Goal: Task Accomplishment & Management: Manage account settings

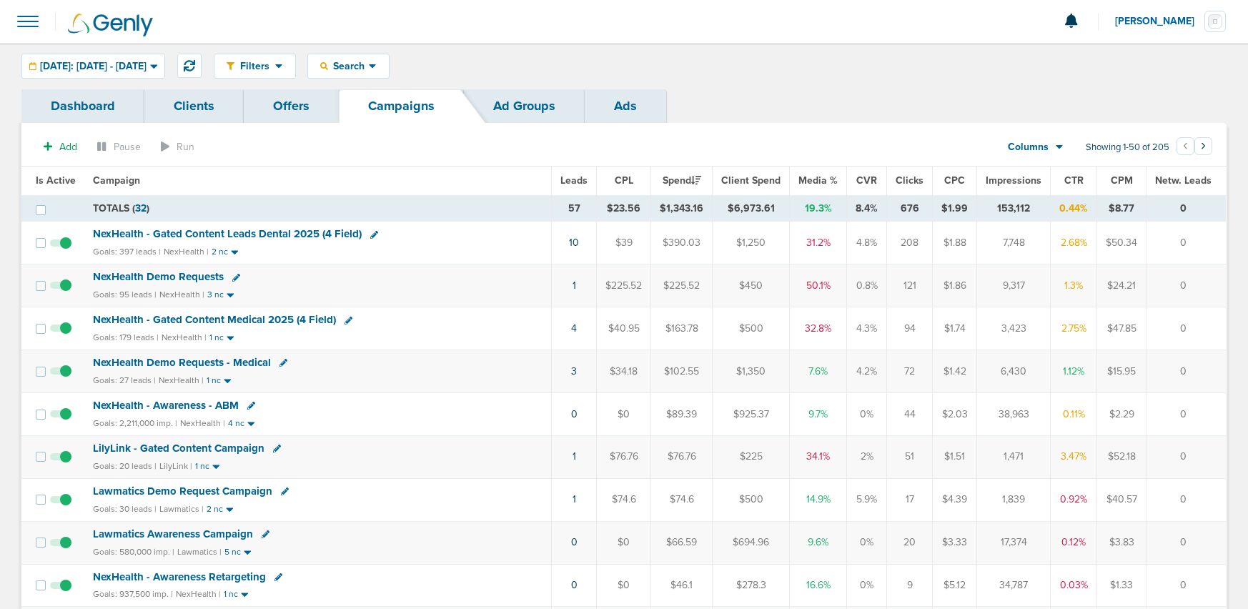
click at [179, 275] on span "NexHealth Demo Requests" at bounding box center [158, 276] width 131 height 13
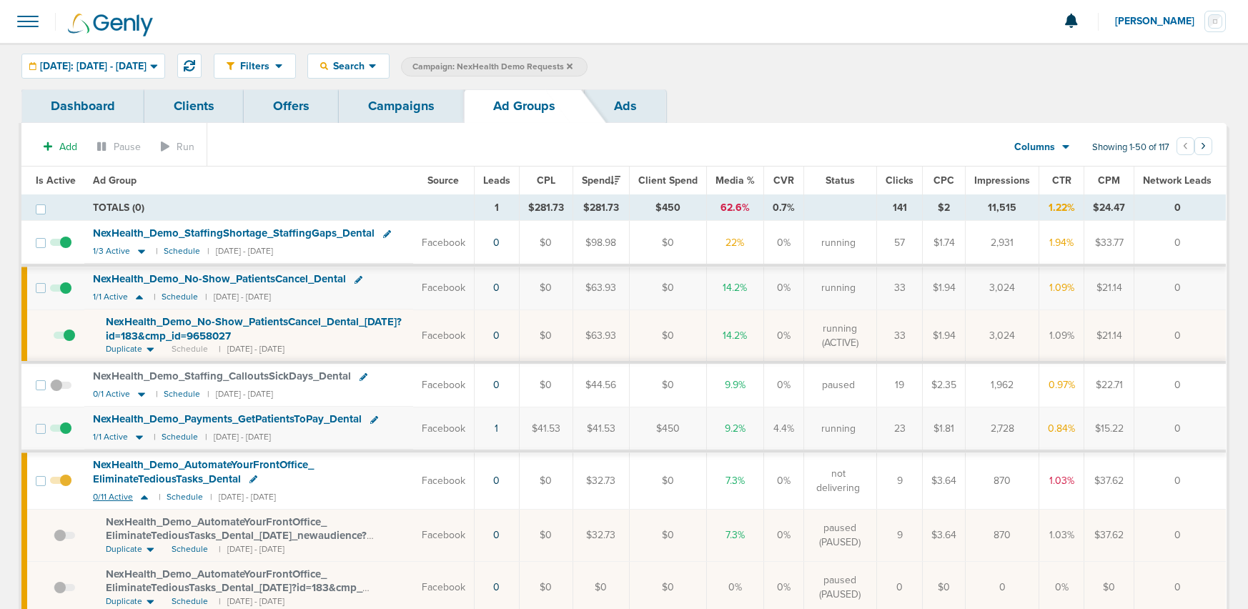
click at [142, 498] on icon at bounding box center [144, 497] width 7 height 4
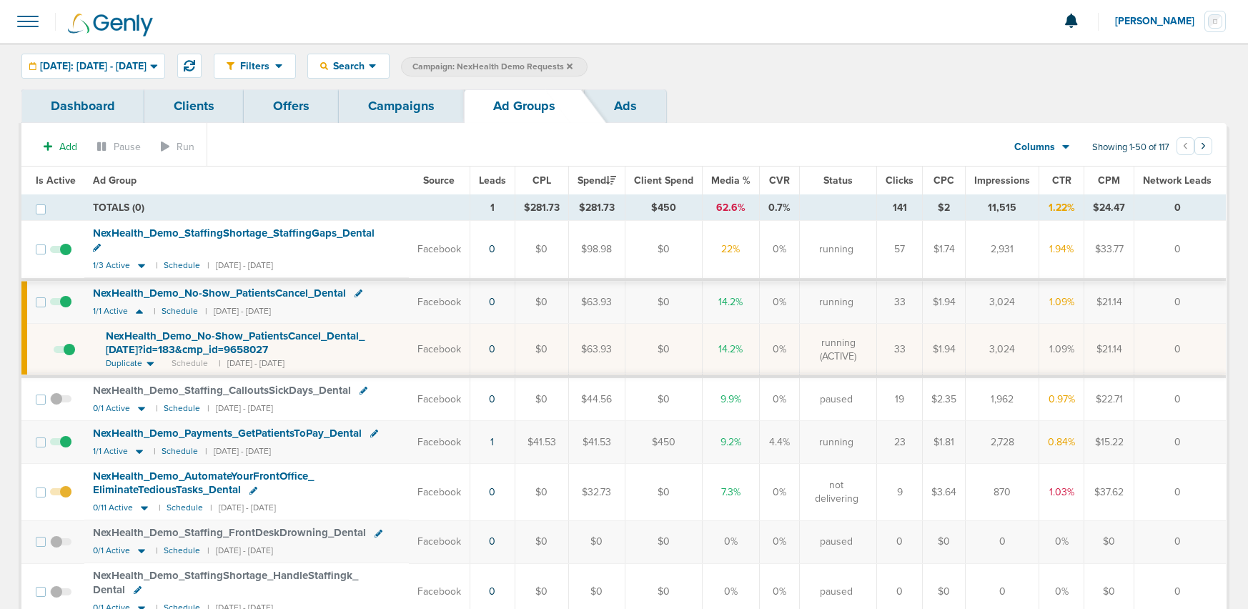
click at [421, 103] on link "Campaigns" at bounding box center [401, 106] width 125 height 34
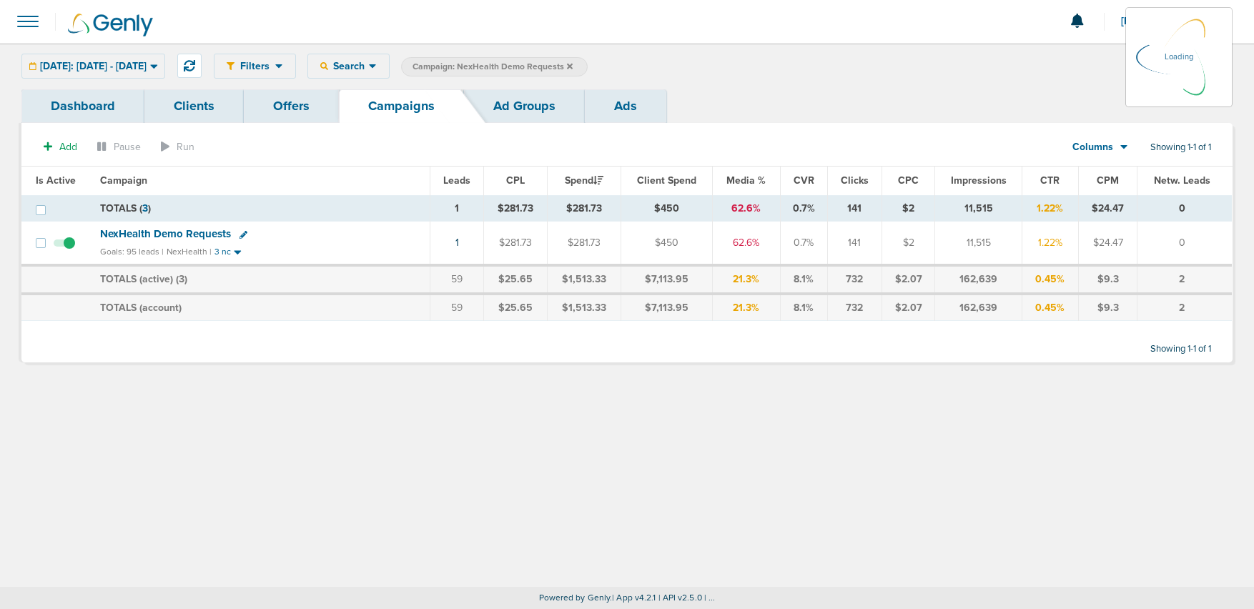
click at [573, 66] on icon at bounding box center [570, 66] width 6 height 9
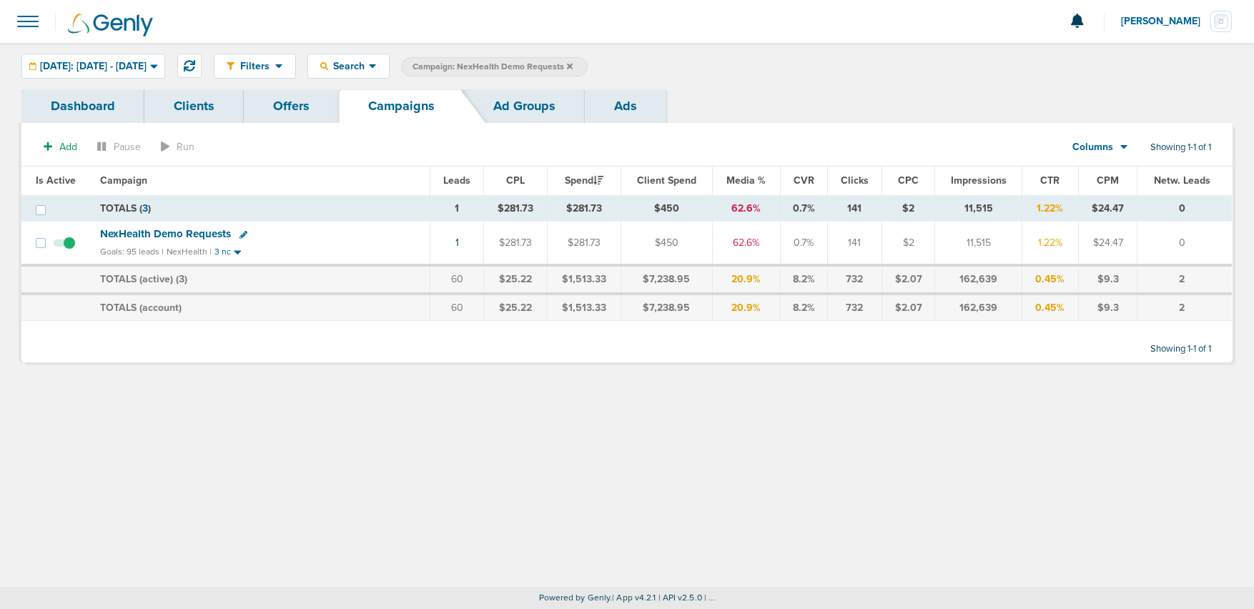
click at [573, 65] on icon at bounding box center [570, 66] width 6 height 6
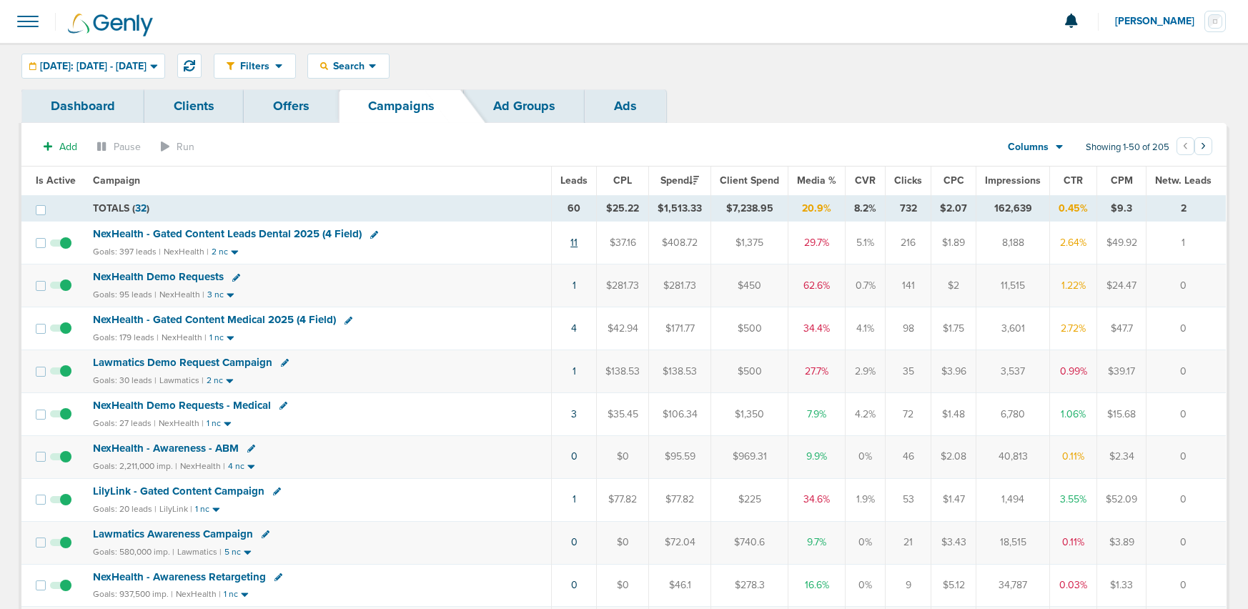
click at [578, 242] on link "11" at bounding box center [573, 243] width 7 height 12
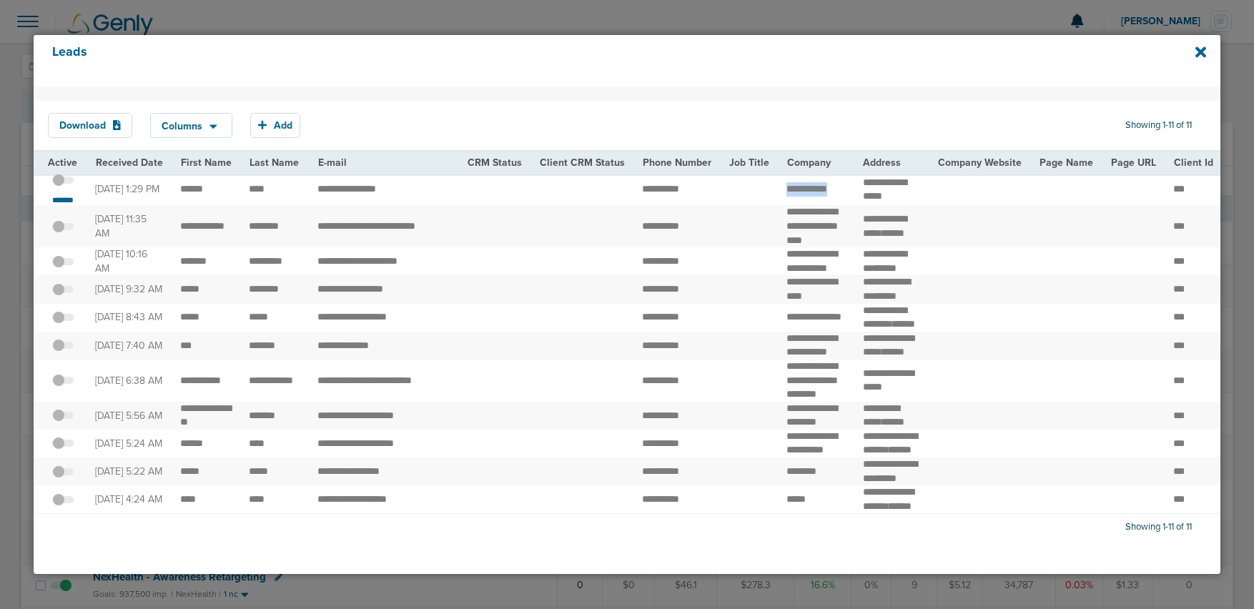
drag, startPoint x: 773, startPoint y: 187, endPoint x: 835, endPoint y: 193, distance: 62.5
click at [835, 193] on td "**********" at bounding box center [816, 190] width 76 height 32
click at [52, 200] on small "*******" at bounding box center [63, 199] width 30 height 11
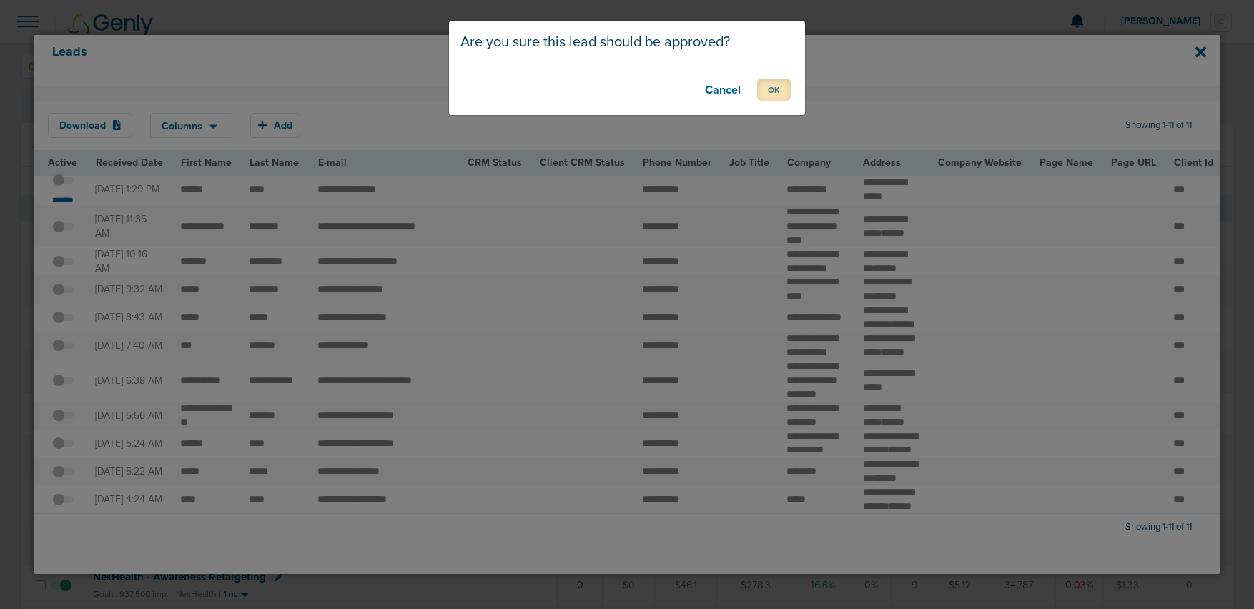
click at [761, 92] on button "OK" at bounding box center [774, 90] width 34 height 22
drag, startPoint x: 767, startPoint y: 89, endPoint x: 746, endPoint y: 107, distance: 27.4
click at [767, 89] on button "OK" at bounding box center [774, 90] width 34 height 22
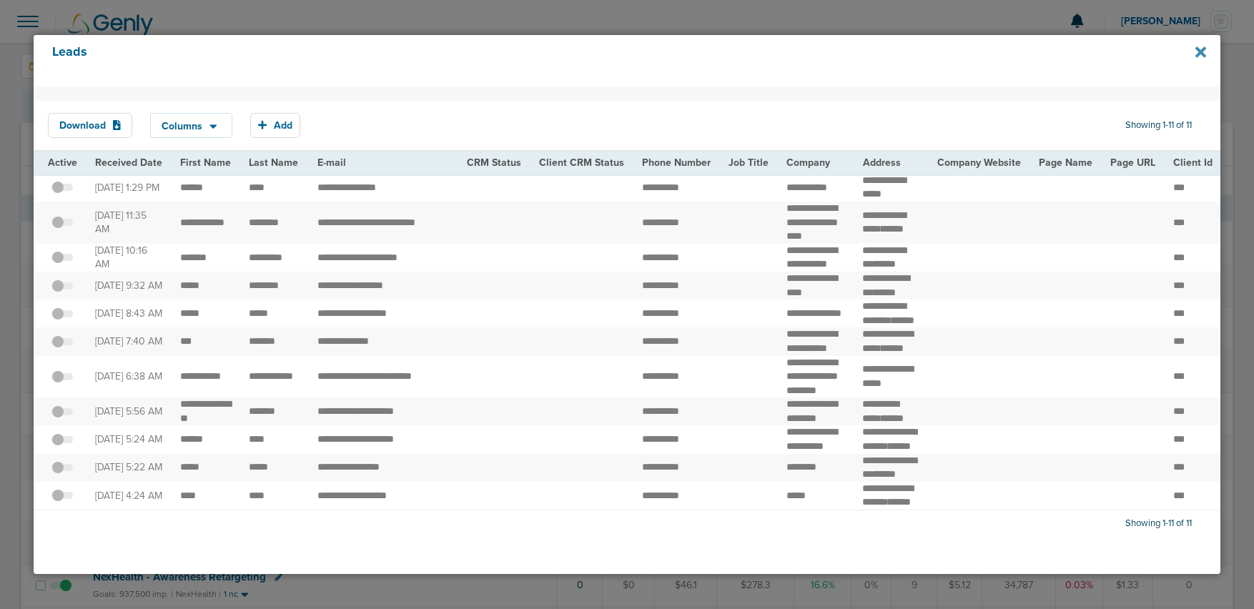
click at [1204, 55] on icon at bounding box center [1200, 52] width 11 height 11
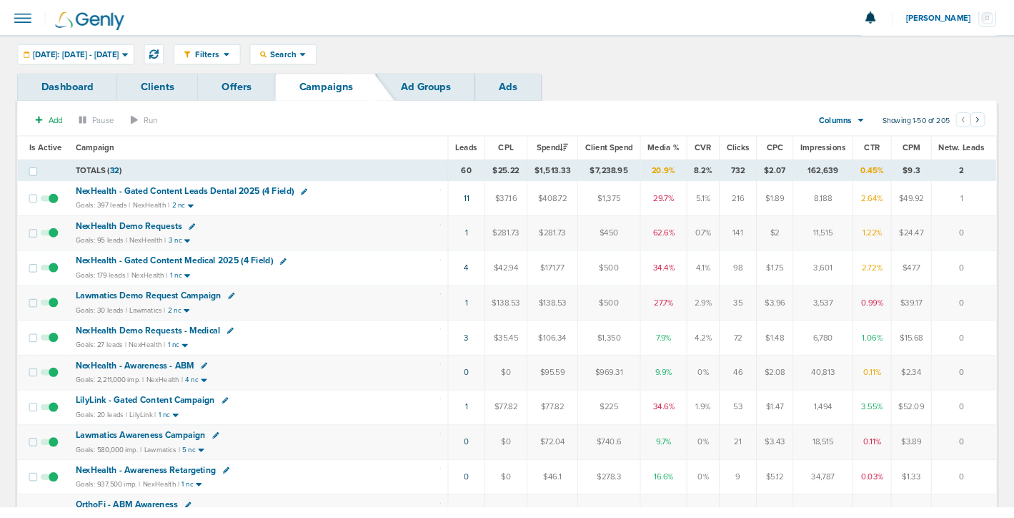
scroll to position [11, 0]
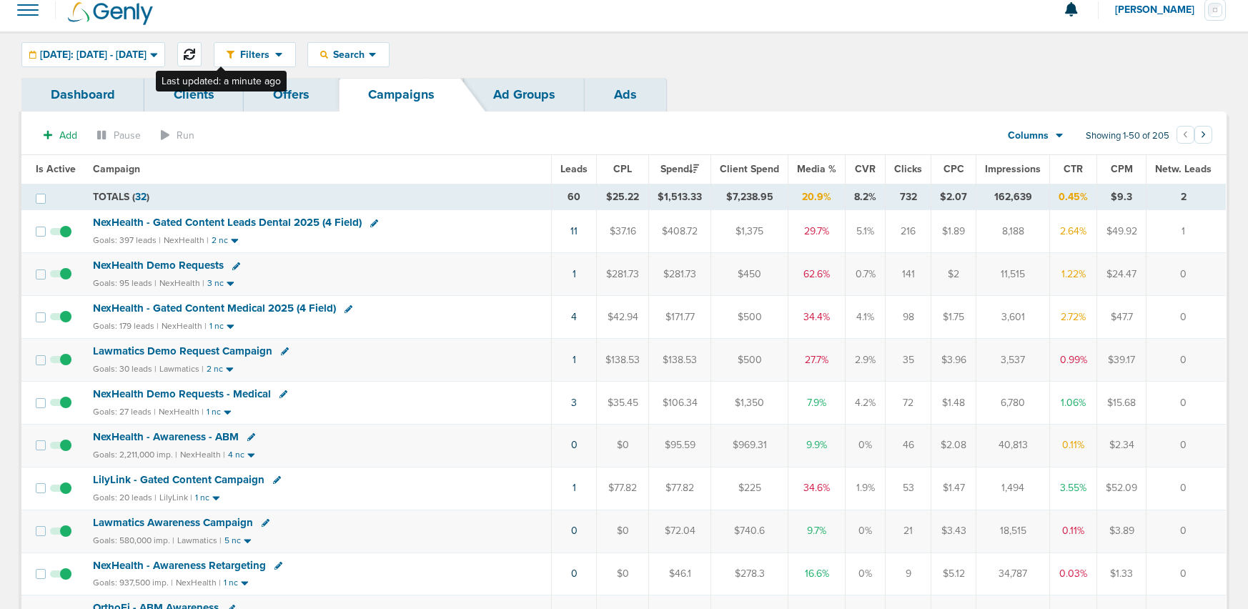
click at [195, 54] on icon at bounding box center [189, 54] width 11 height 11
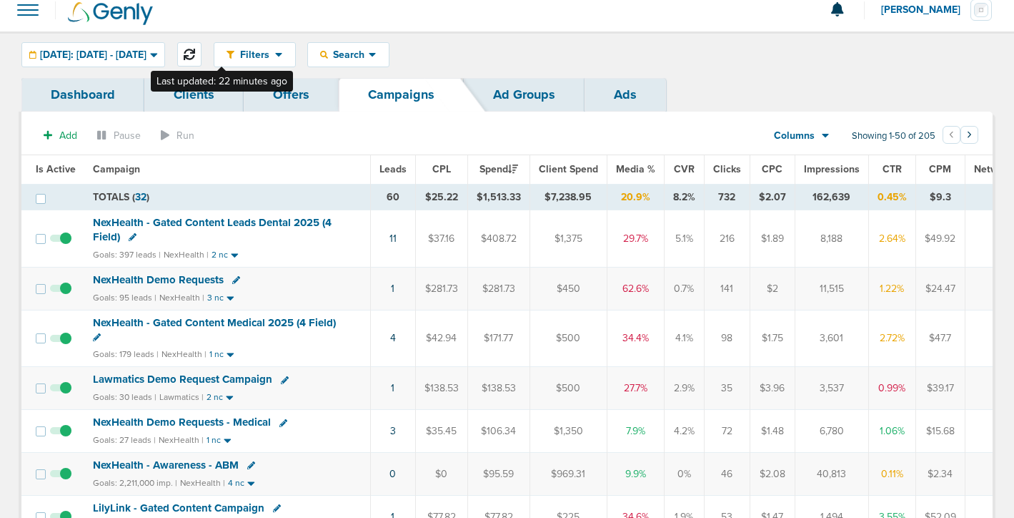
click at [195, 55] on icon at bounding box center [189, 54] width 11 height 11
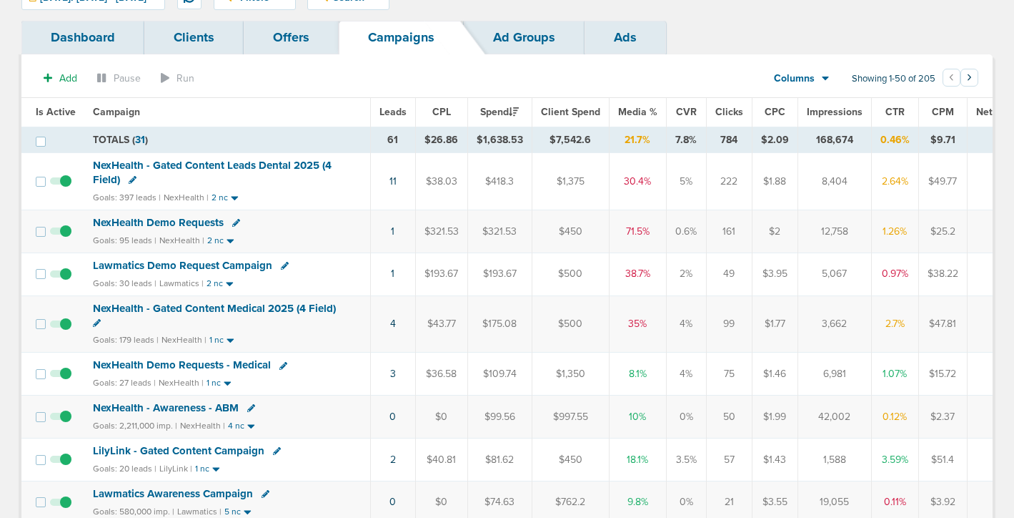
scroll to position [78, 0]
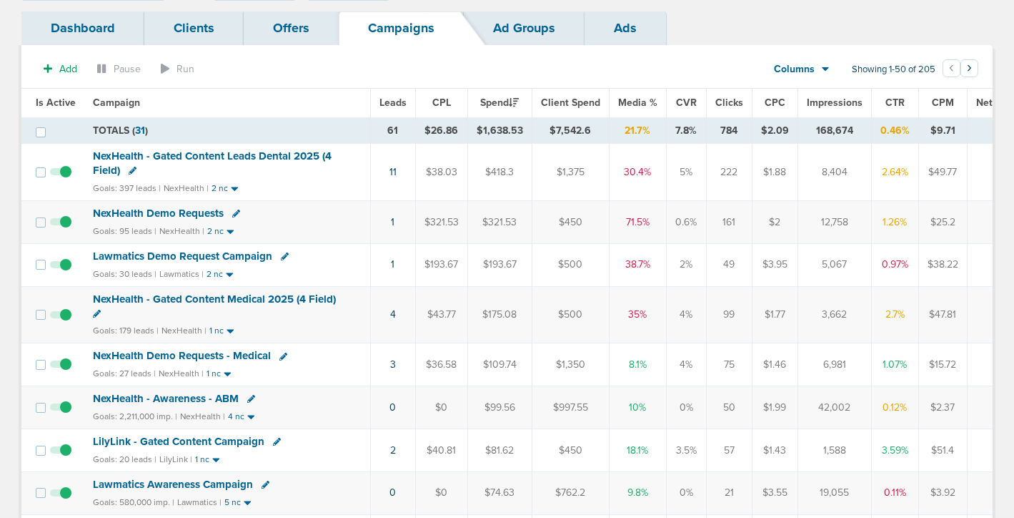
click at [166, 212] on span "NexHealth Demo Requests" at bounding box center [158, 213] width 131 height 13
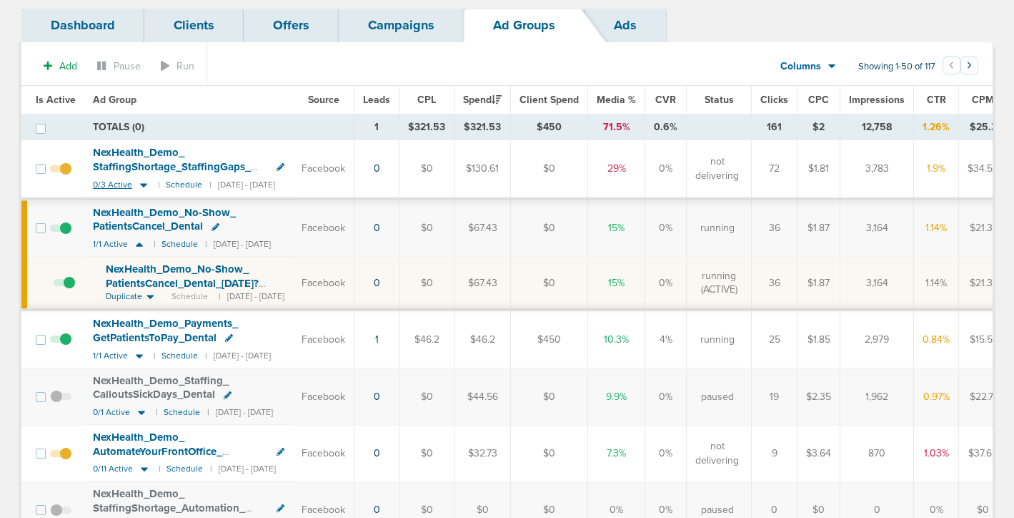
click at [143, 184] on icon at bounding box center [143, 185] width 7 height 4
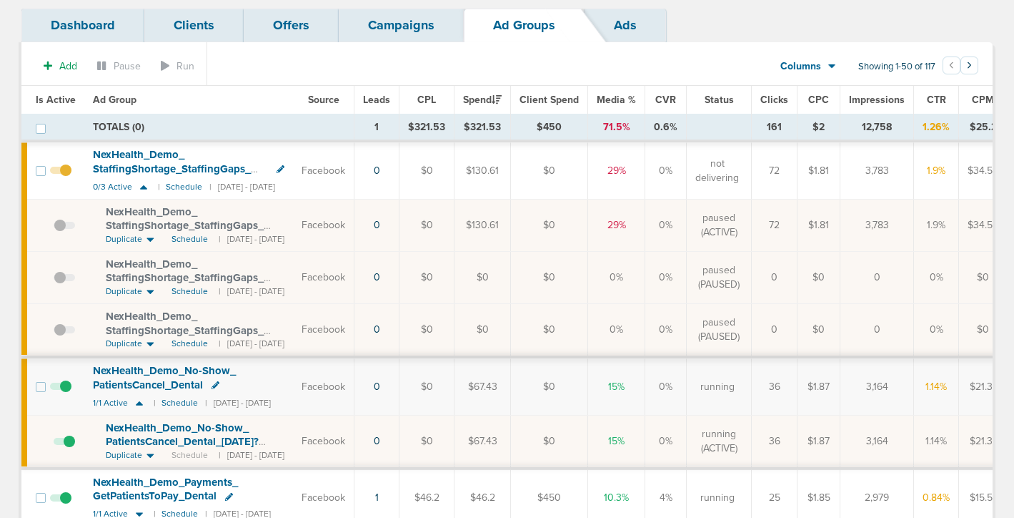
click at [390, 31] on link "Campaigns" at bounding box center [401, 26] width 125 height 34
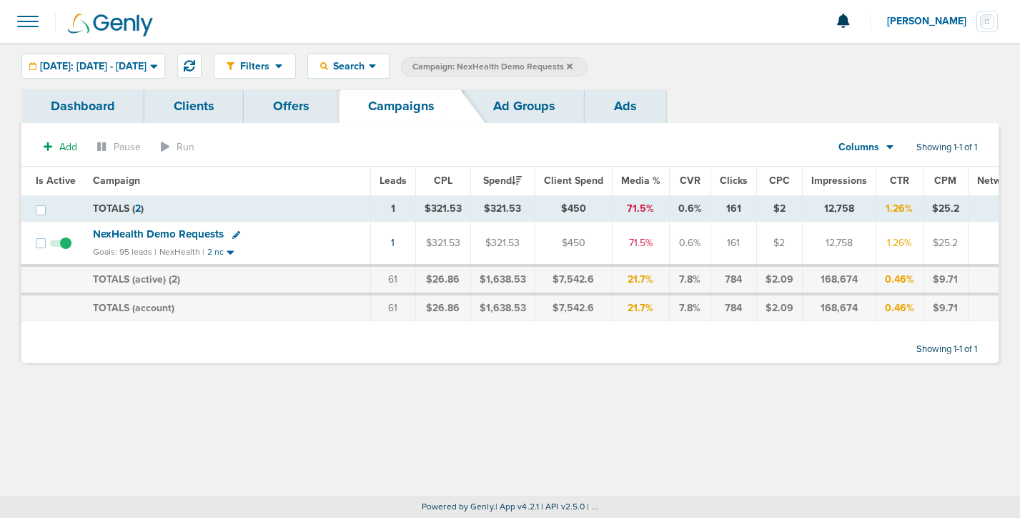
click at [234, 232] on icon at bounding box center [236, 235] width 8 height 8
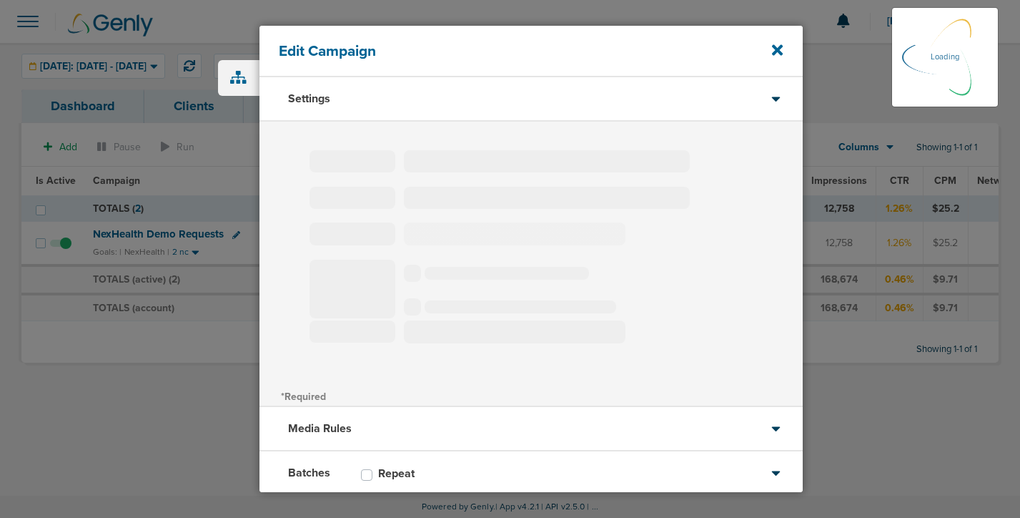
type input "NexHealth Demo Requests"
select select "Leads"
radio input "true"
select select "readWrite"
type input "25"
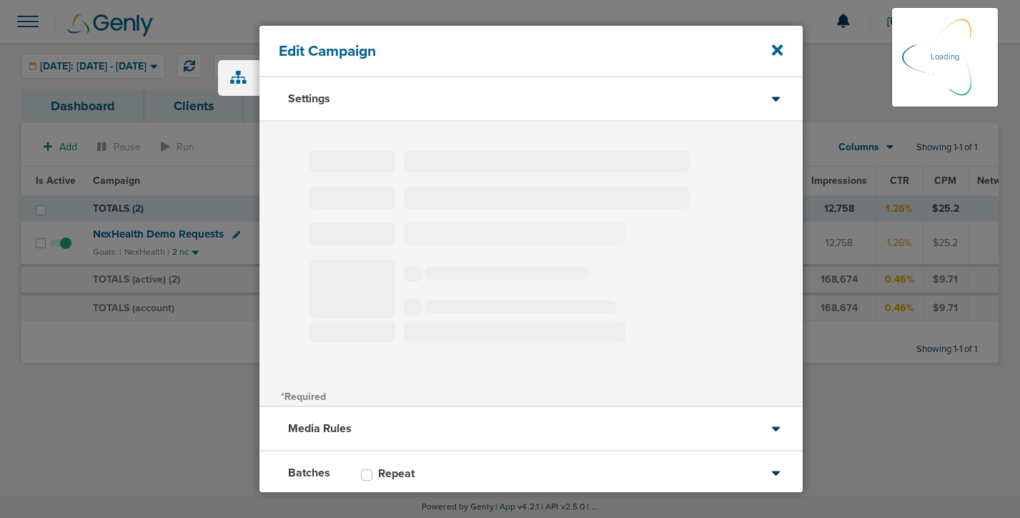
select select "1"
select select "2"
select select "3"
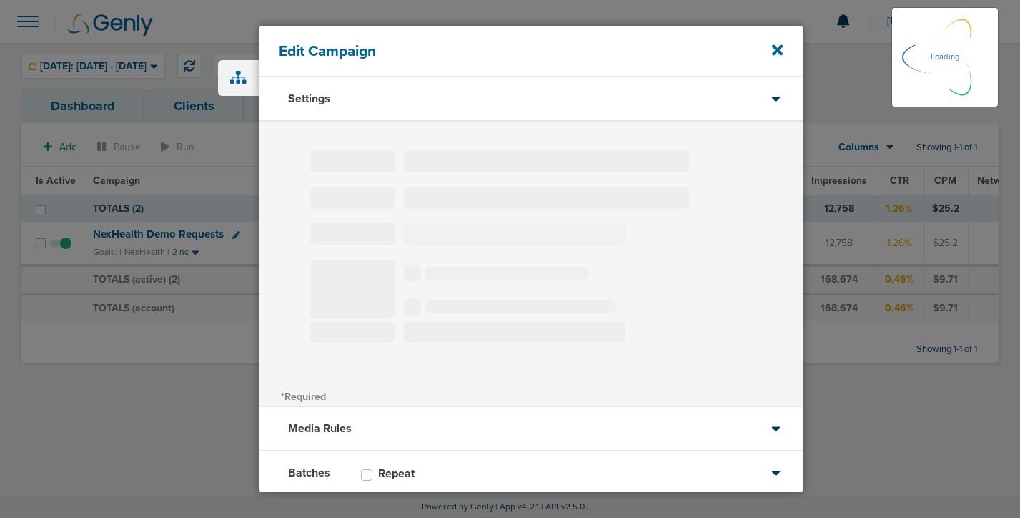
select select "3"
select select "4"
select select "6"
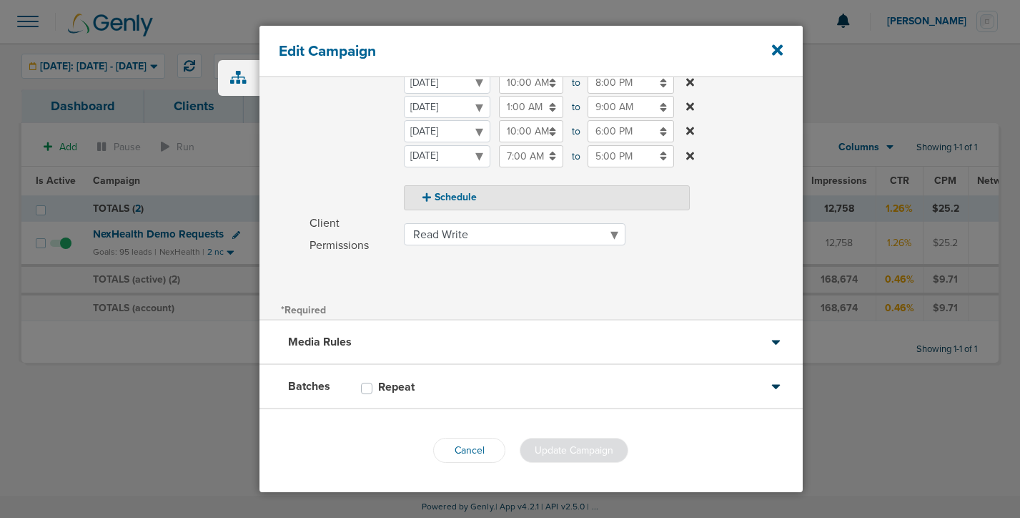
click at [410, 331] on div "Media Rules" at bounding box center [531, 342] width 543 height 44
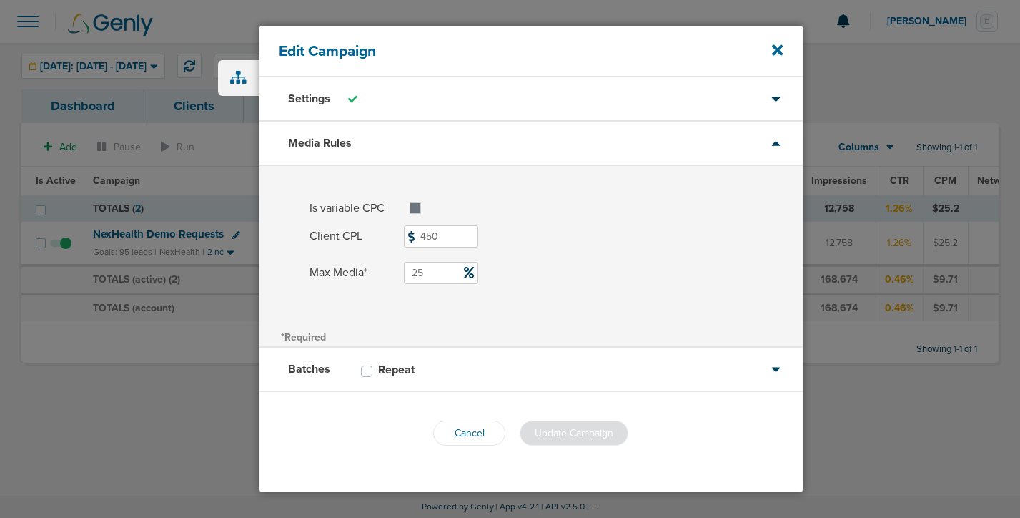
drag, startPoint x: 430, startPoint y: 270, endPoint x: 383, endPoint y: 267, distance: 47.2
click at [383, 267] on label "Max Media* 25" at bounding box center [556, 273] width 493 height 22
type input "35"
click at [564, 441] on button "Update Campaign" at bounding box center [574, 432] width 109 height 25
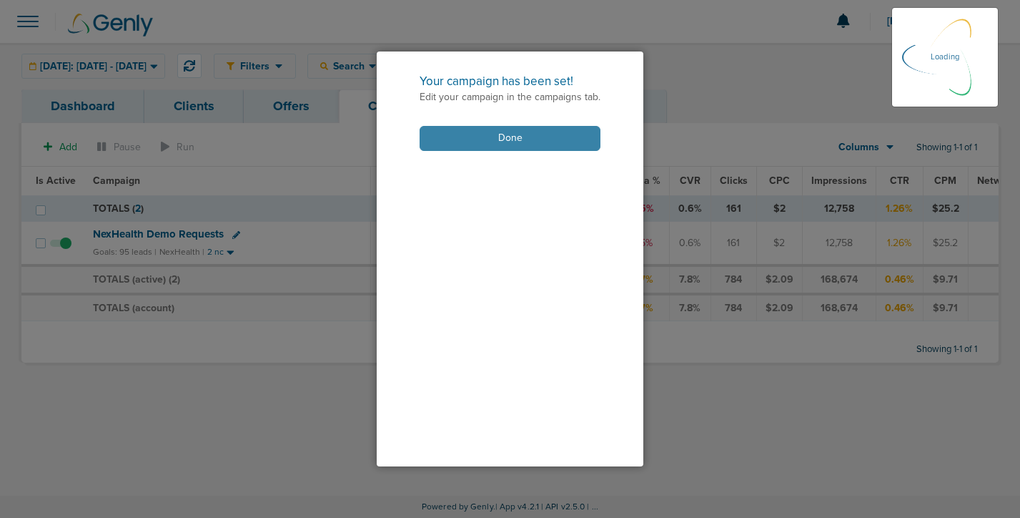
click at [500, 135] on button "Done" at bounding box center [510, 138] width 181 height 25
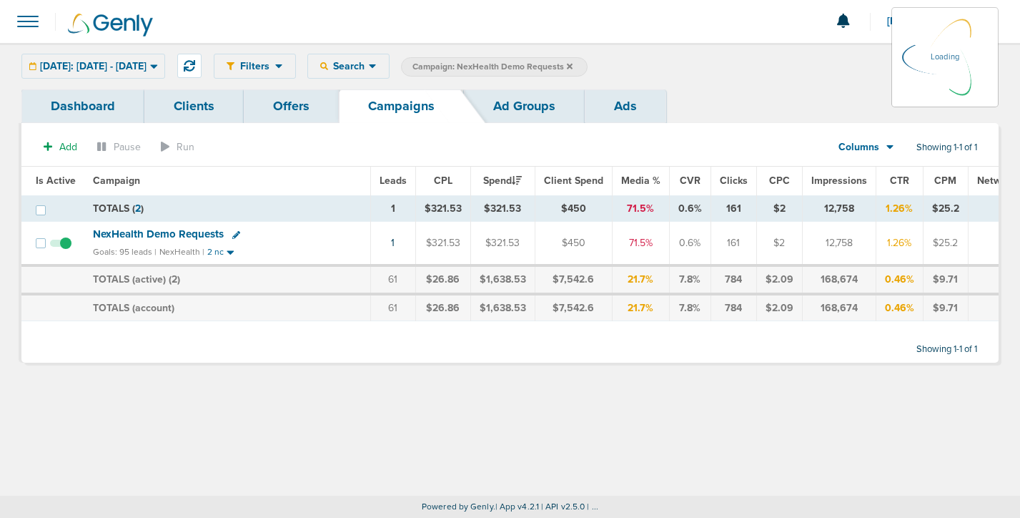
click at [188, 231] on span "NexHealth Demo Requests" at bounding box center [158, 233] width 131 height 13
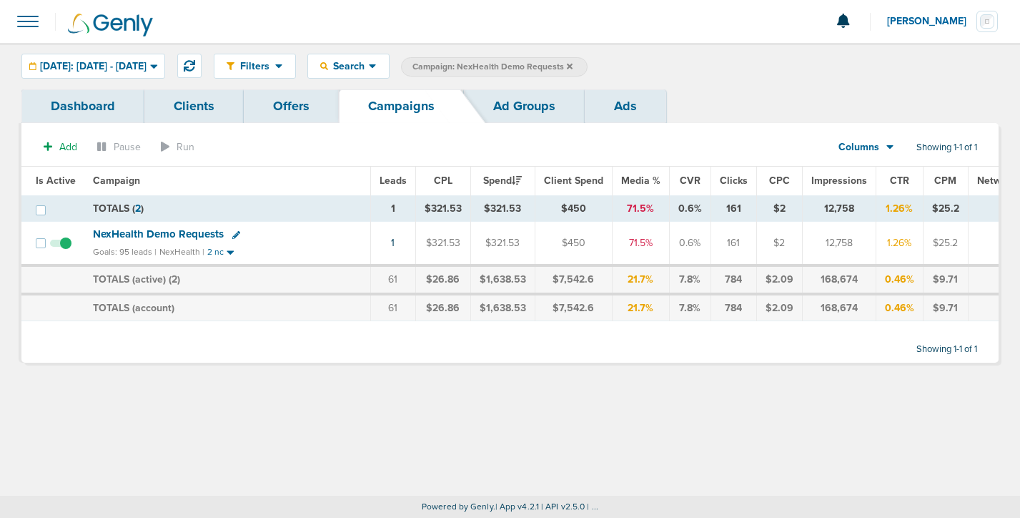
click at [182, 233] on span "NexHealth Demo Requests" at bounding box center [158, 233] width 131 height 13
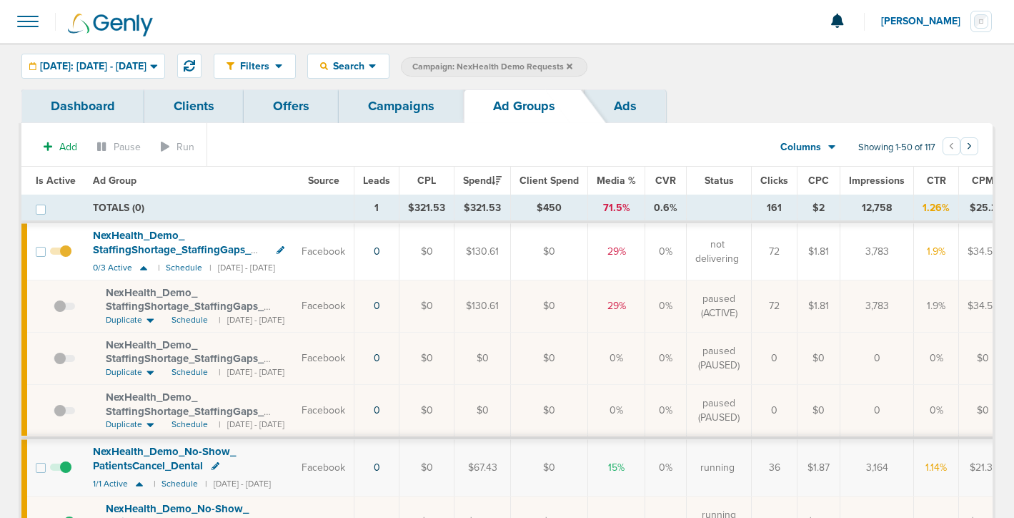
click at [64, 313] on span at bounding box center [64, 313] width 21 height 0
click at [54, 309] on input "checkbox" at bounding box center [54, 309] width 0 height 0
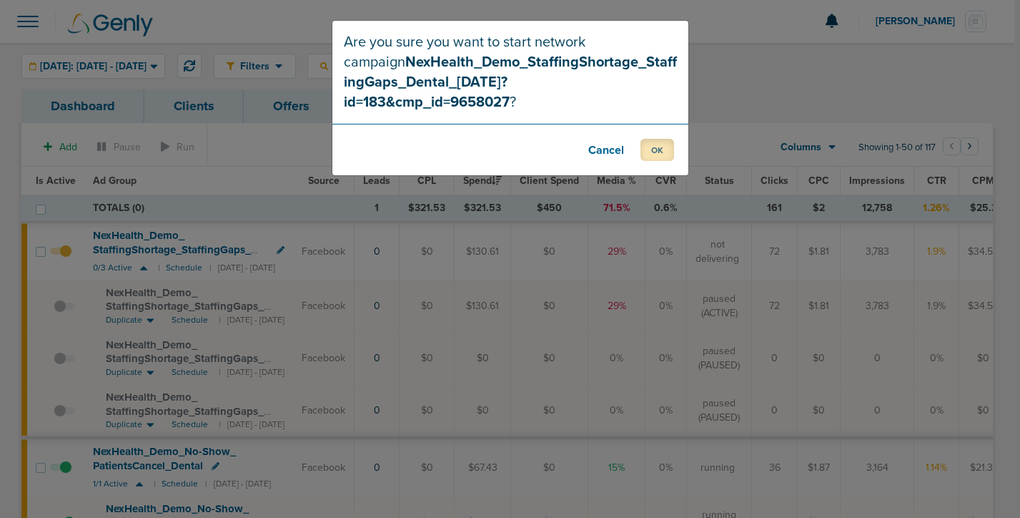
click at [661, 139] on button "OK" at bounding box center [658, 150] width 34 height 22
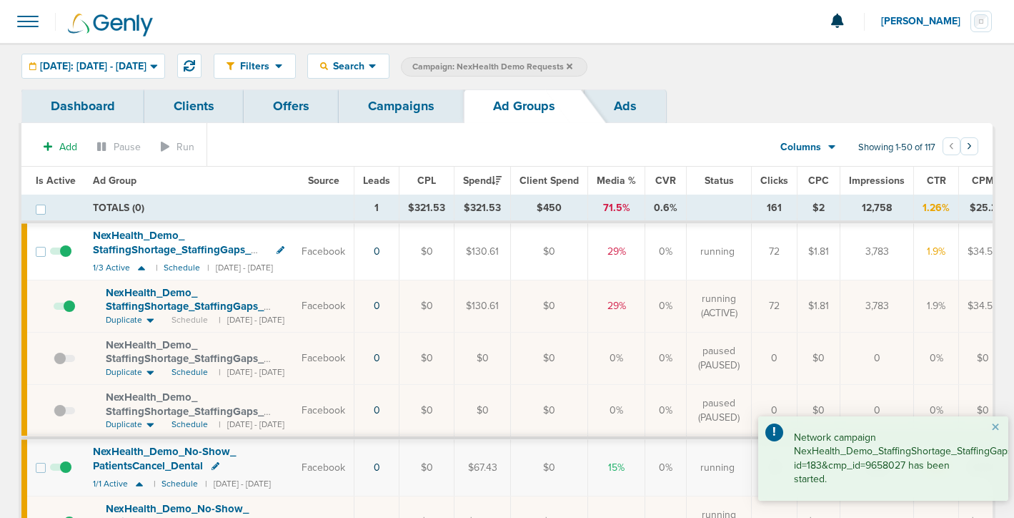
click at [417, 107] on link "Campaigns" at bounding box center [401, 106] width 125 height 34
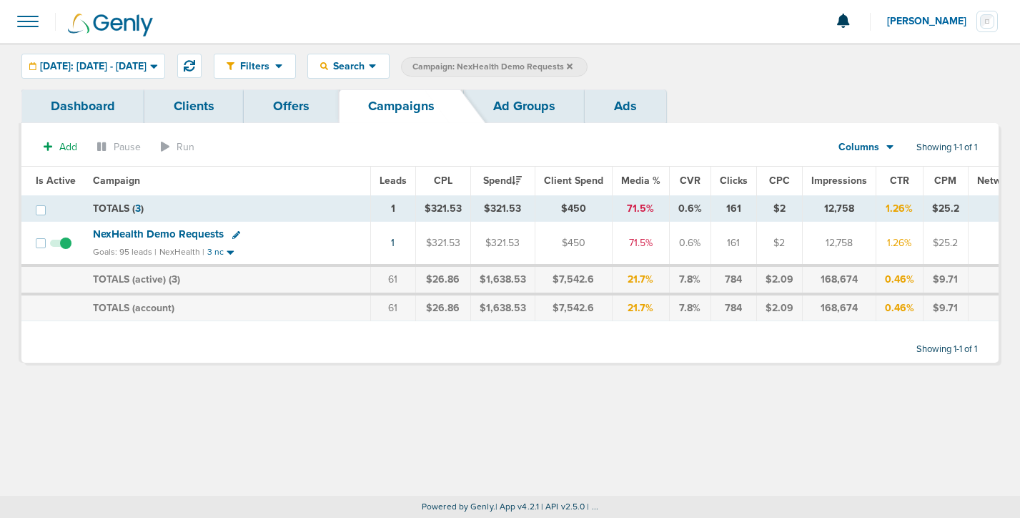
click at [588, 64] on label "Campaign: NexHealth Demo Requests" at bounding box center [494, 66] width 187 height 19
click at [573, 66] on icon at bounding box center [570, 66] width 6 height 9
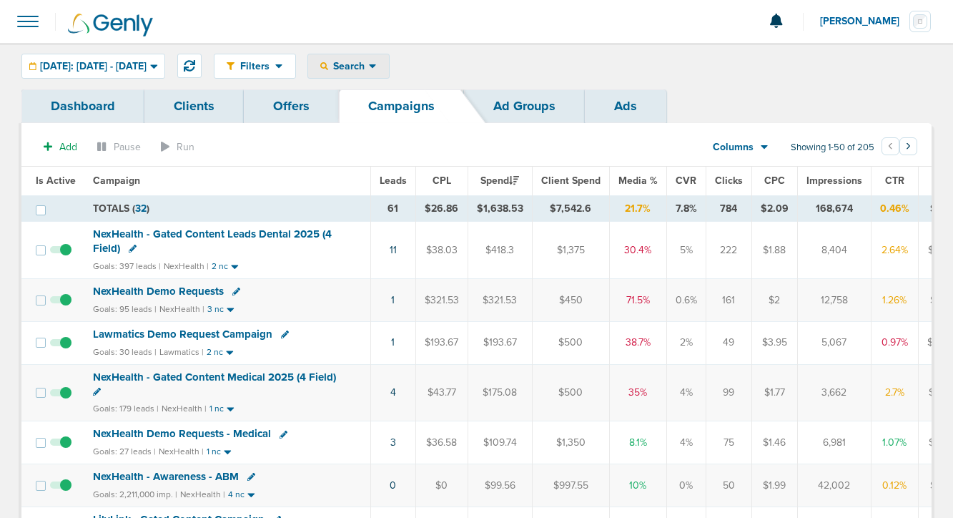
click at [360, 71] on span "Search" at bounding box center [348, 66] width 41 height 12
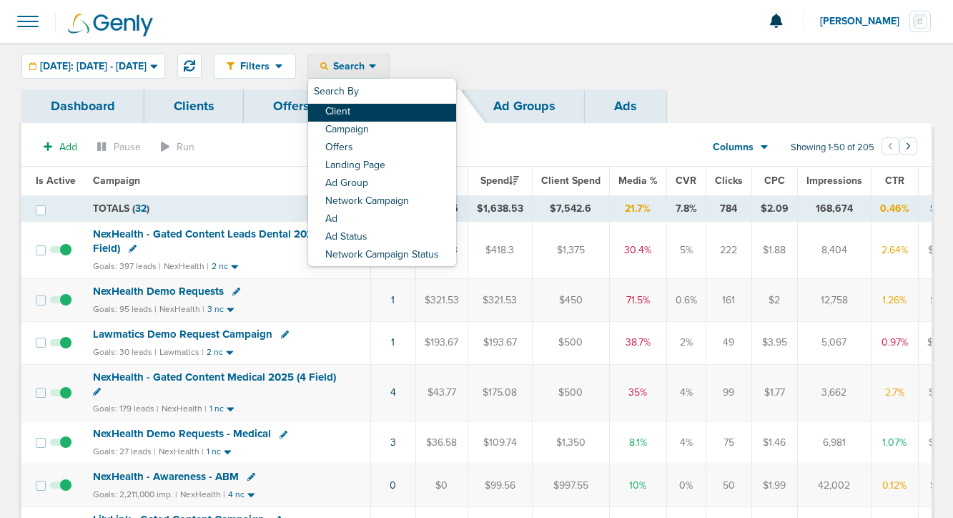
click at [408, 114] on link "Client" at bounding box center [382, 113] width 148 height 18
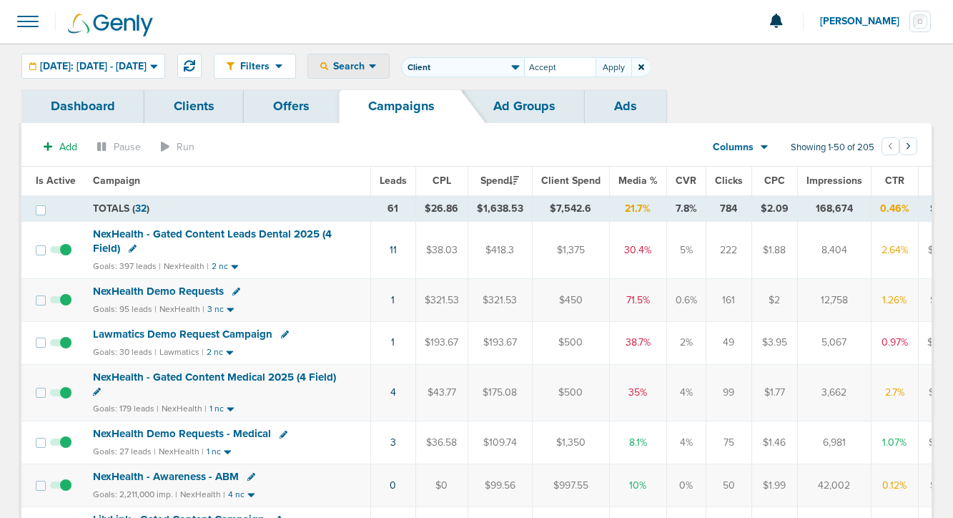
type input "Accept"
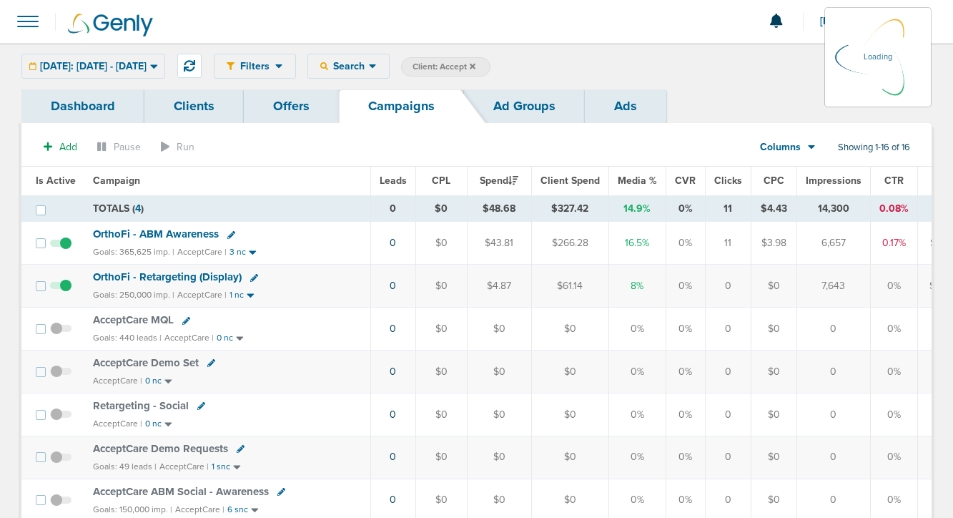
click at [187, 100] on link "Clients" at bounding box center [193, 106] width 99 height 34
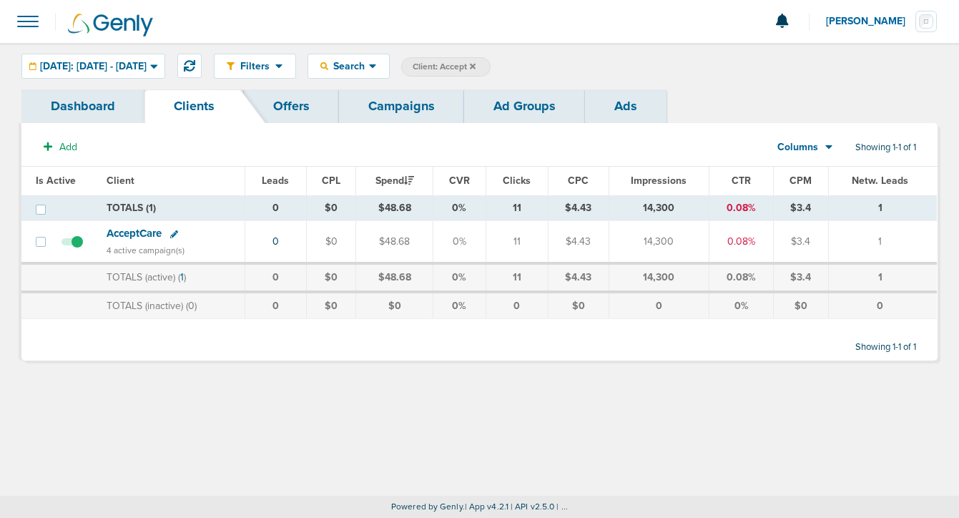
click at [291, 107] on link "Offers" at bounding box center [291, 106] width 95 height 34
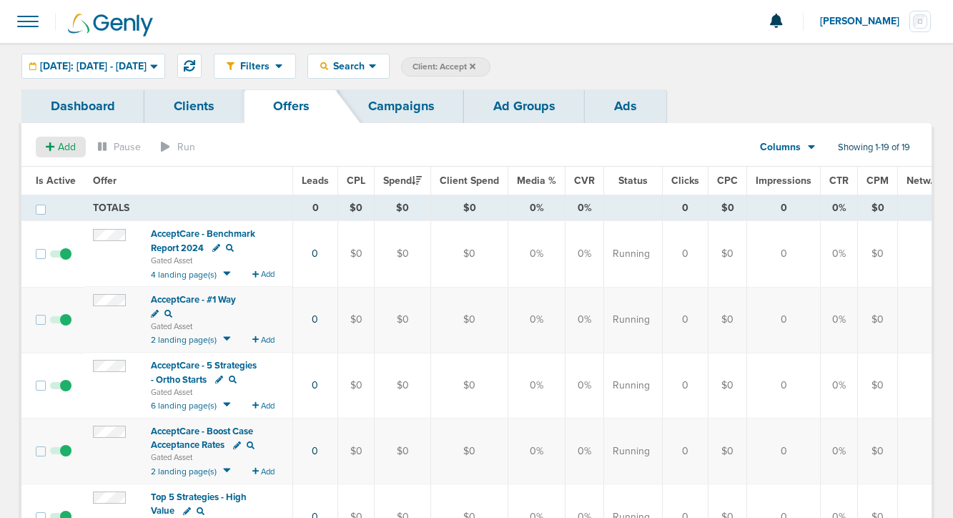
click at [54, 147] on icon at bounding box center [50, 146] width 9 height 9
click at [59, 174] on span "Offer" at bounding box center [55, 174] width 23 height 12
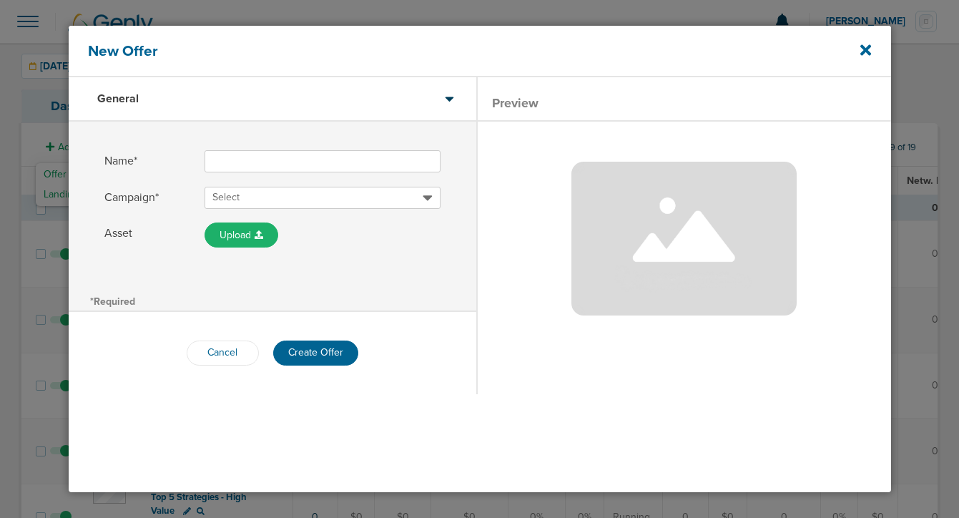
click at [239, 161] on input "Name*" at bounding box center [322, 161] width 236 height 22
type input "OrthoFi Demo Request - Maximize Insurance Claims"
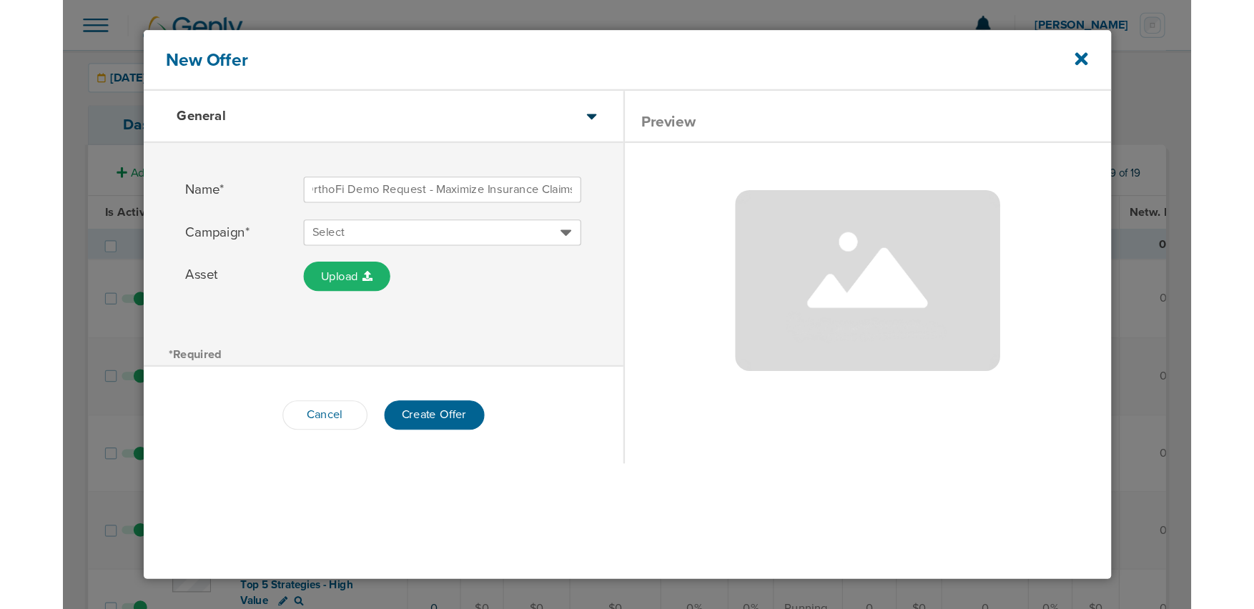
scroll to position [0, 0]
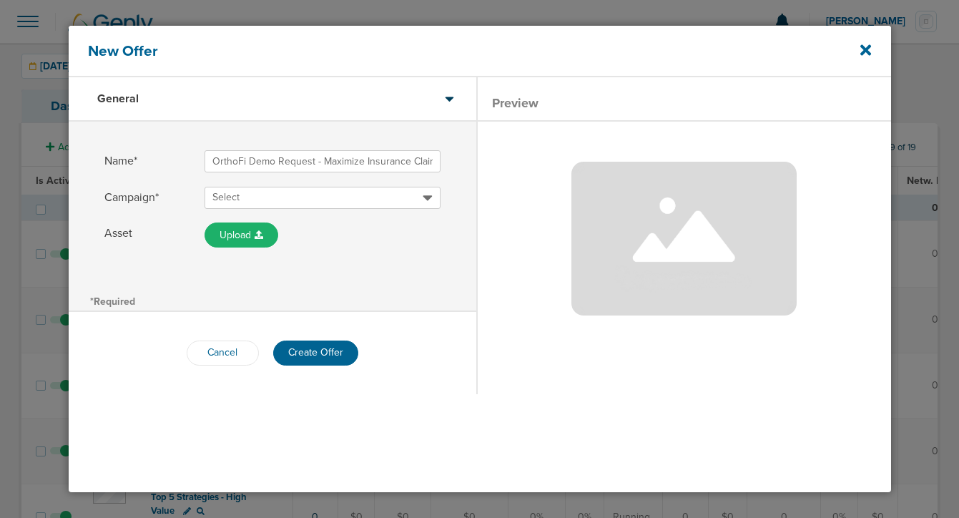
click at [231, 187] on div "Select" at bounding box center [322, 198] width 236 height 22
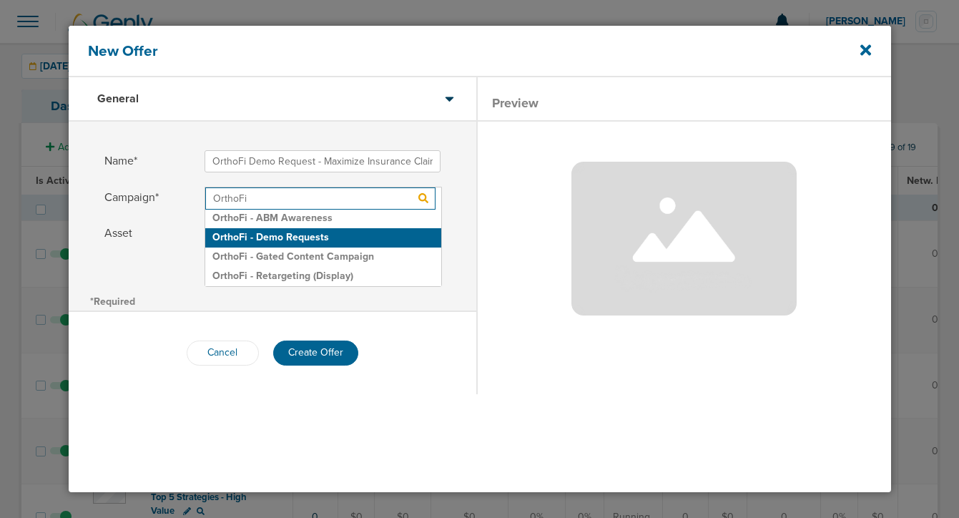
type input "OrthoFi"
click at [257, 235] on h2 "OrthoFi - Demo Requests" at bounding box center [323, 237] width 236 height 19
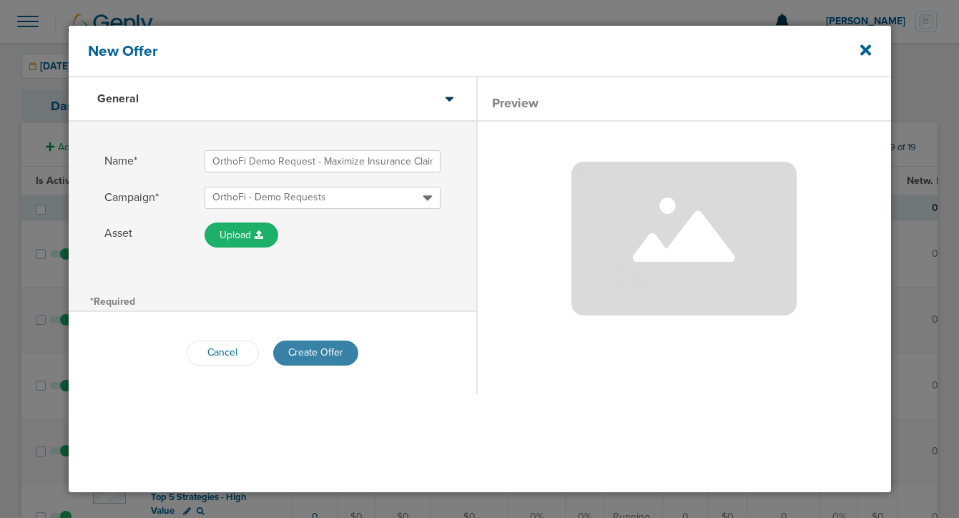
click at [320, 356] on button "Create Offer" at bounding box center [315, 352] width 85 height 25
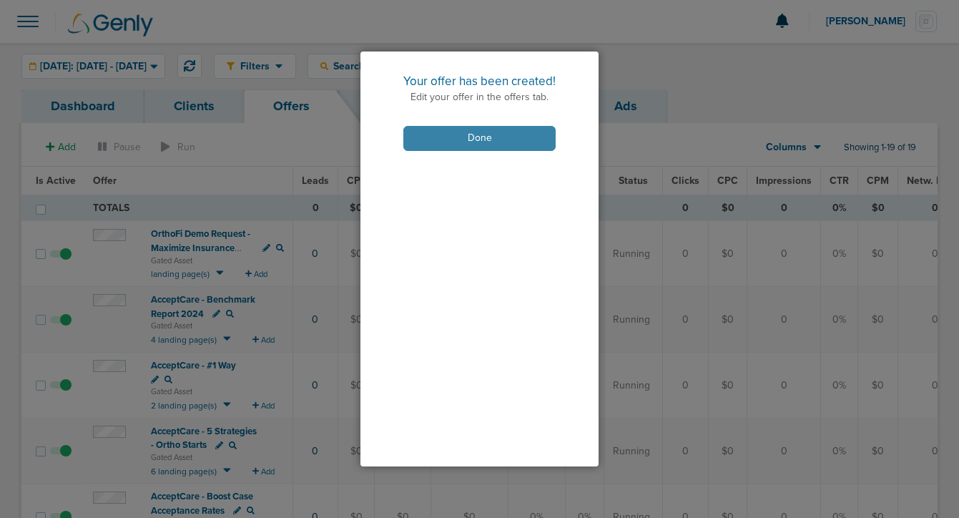
click at [438, 130] on button "Done" at bounding box center [479, 138] width 152 height 25
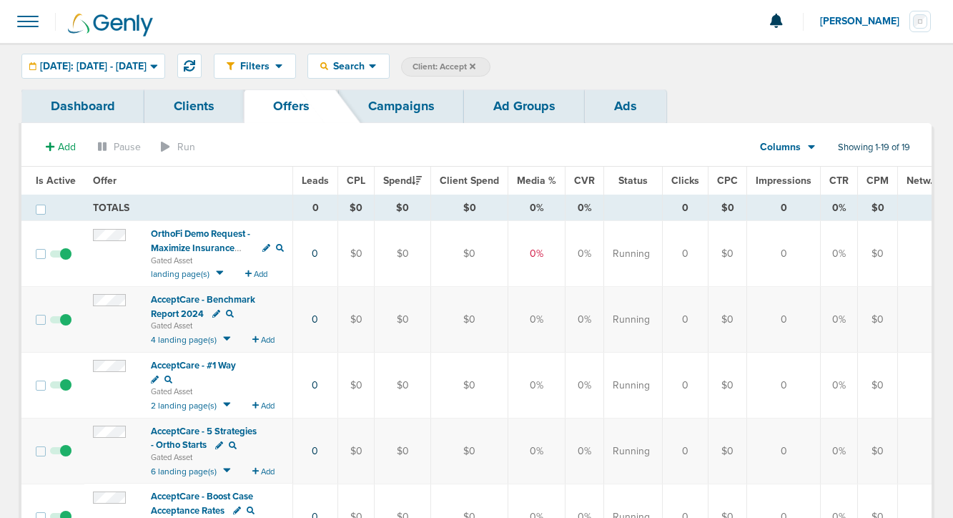
click at [210, 242] on span "OrthoFi Demo Request - Maximize Insurance Claims" at bounding box center [200, 247] width 99 height 39
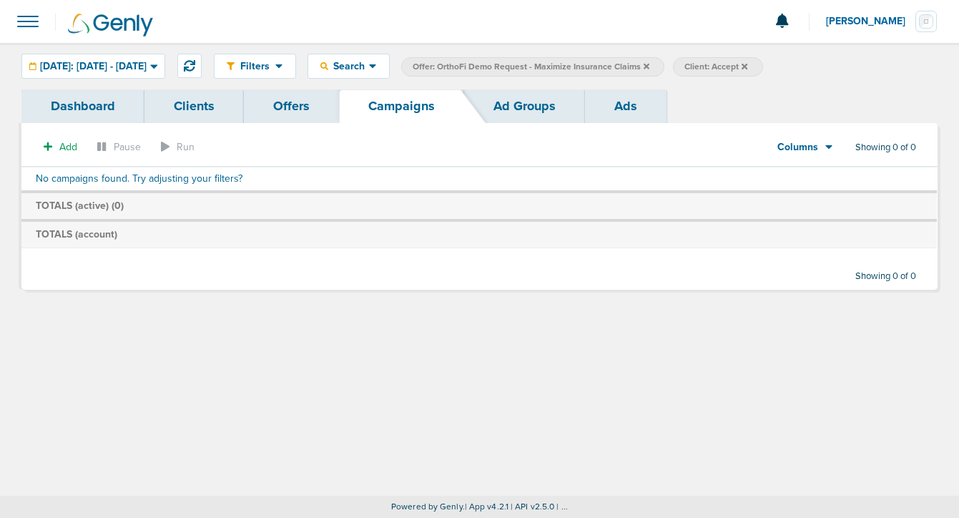
click at [664, 64] on label "Offer: OrthoFi Demo Request - Maximize Insurance Claims" at bounding box center [532, 66] width 263 height 19
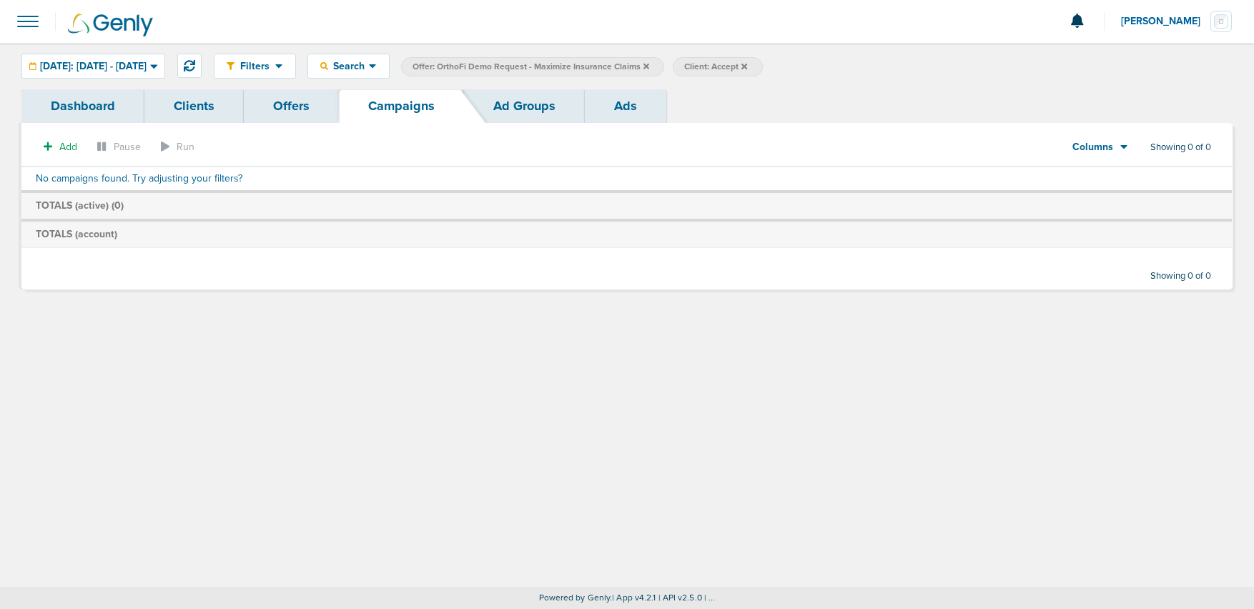
click at [649, 66] on icon at bounding box center [646, 66] width 6 height 9
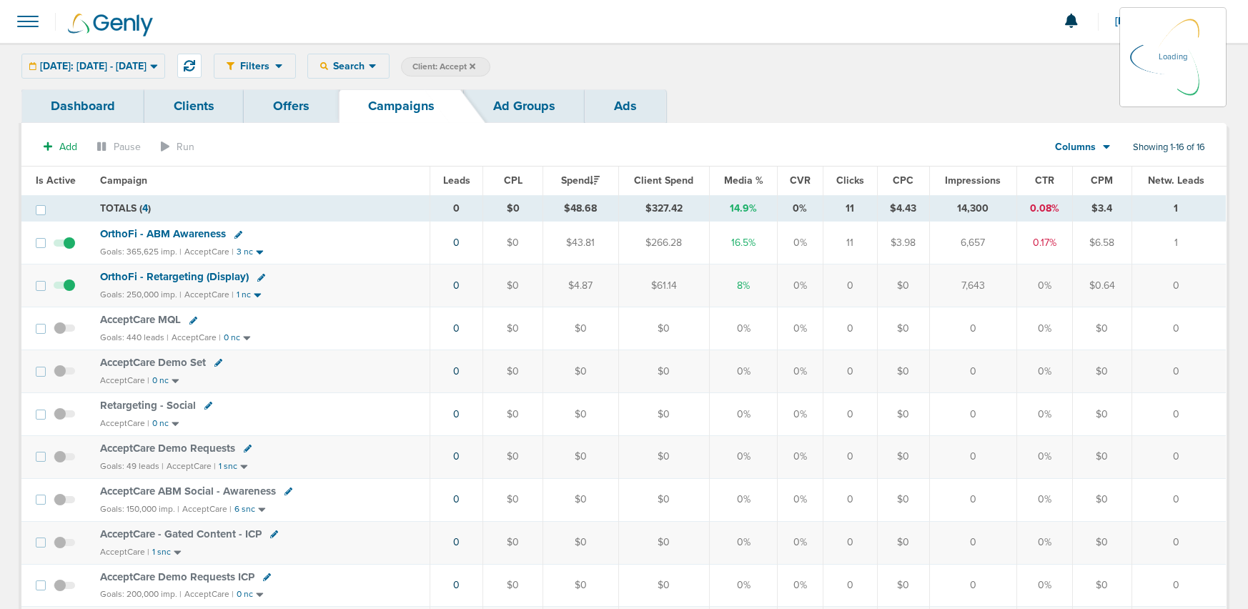
click at [475, 66] on icon at bounding box center [473, 66] width 6 height 9
click at [475, 66] on icon at bounding box center [473, 66] width 6 height 6
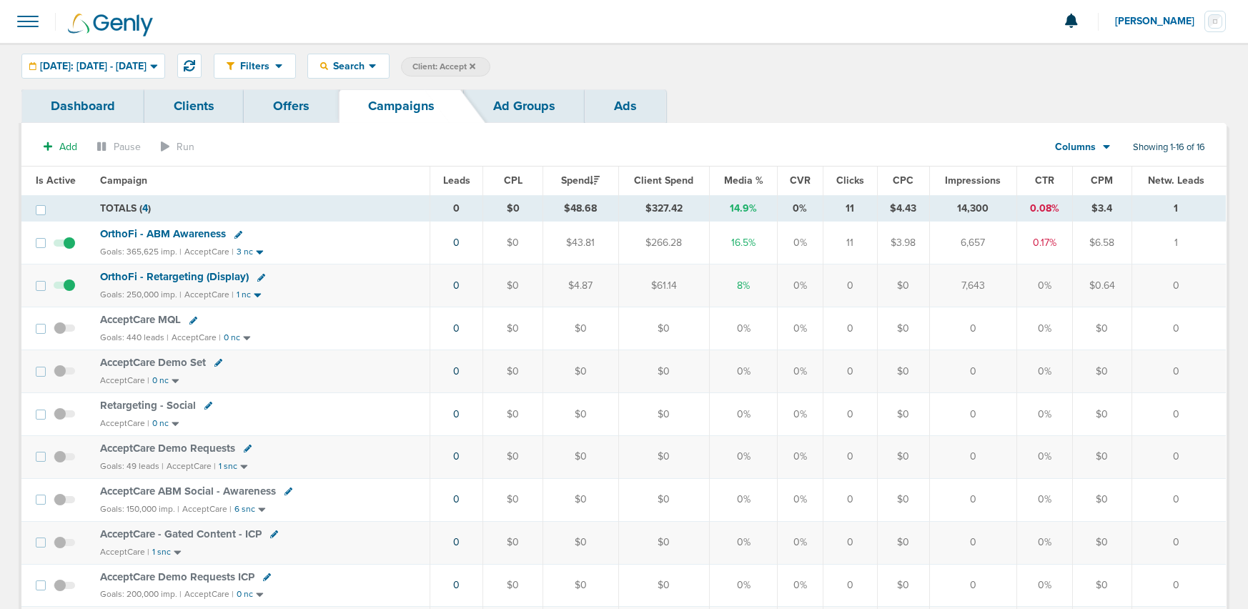
click at [475, 65] on icon at bounding box center [473, 66] width 6 height 9
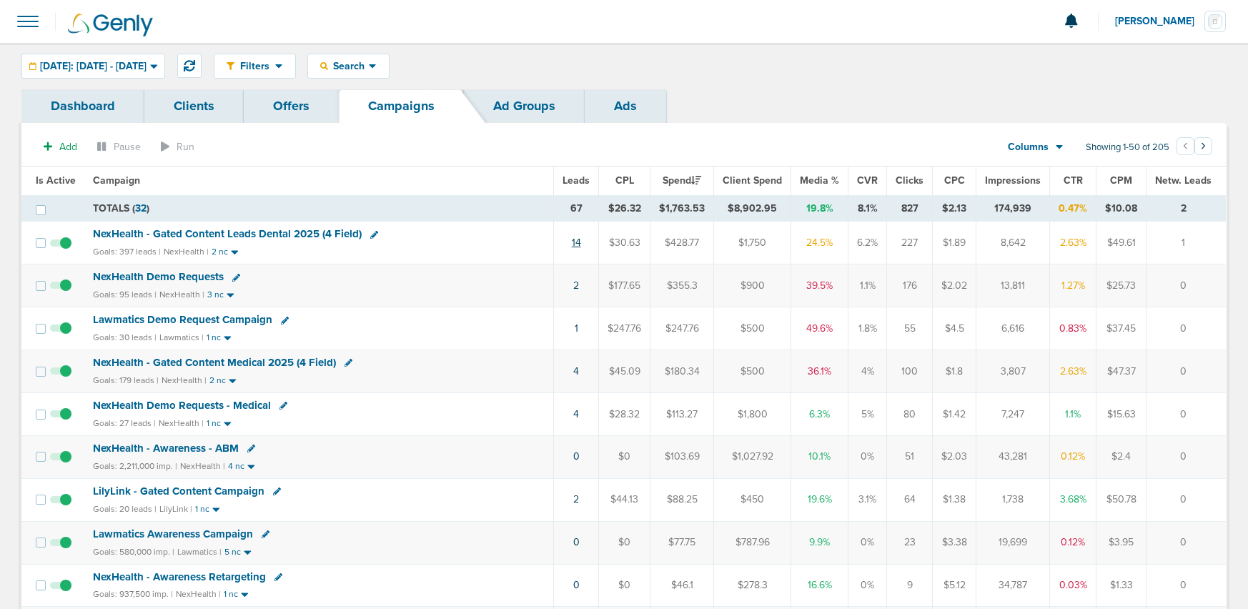
click at [580, 241] on link "14" at bounding box center [576, 243] width 9 height 12
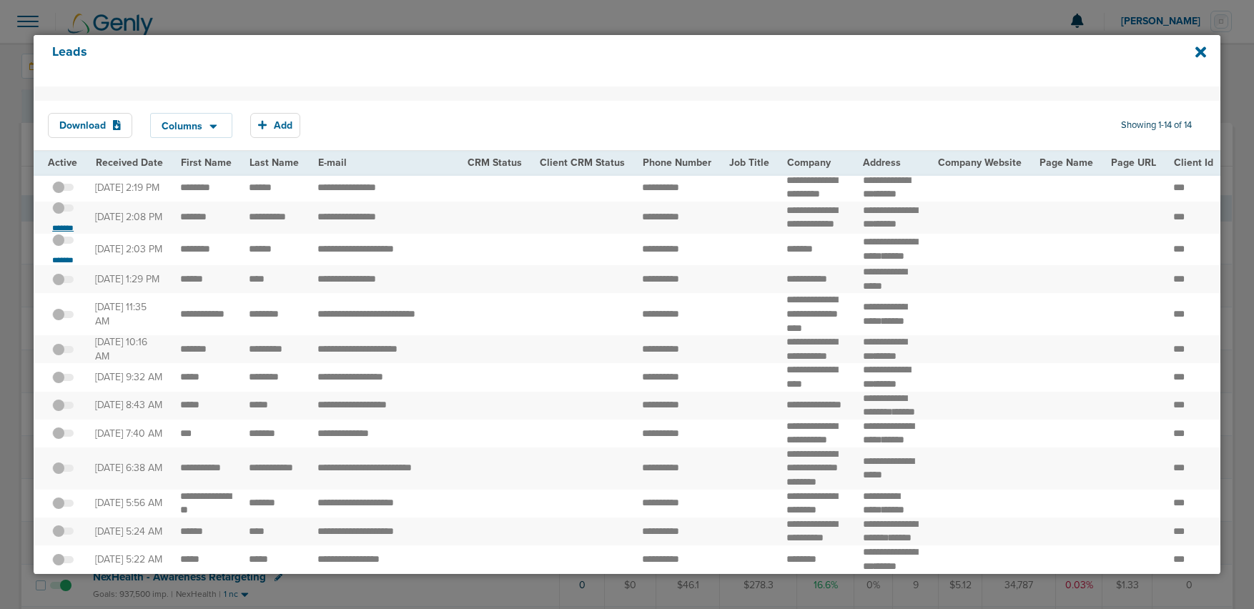
click at [61, 234] on small "*******" at bounding box center [63, 227] width 30 height 11
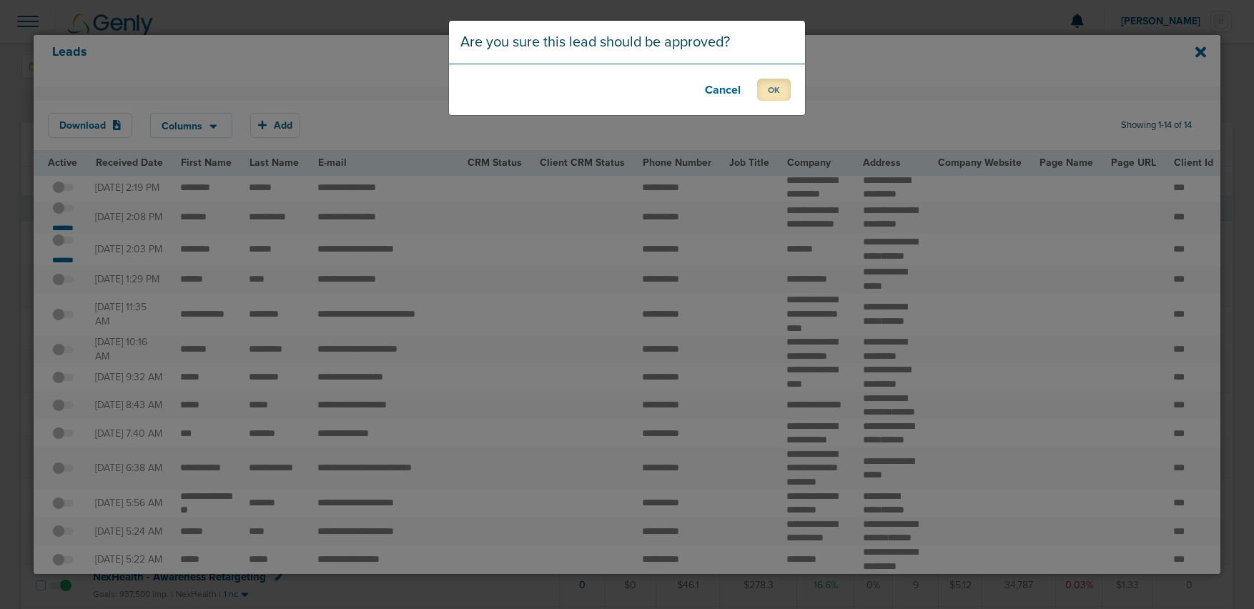
click at [770, 92] on button "OK" at bounding box center [774, 90] width 34 height 22
click at [776, 90] on button "OK" at bounding box center [774, 90] width 34 height 22
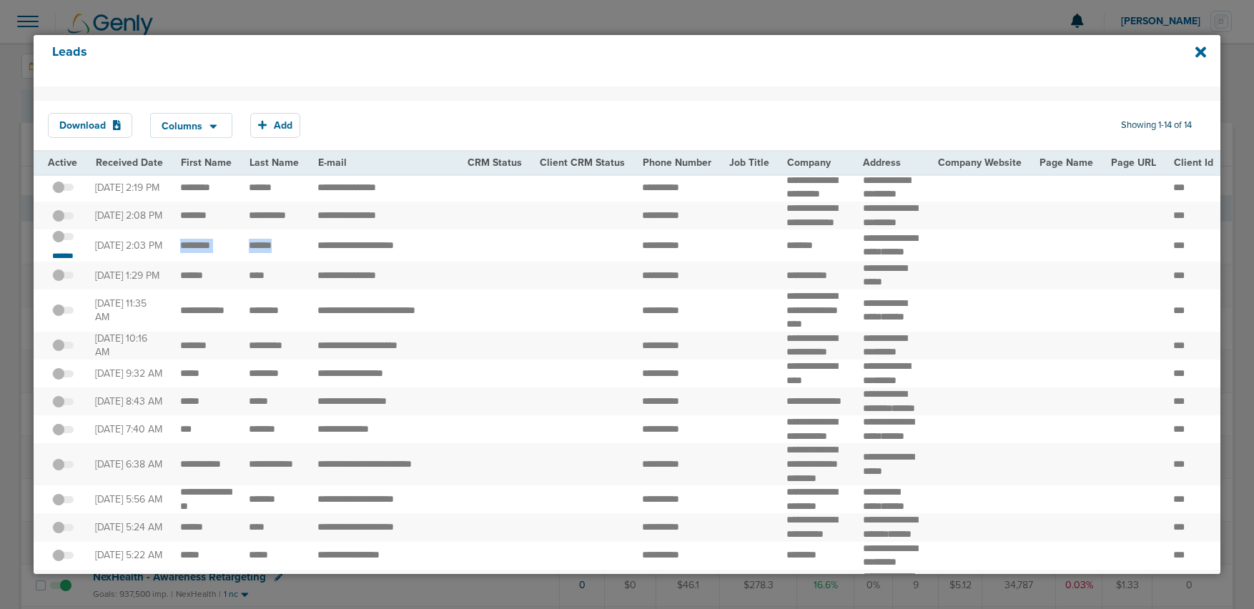
drag, startPoint x: 199, startPoint y: 287, endPoint x: 302, endPoint y: 284, distance: 103.0
drag, startPoint x: 854, startPoint y: 265, endPoint x: 909, endPoint y: 280, distance: 56.4
click at [909, 262] on td "**********" at bounding box center [891, 245] width 74 height 32
copy td "**********"
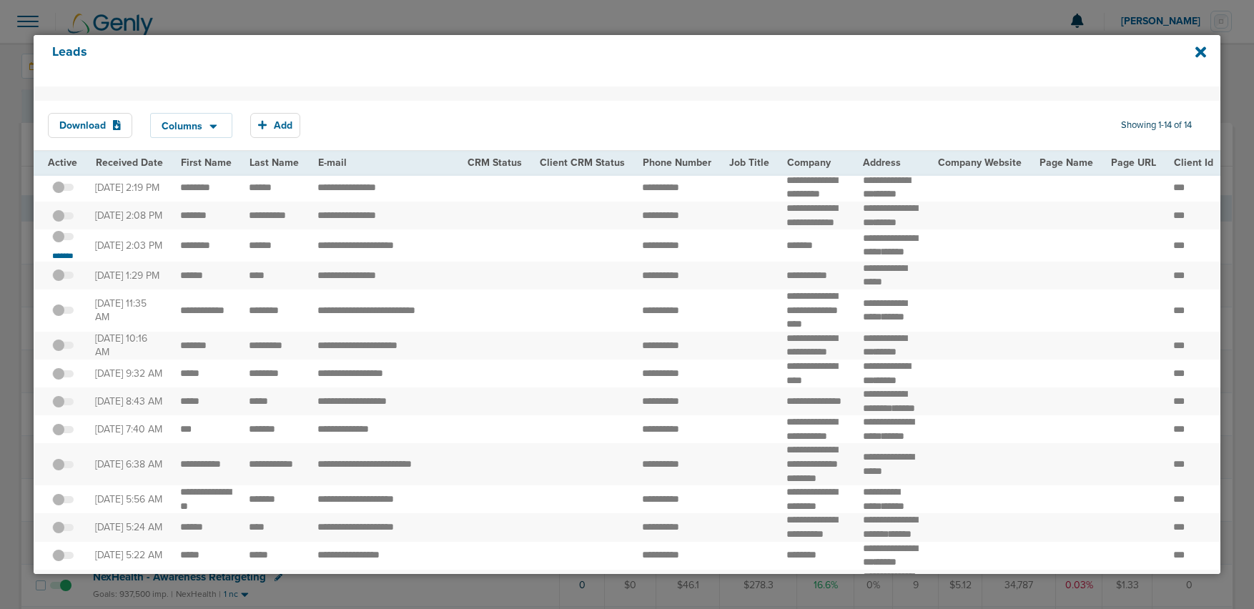
click at [65, 244] on span at bounding box center [62, 244] width 21 height 0
click at [63, 239] on input "checkbox" at bounding box center [63, 239] width 0 height 0
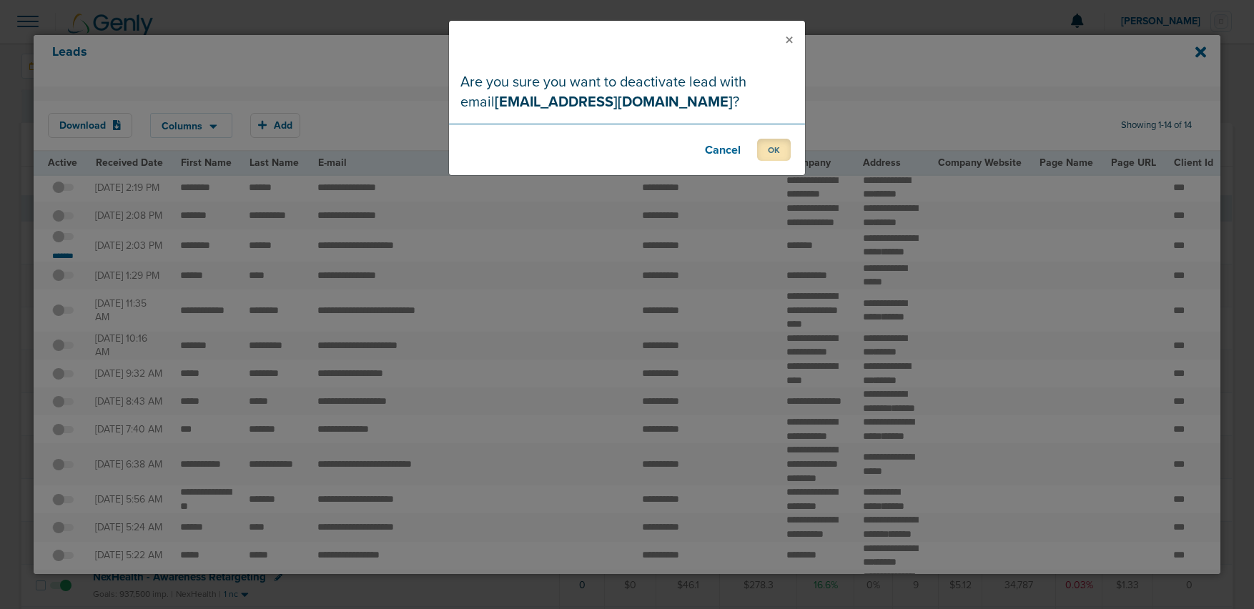
click at [771, 154] on button "OK" at bounding box center [774, 150] width 34 height 22
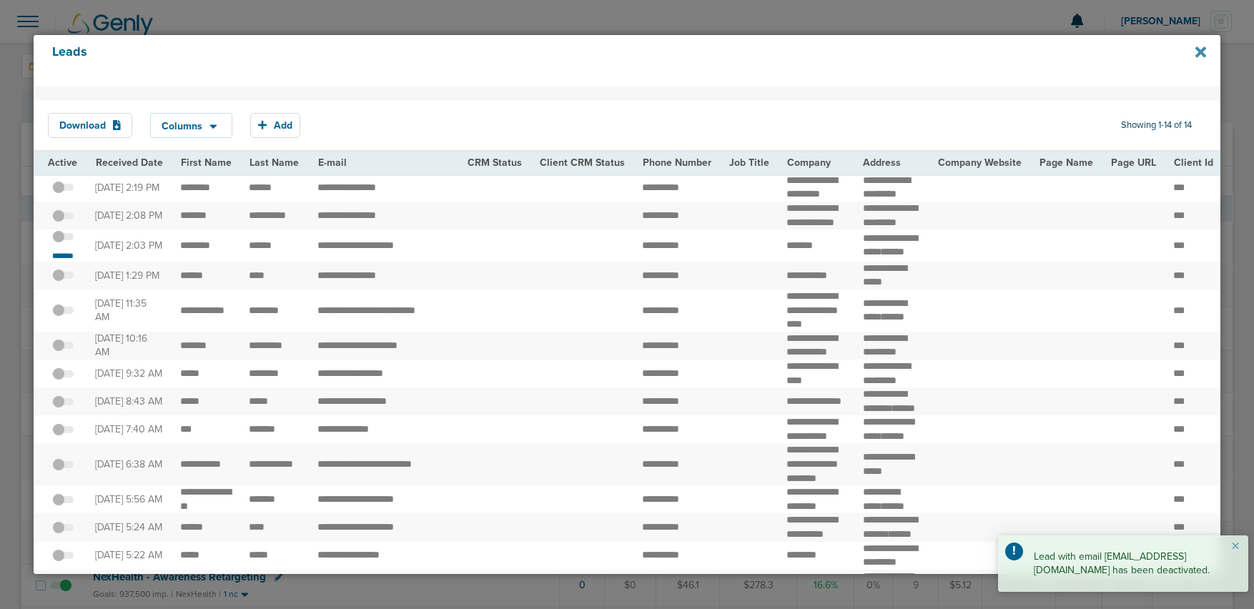
click at [1203, 50] on icon at bounding box center [1200, 52] width 11 height 11
click at [1196, 53] on icon at bounding box center [1200, 52] width 11 height 16
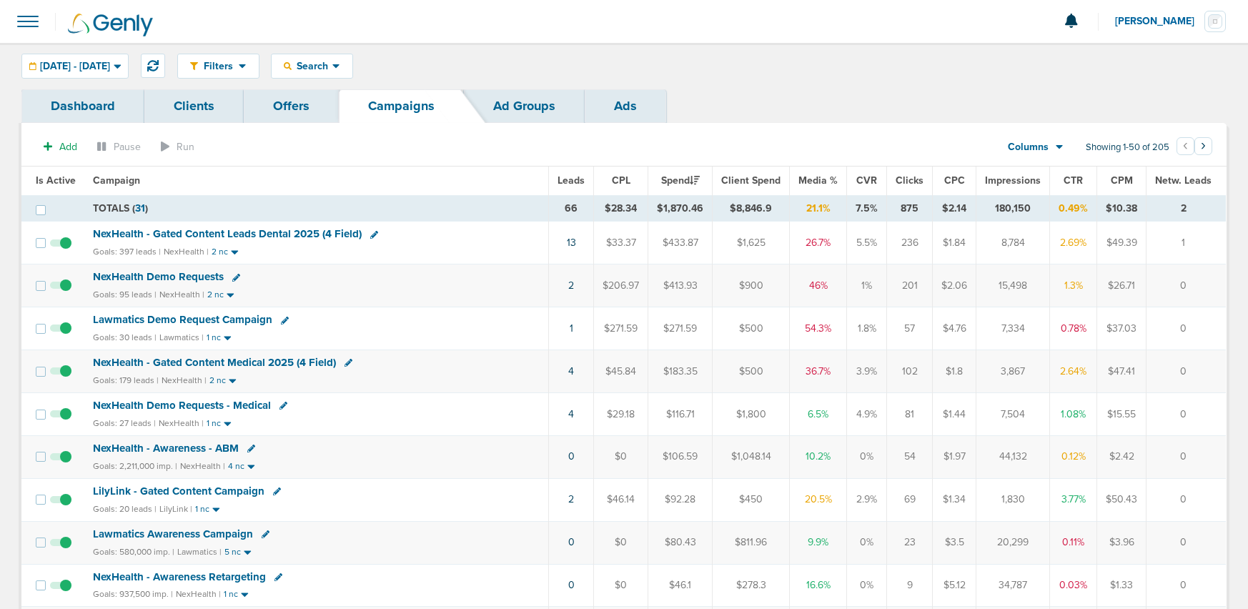
click at [118, 273] on span "NexHealth Demo Requests" at bounding box center [158, 276] width 131 height 13
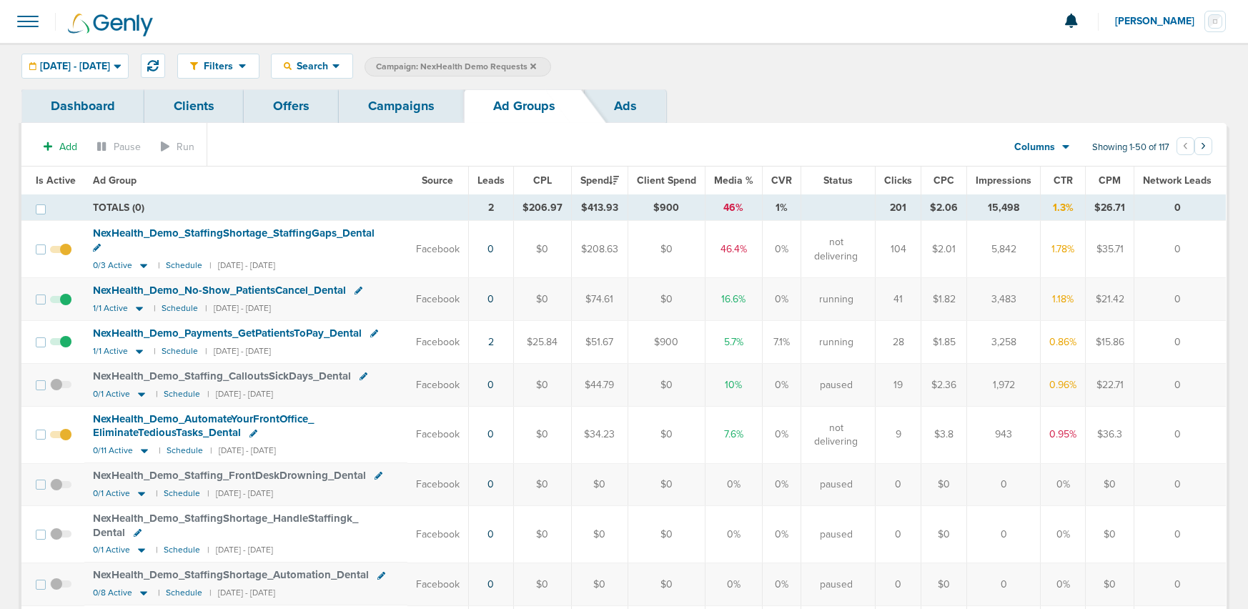
click at [63, 257] on span at bounding box center [60, 257] width 21 height 0
click at [61, 252] on input "checkbox" at bounding box center [61, 252] width 0 height 0
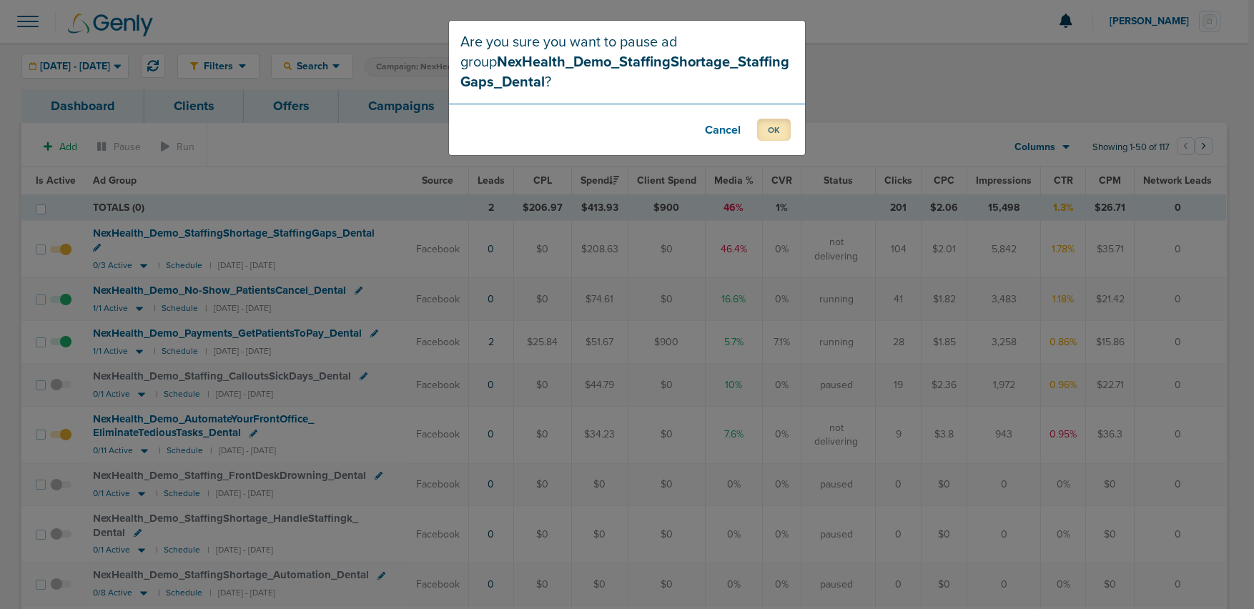
click at [770, 137] on button "OK" at bounding box center [774, 130] width 34 height 22
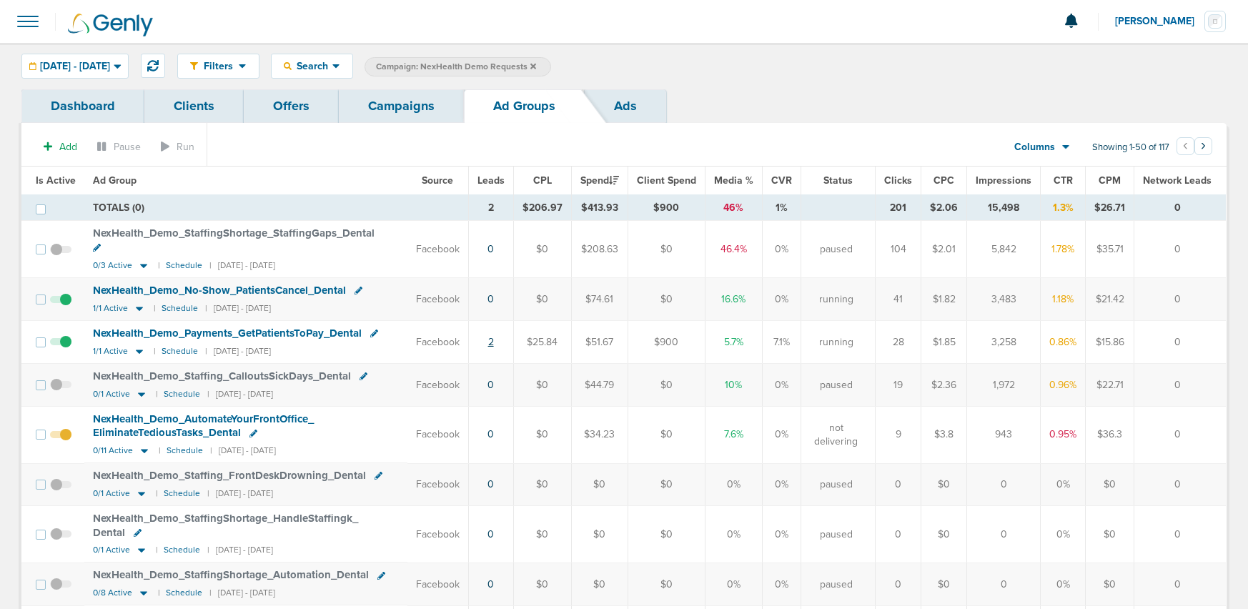
click at [494, 336] on link "2" at bounding box center [491, 342] width 6 height 12
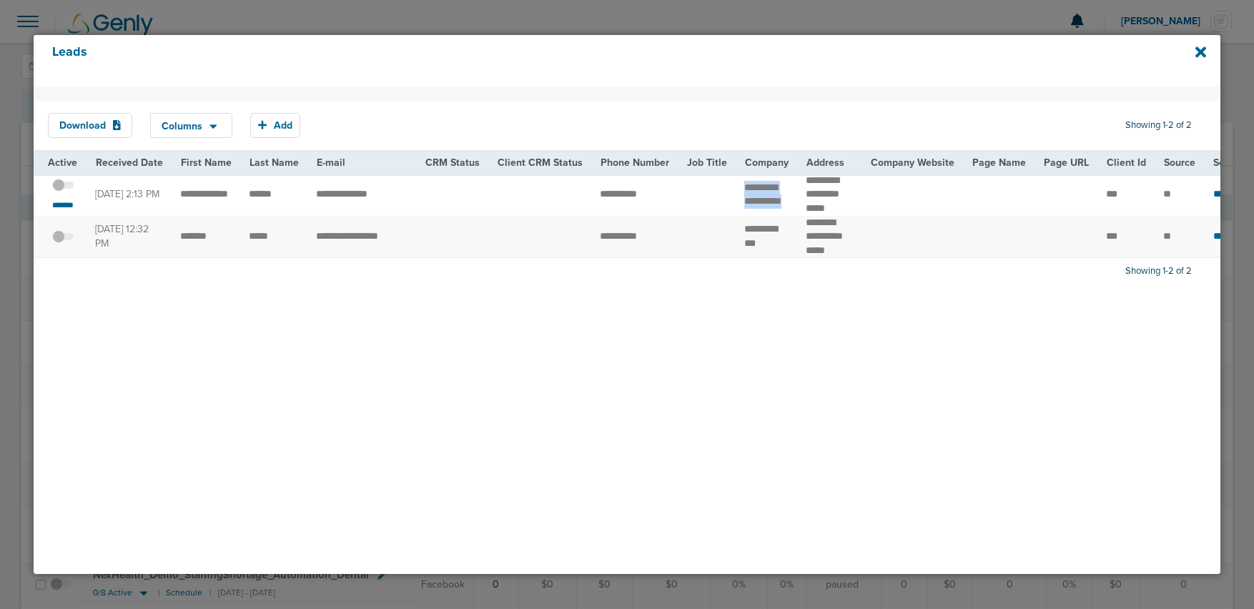
drag, startPoint x: 733, startPoint y: 179, endPoint x: 765, endPoint y: 214, distance: 46.5
click at [765, 214] on td "**********" at bounding box center [766, 195] width 61 height 42
copy td "**"
click at [61, 204] on small "*******" at bounding box center [63, 204] width 30 height 11
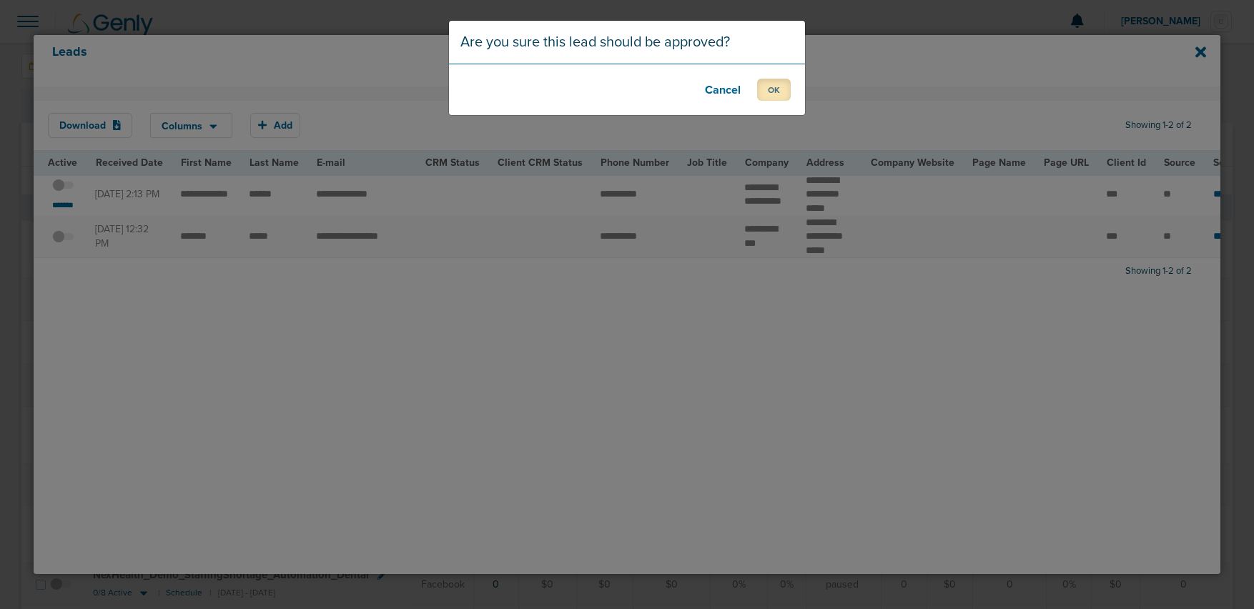
click at [772, 86] on button "OK" at bounding box center [774, 90] width 34 height 22
click at [764, 89] on button "OK" at bounding box center [774, 90] width 34 height 22
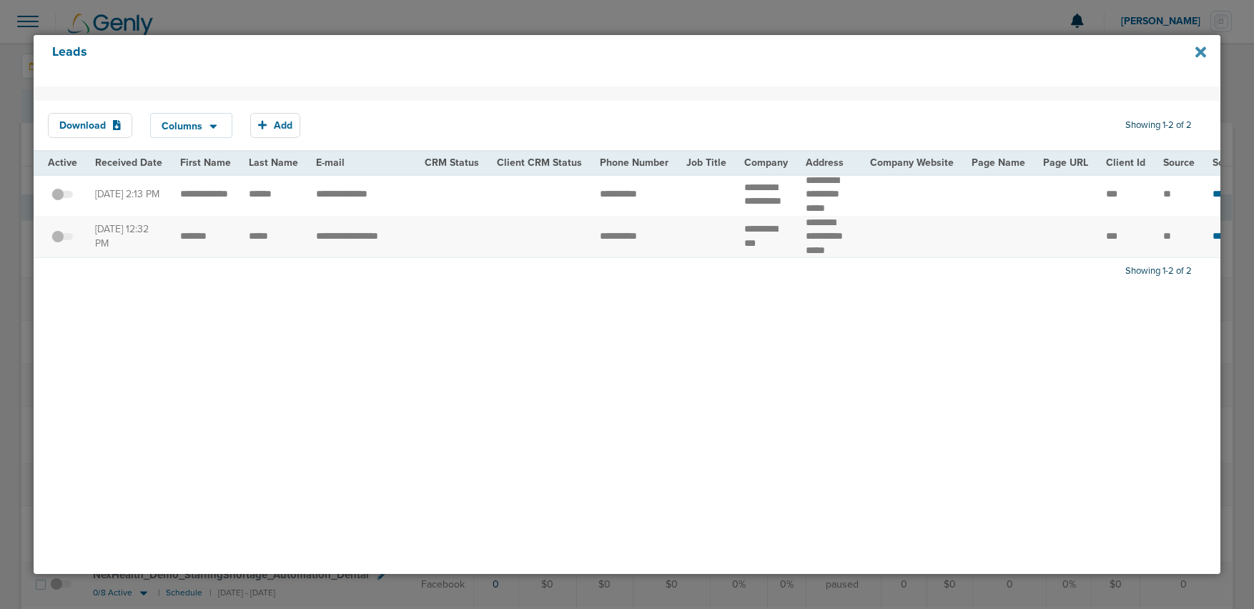
click at [1197, 54] on icon at bounding box center [1200, 52] width 11 height 11
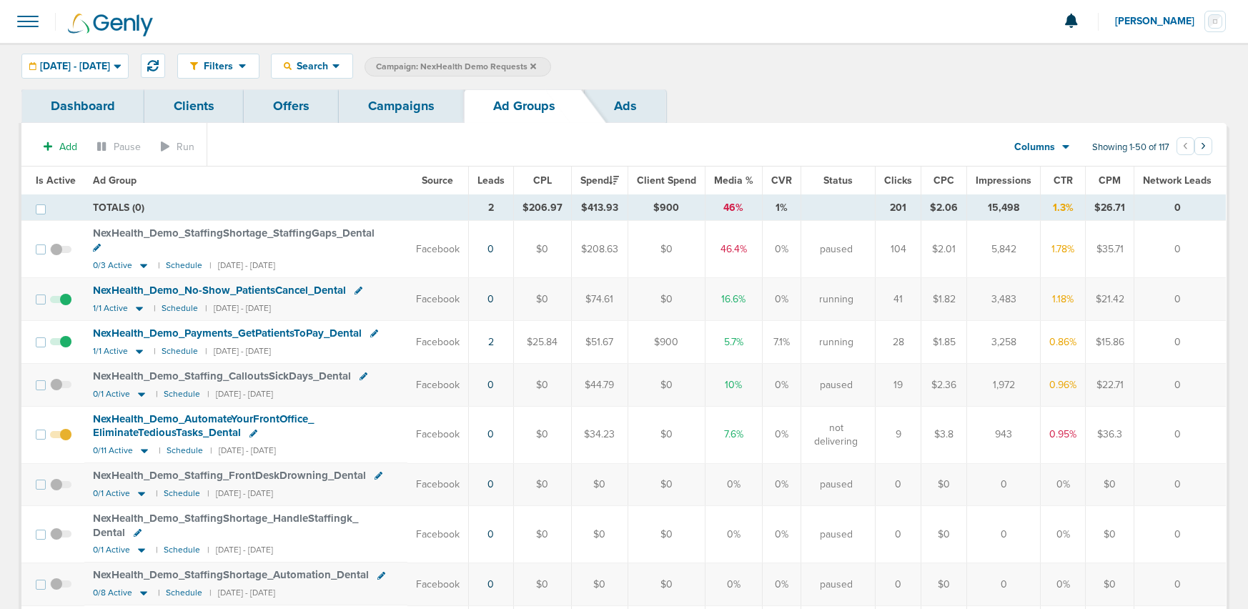
click at [389, 108] on link "Campaigns" at bounding box center [401, 106] width 125 height 34
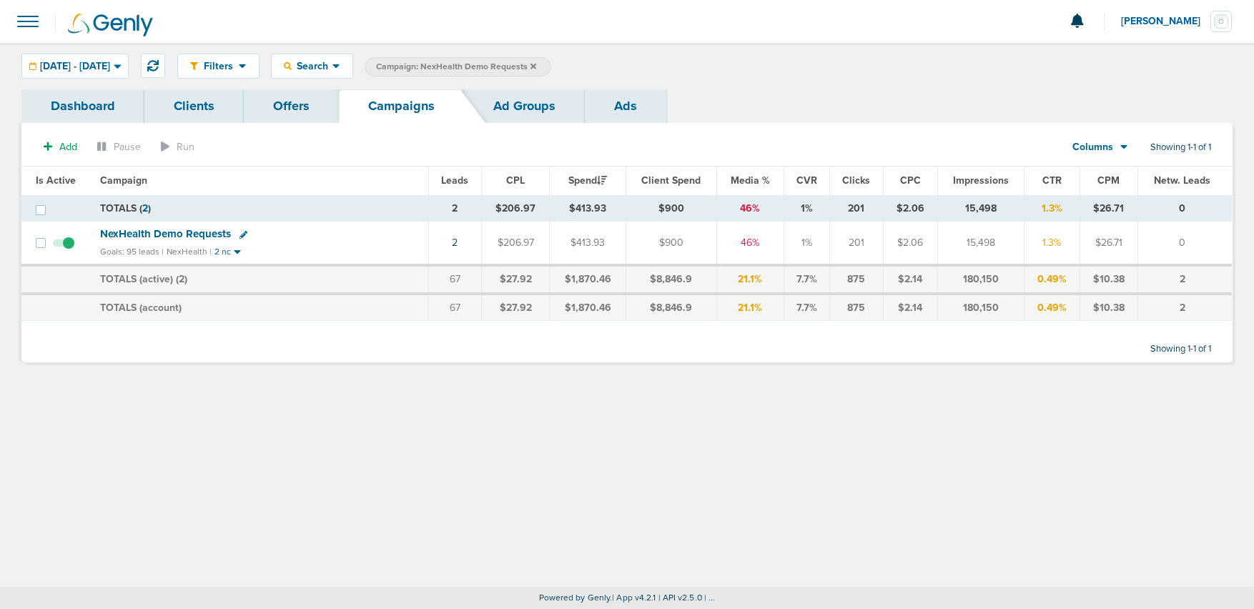
click at [536, 64] on icon at bounding box center [533, 66] width 6 height 6
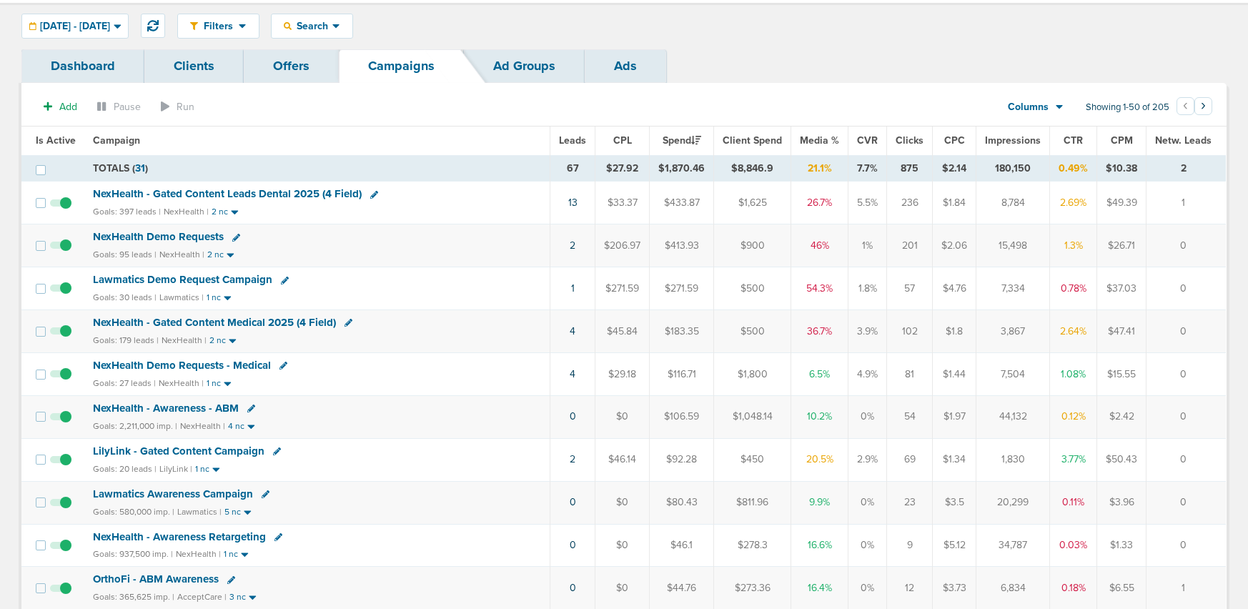
scroll to position [49, 0]
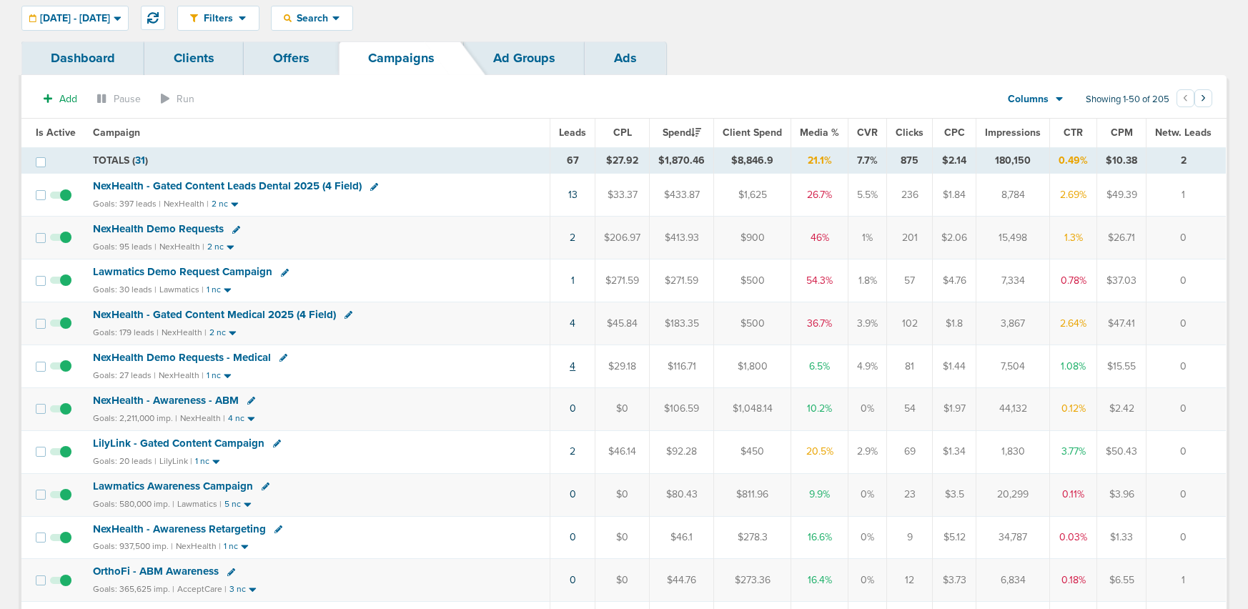
click at [575, 367] on link "4" at bounding box center [573, 366] width 6 height 12
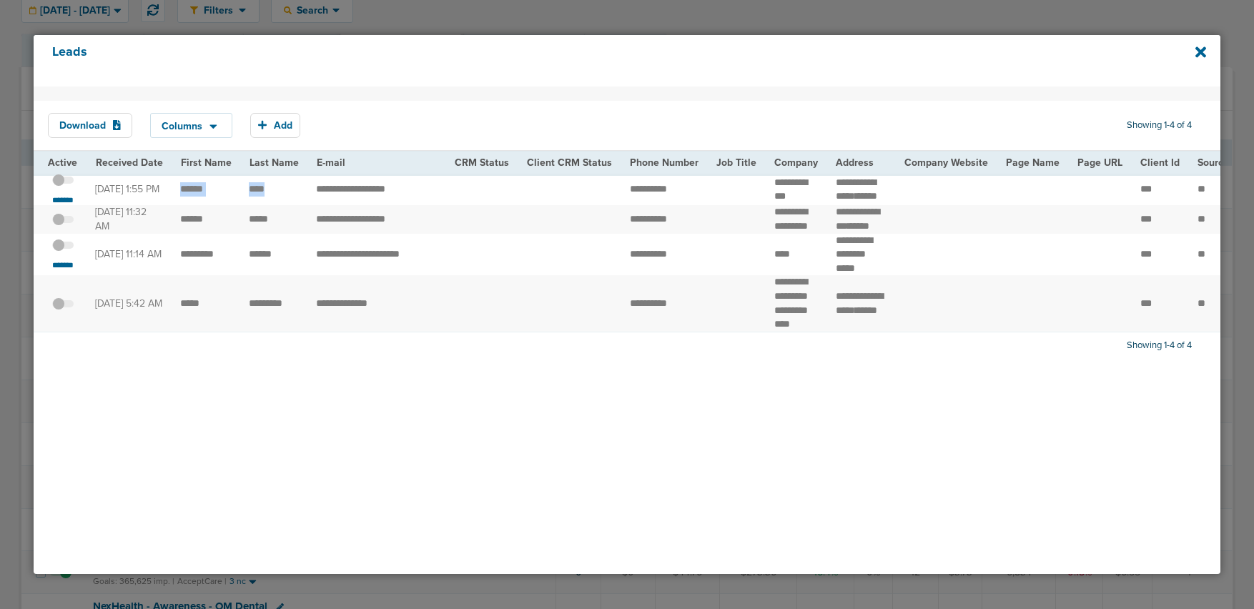
drag, startPoint x: 174, startPoint y: 202, endPoint x: 272, endPoint y: 202, distance: 97.9
drag, startPoint x: 828, startPoint y: 185, endPoint x: 854, endPoint y: 203, distance: 31.3
click at [854, 203] on td "**********" at bounding box center [861, 190] width 69 height 32
copy td "**********"
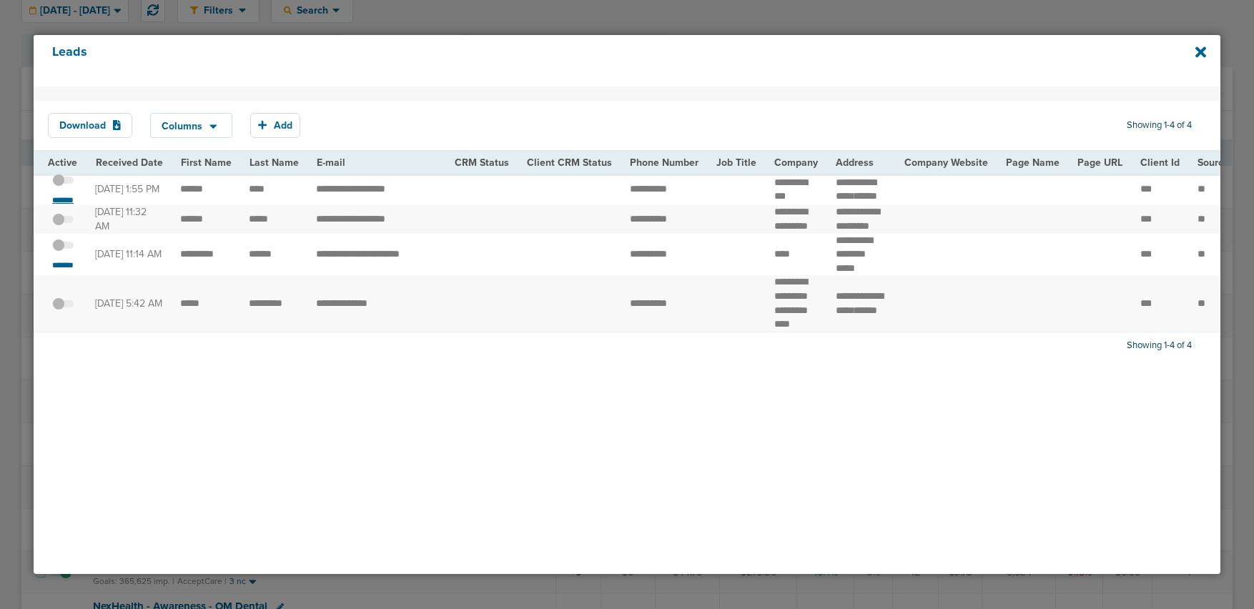
click at [61, 206] on small "*******" at bounding box center [63, 199] width 30 height 11
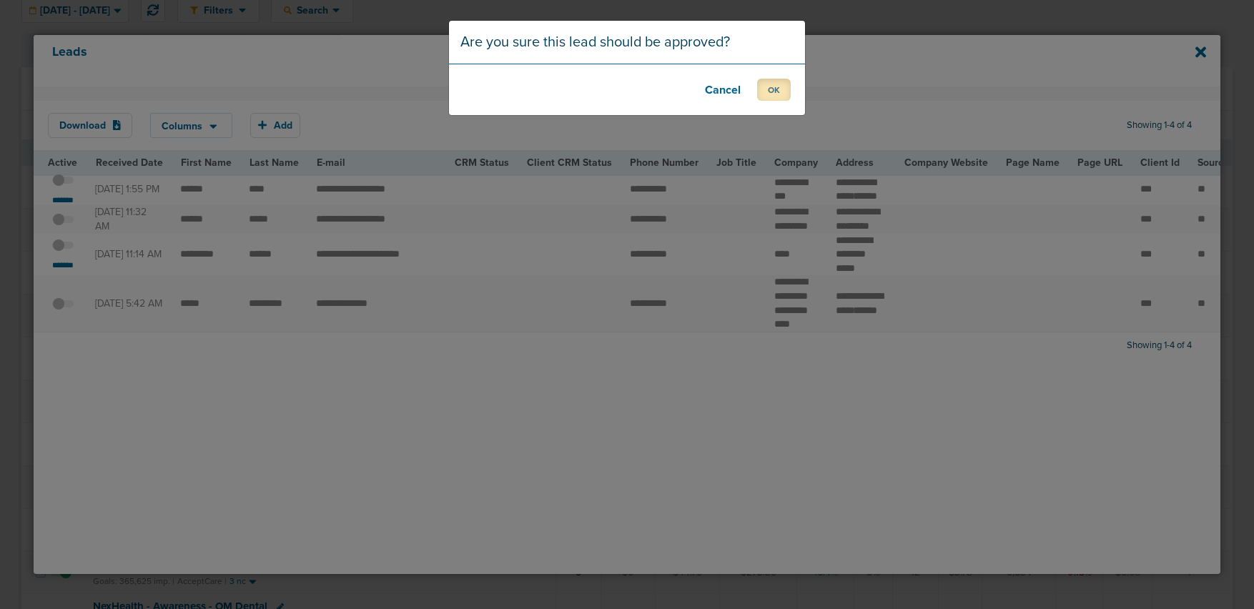
click at [766, 90] on button "OK" at bounding box center [774, 90] width 34 height 22
click at [771, 87] on button "OK" at bounding box center [774, 90] width 34 height 22
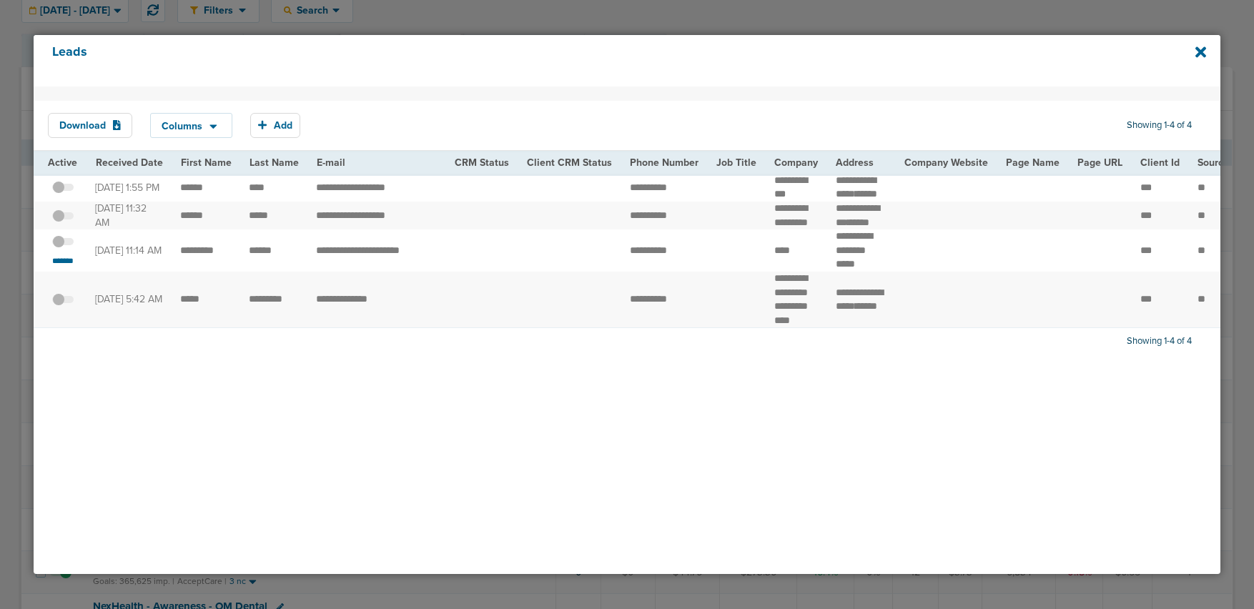
click at [64, 249] on span at bounding box center [62, 249] width 21 height 0
click at [63, 244] on input "checkbox" at bounding box center [63, 244] width 0 height 0
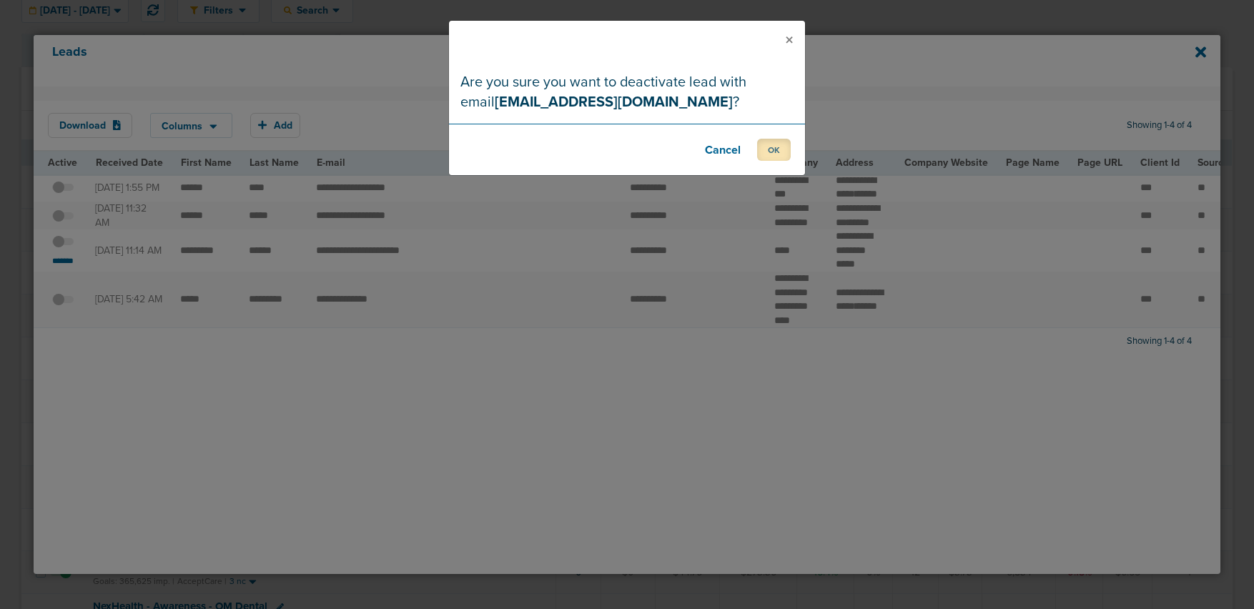
click at [773, 143] on button "OK" at bounding box center [774, 150] width 34 height 22
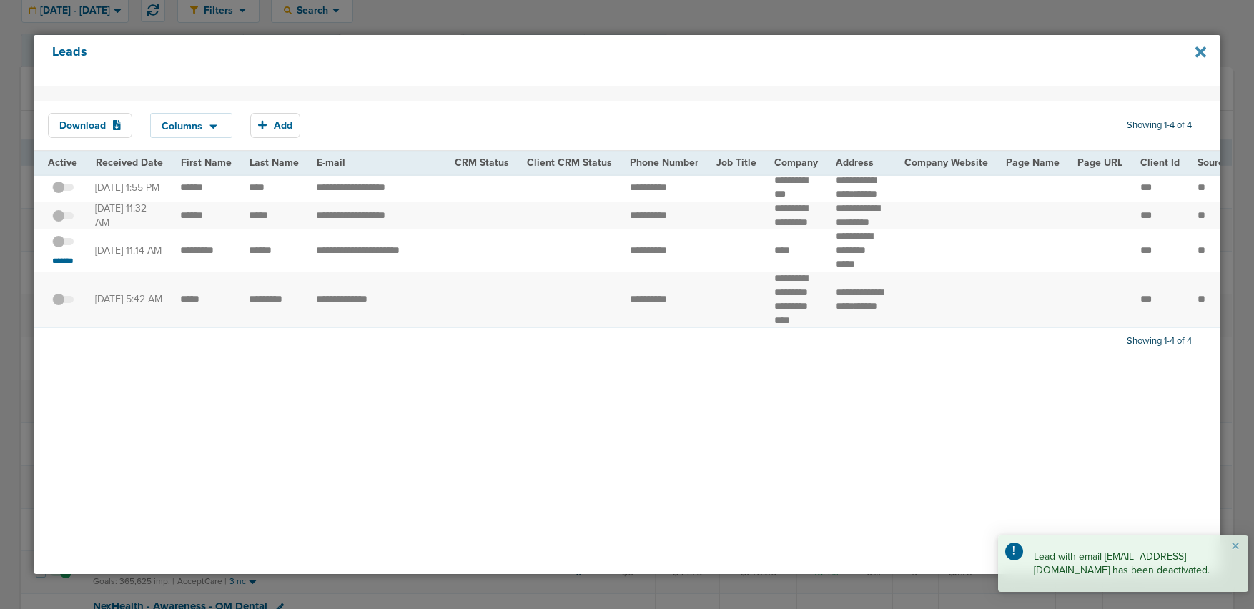
click at [1201, 54] on icon at bounding box center [1200, 52] width 11 height 11
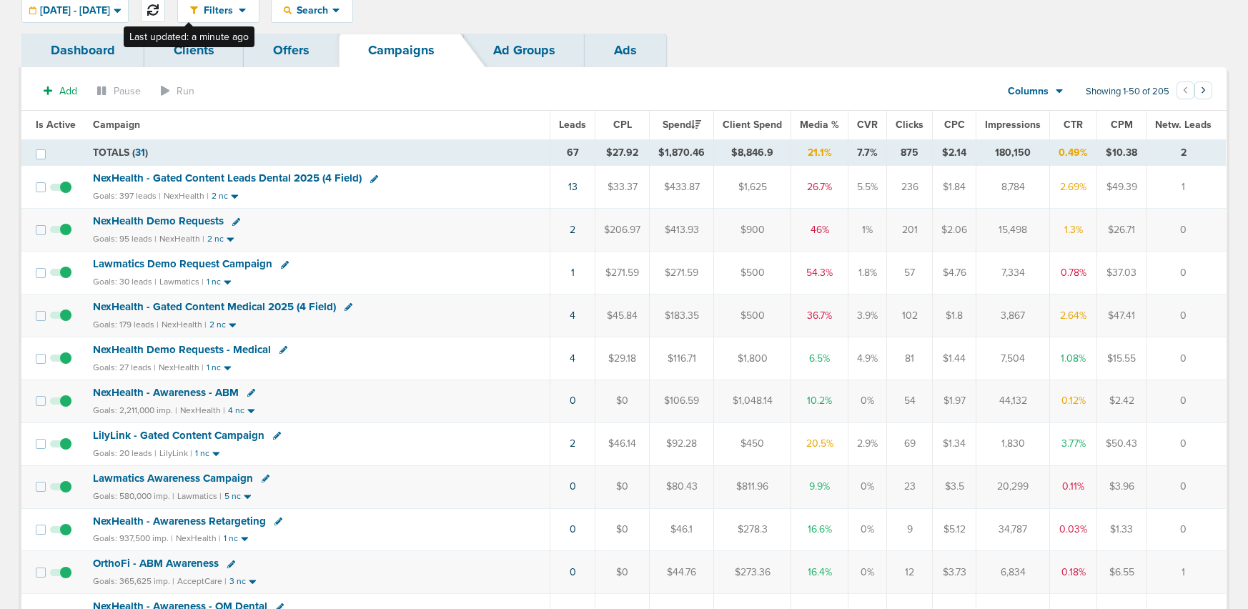
click at [159, 12] on icon at bounding box center [152, 9] width 11 height 11
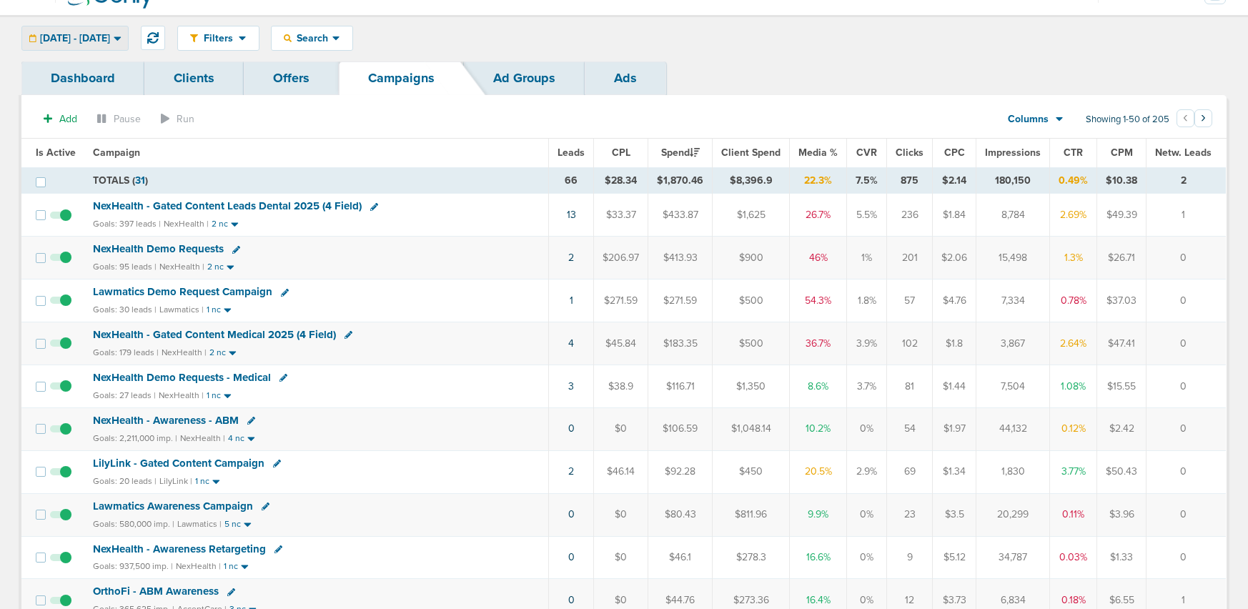
click at [97, 41] on span "[DATE] - [DATE]" at bounding box center [75, 39] width 70 height 10
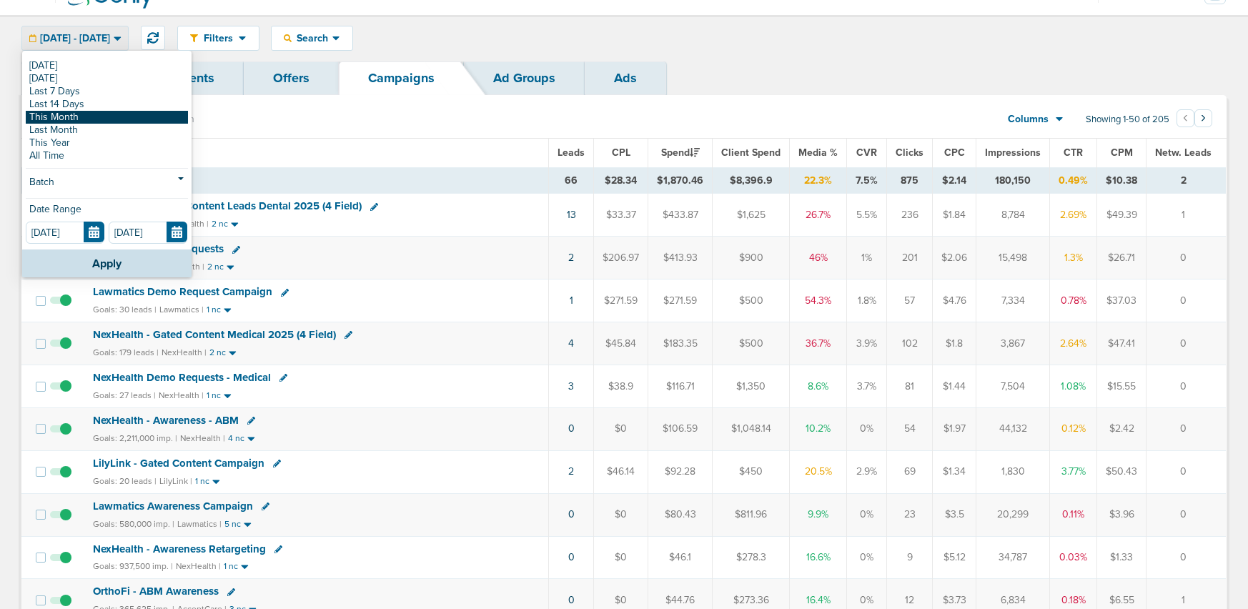
click at [76, 117] on link "This Month" at bounding box center [107, 117] width 162 height 13
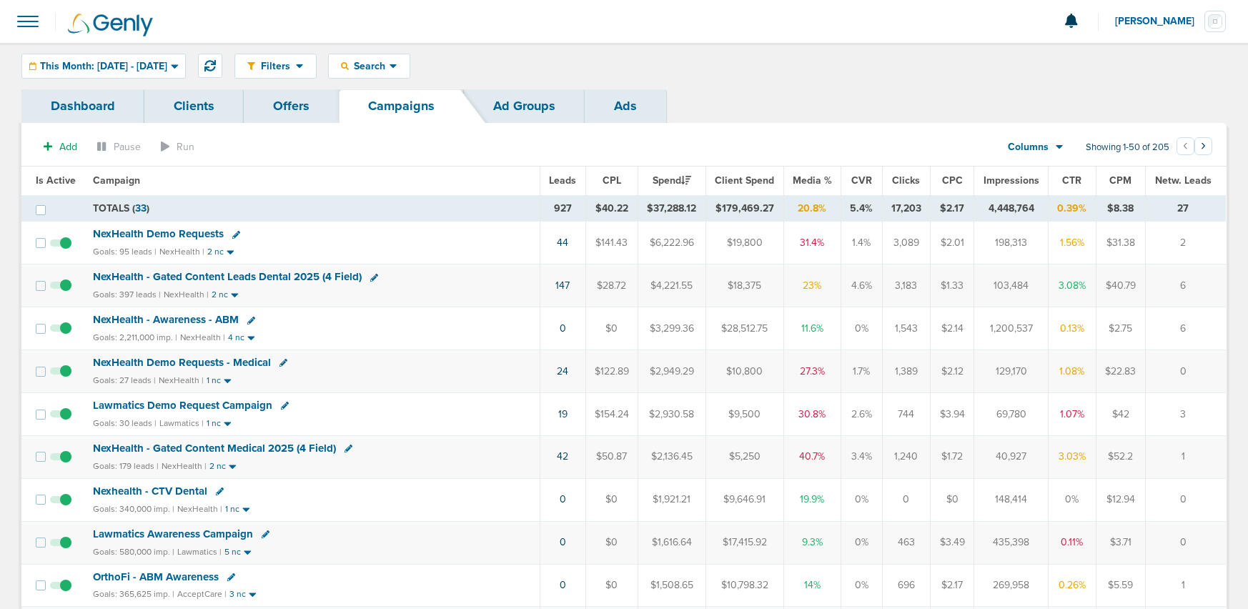
click at [280, 362] on icon at bounding box center [284, 363] width 8 height 8
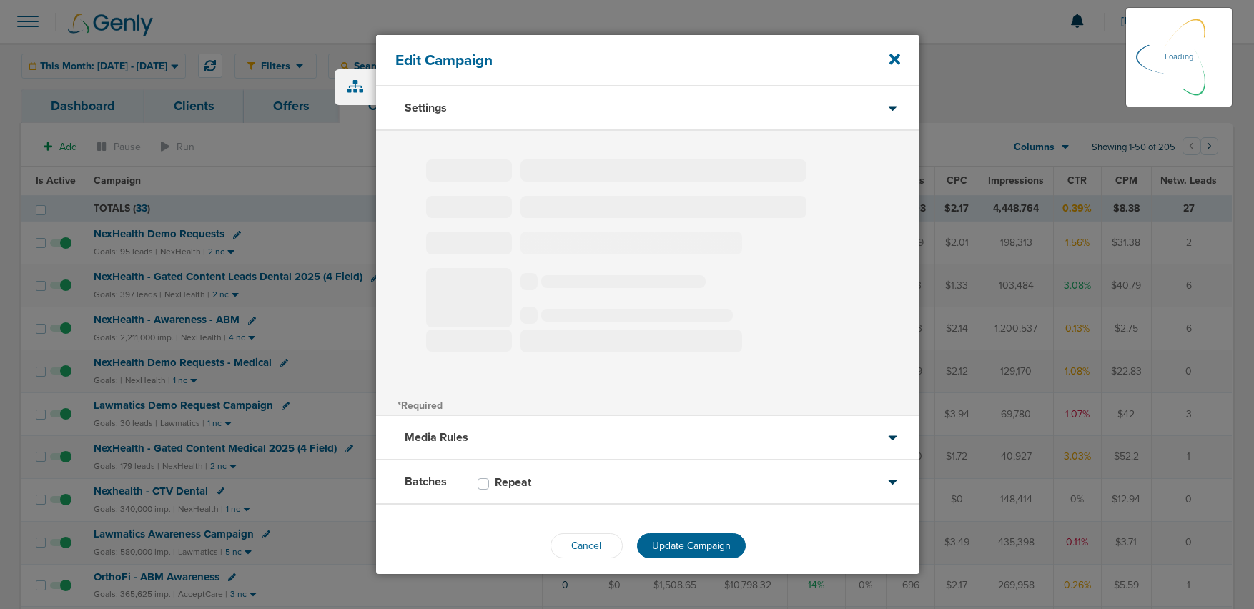
type input "NexHealth Demo Requests - Medical"
select select "Leads"
radio input "true"
select select "readOnly"
type input "20"
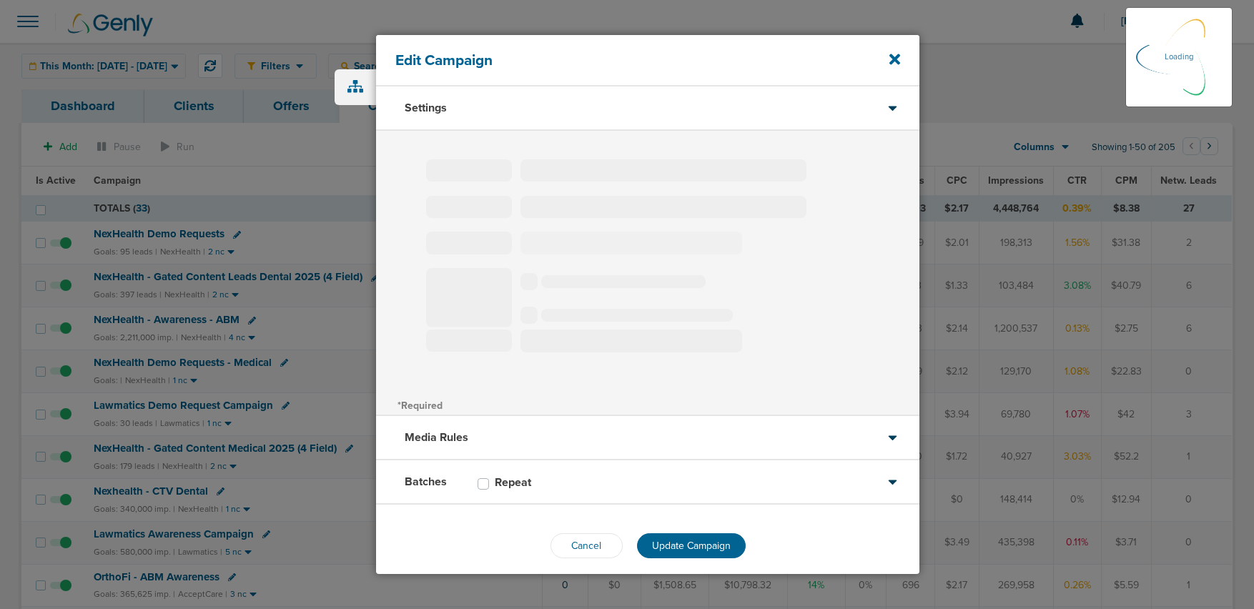
select select "1"
select select "2"
select select "3"
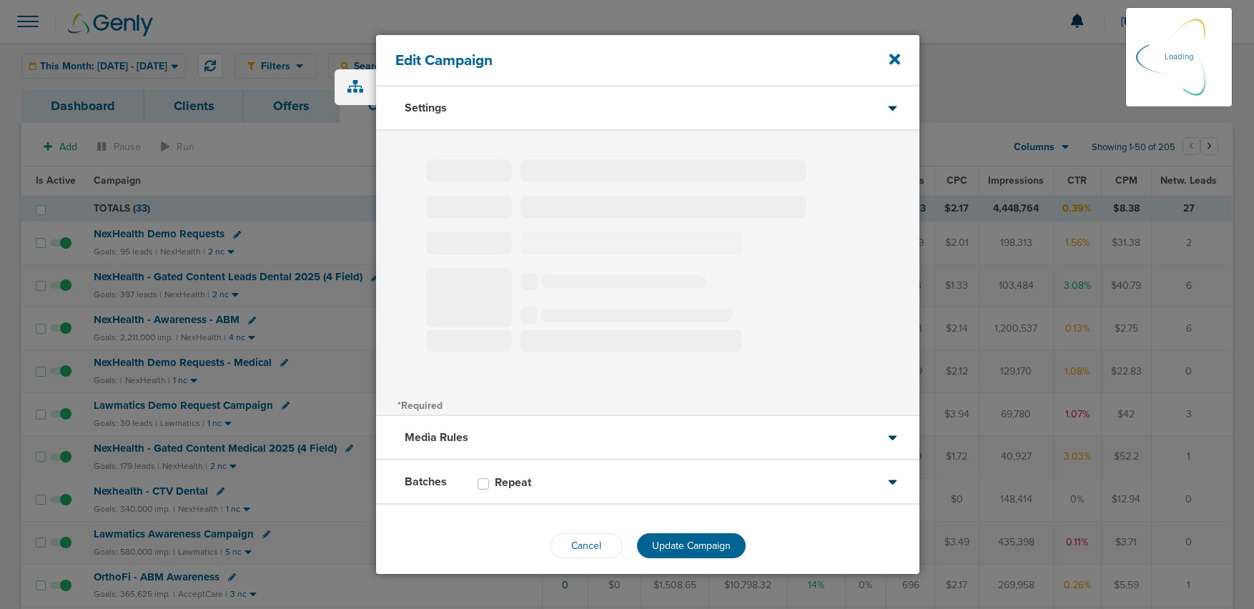
select select "4"
select select "6"
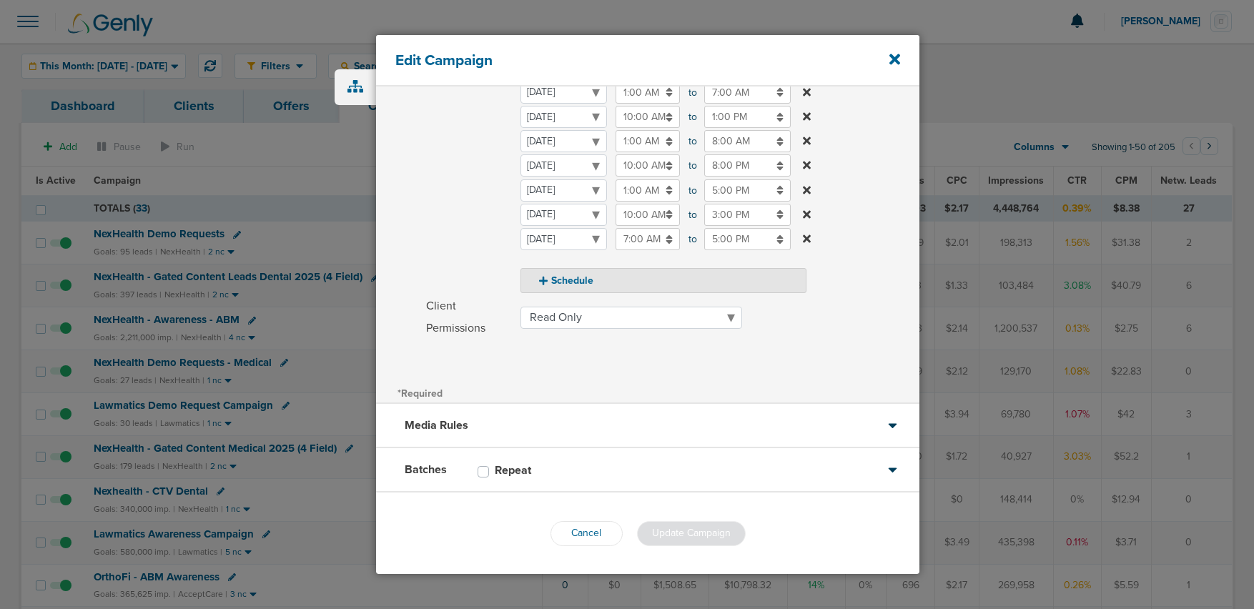
click at [582, 422] on div "Media Rules" at bounding box center [647, 426] width 543 height 44
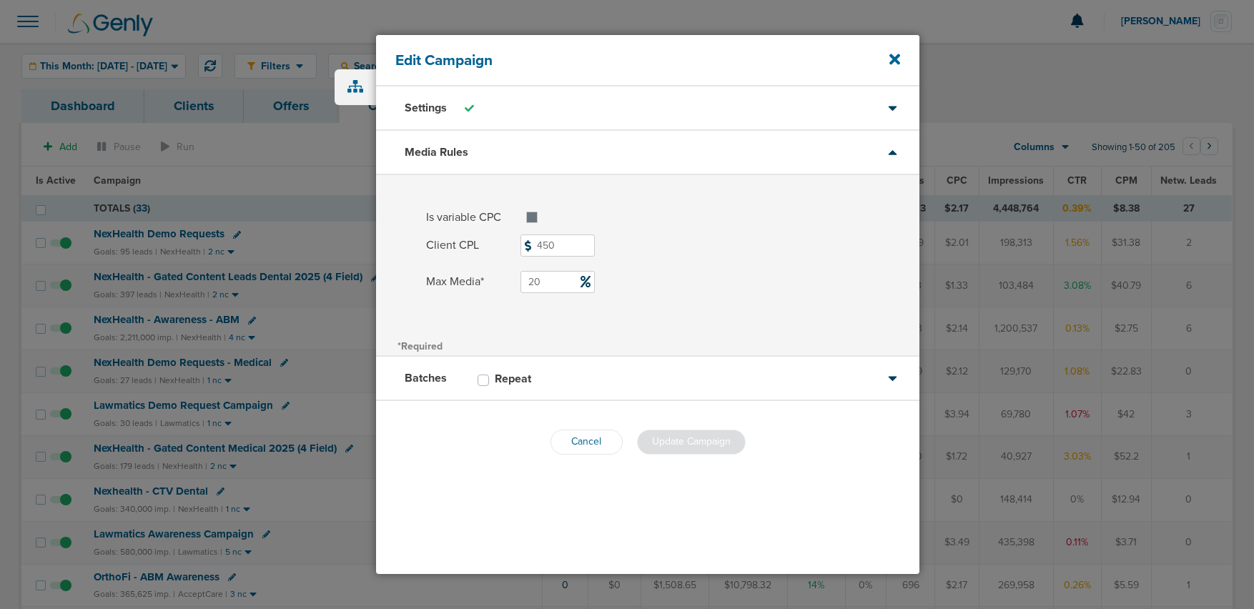
click at [728, 146] on div "Media Rules" at bounding box center [647, 153] width 543 height 44
click at [658, 366] on div "Batches Repeat" at bounding box center [647, 379] width 543 height 44
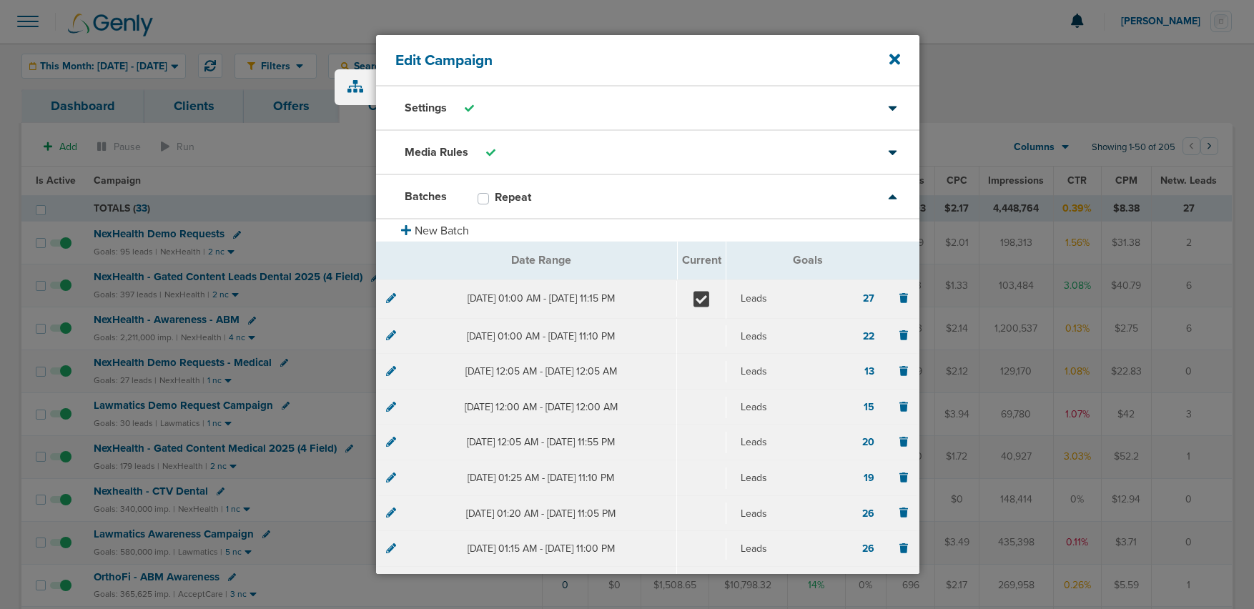
click at [391, 302] on icon at bounding box center [391, 298] width 10 height 10
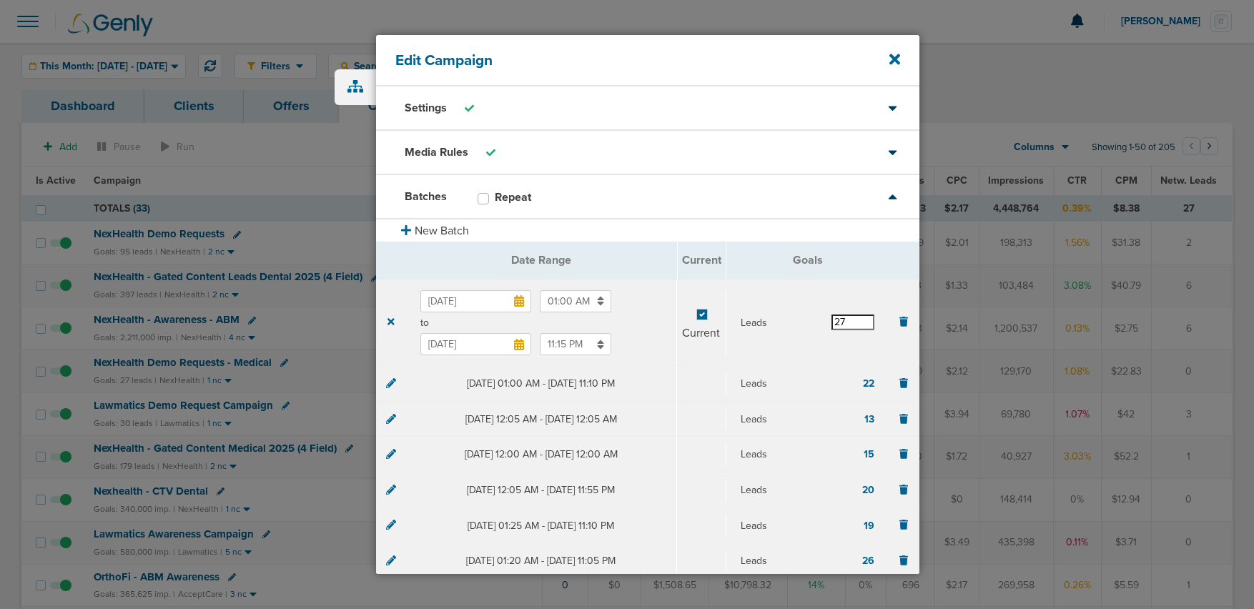
drag, startPoint x: 851, startPoint y: 322, endPoint x: 821, endPoint y: 320, distance: 30.1
click at [821, 320] on div "Leads 27" at bounding box center [808, 323] width 134 height 16
type input "30"
click at [772, 342] on section "[DATE] 01:00 AM to [DATE] 11:15 PM Current Leads 30" at bounding box center [647, 323] width 543 height 87
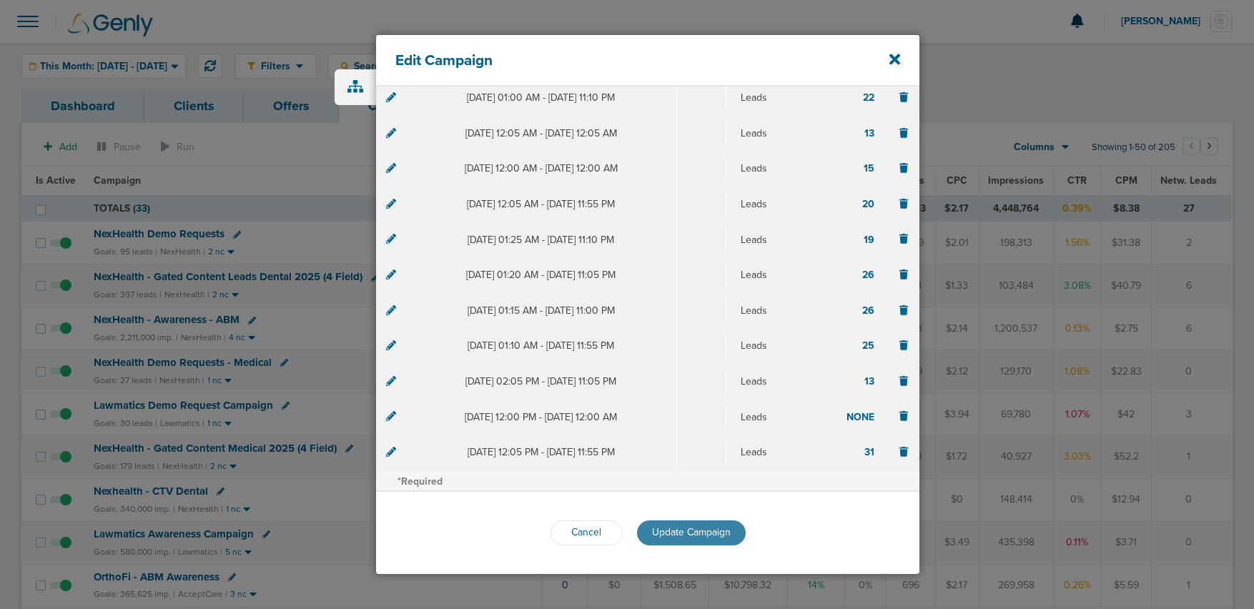
click at [693, 528] on span "Update Campaign" at bounding box center [691, 532] width 79 height 12
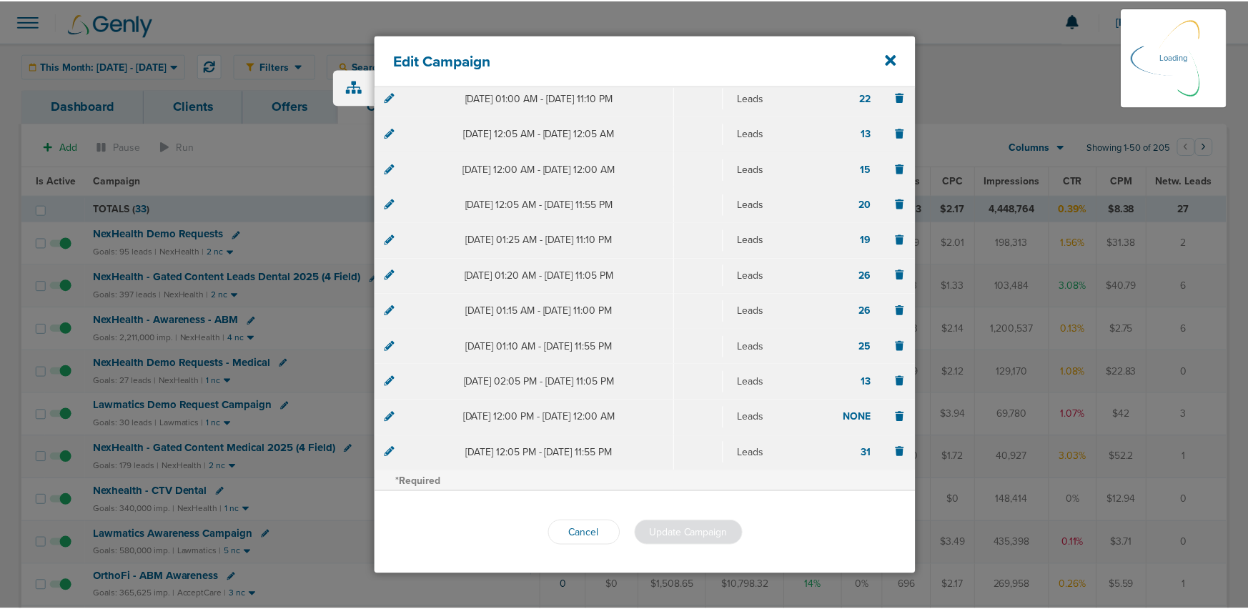
scroll to position [238, 0]
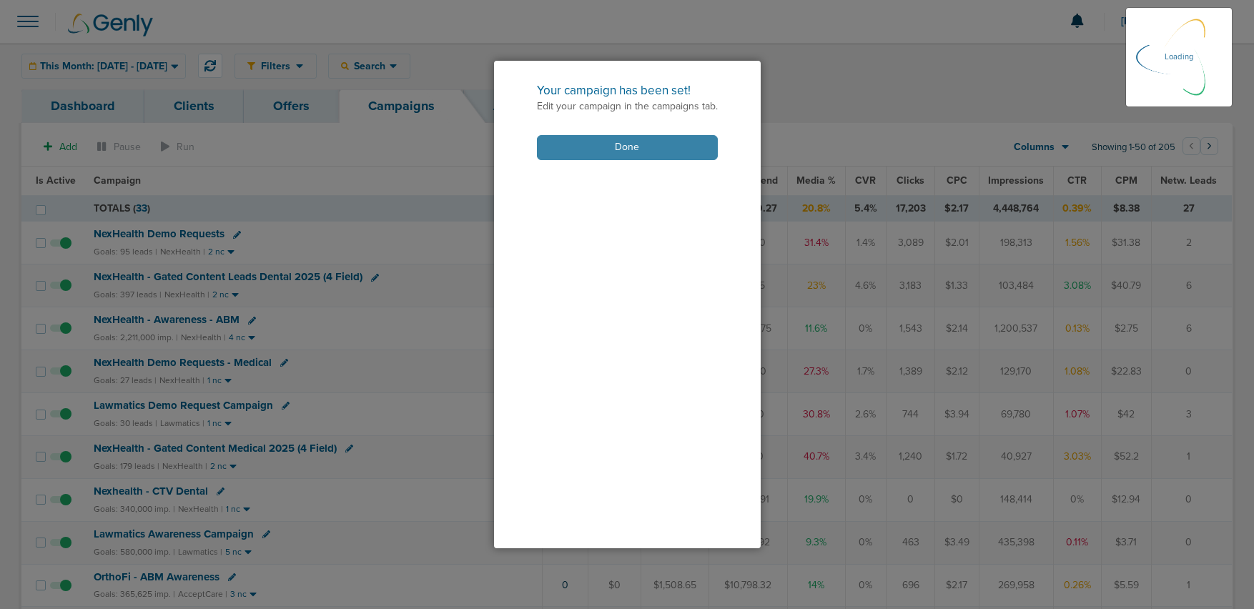
click at [606, 147] on button "Done" at bounding box center [627, 147] width 181 height 25
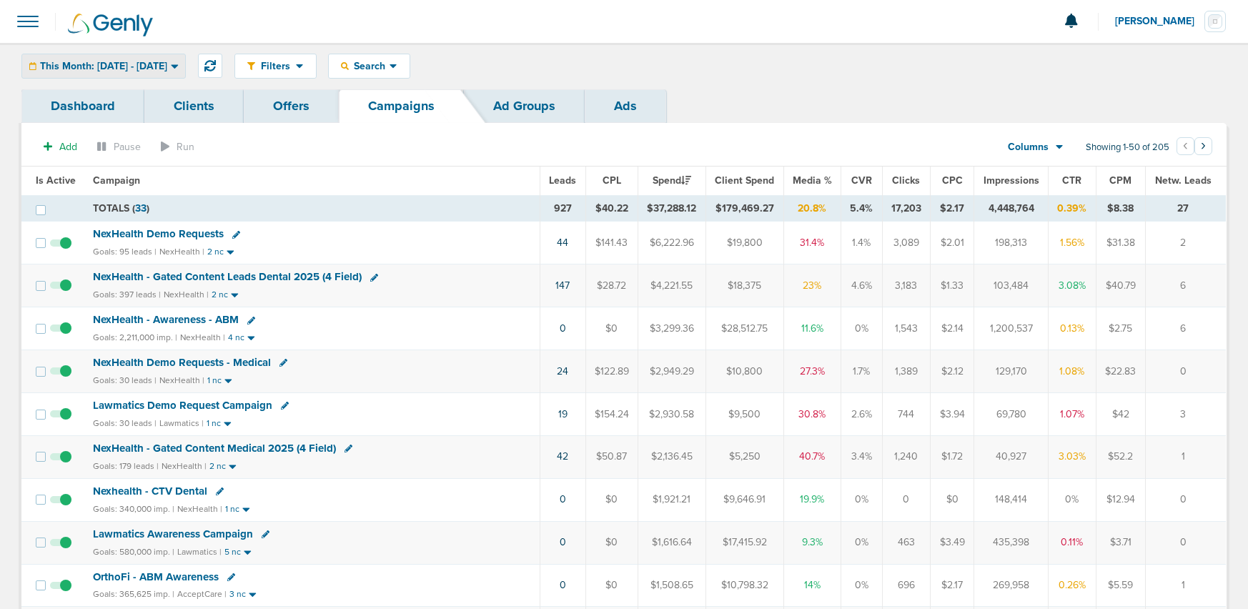
click at [94, 57] on div "This Month: [DATE] - [DATE]" at bounding box center [103, 66] width 163 height 24
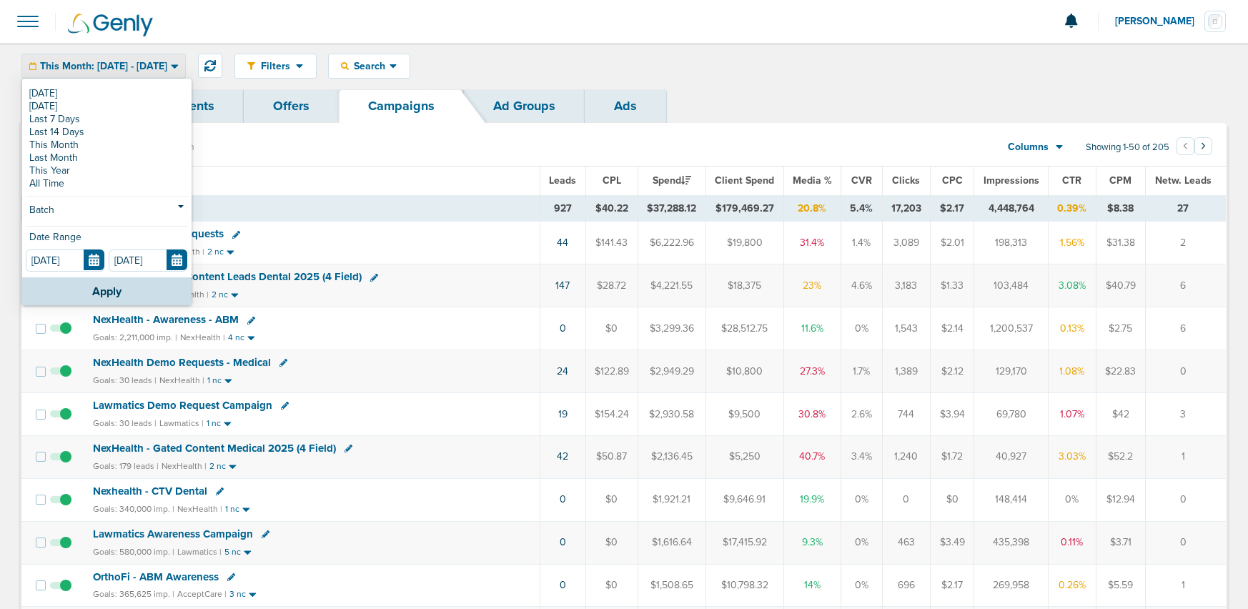
click at [81, 89] on link "[DATE]" at bounding box center [107, 93] width 162 height 13
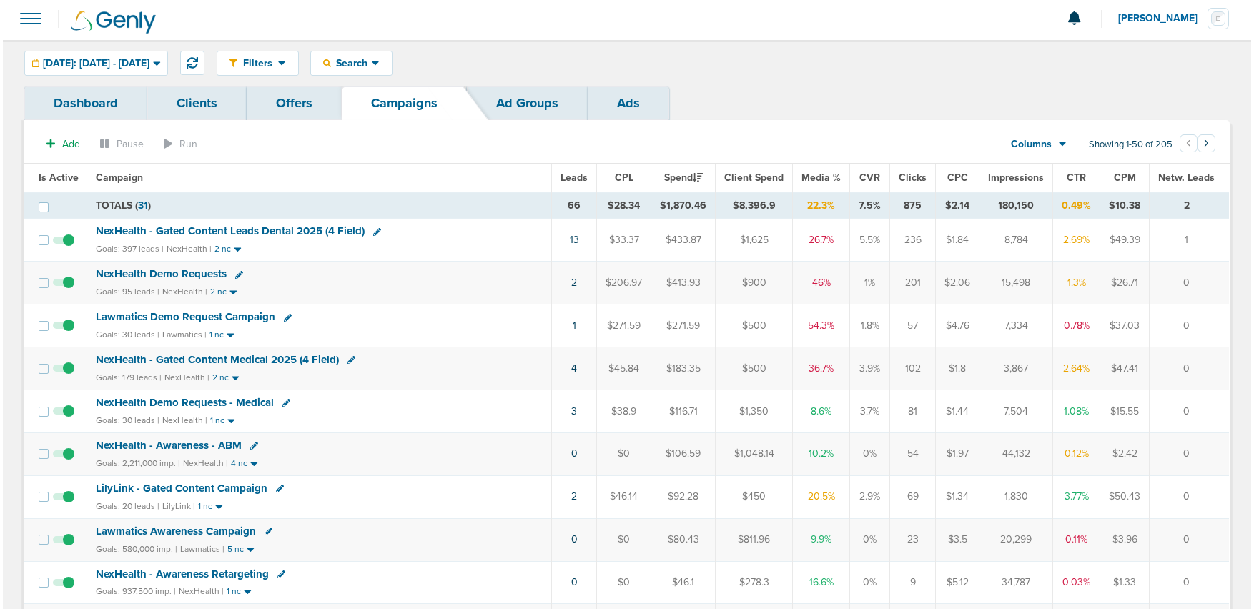
scroll to position [6, 0]
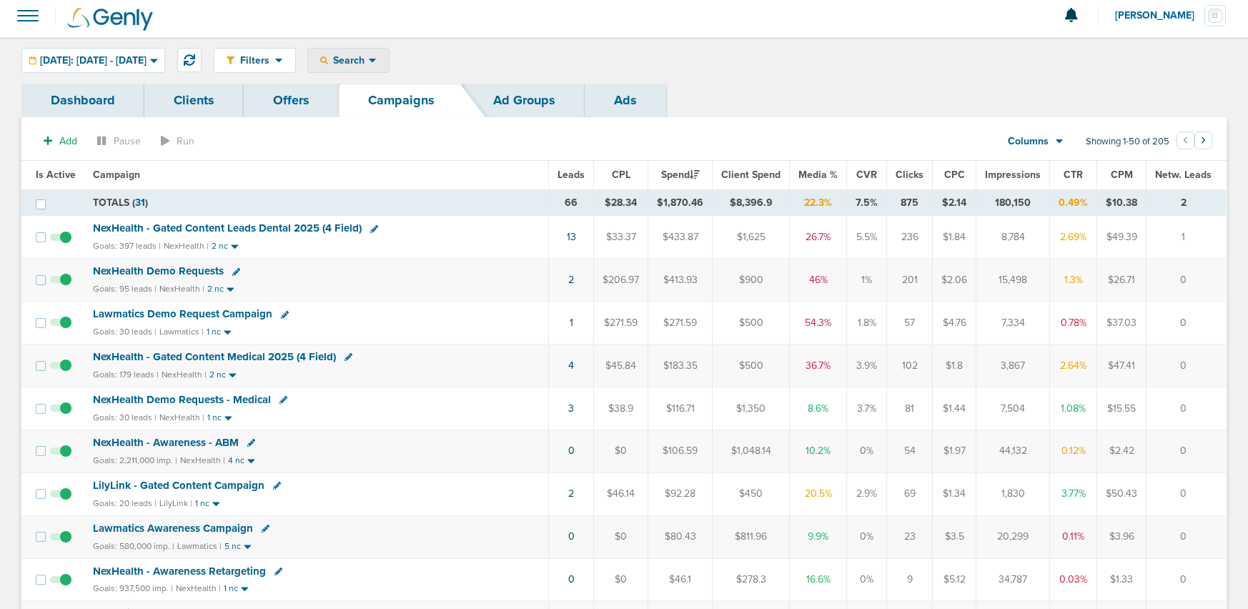
drag, startPoint x: 375, startPoint y: 59, endPoint x: 373, endPoint y: 73, distance: 14.4
click at [369, 59] on span "Search" at bounding box center [348, 60] width 41 height 12
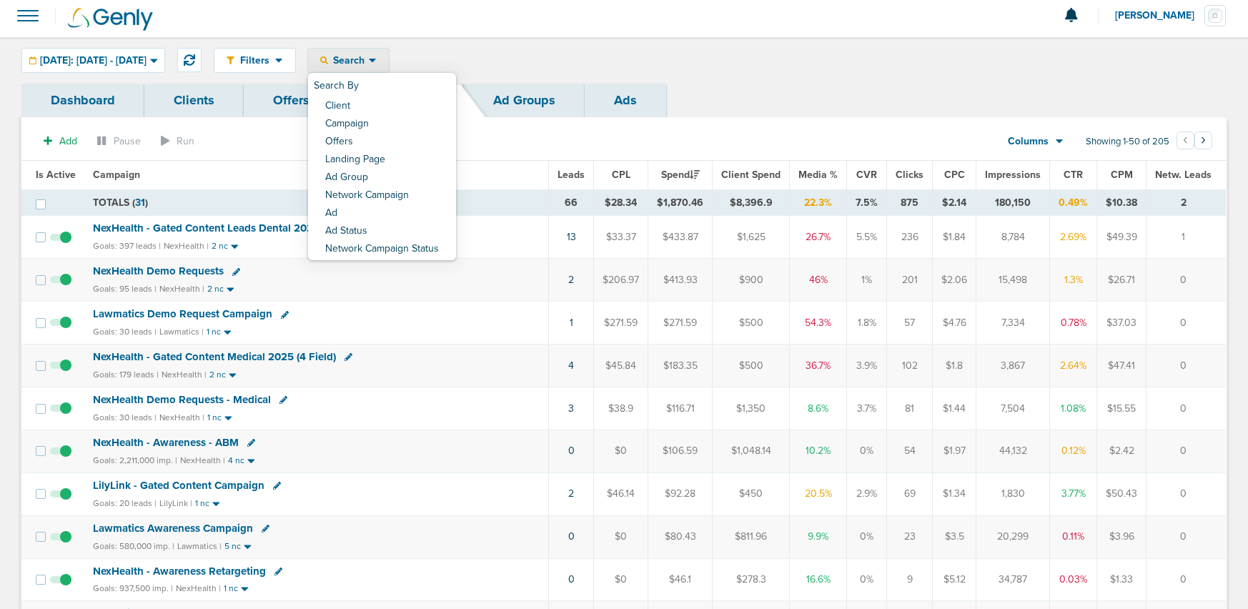
click at [528, 55] on div "Filters Active Only Settings Status Active Inactive Objectives MQL SQL Traffic …" at bounding box center [720, 60] width 1013 height 25
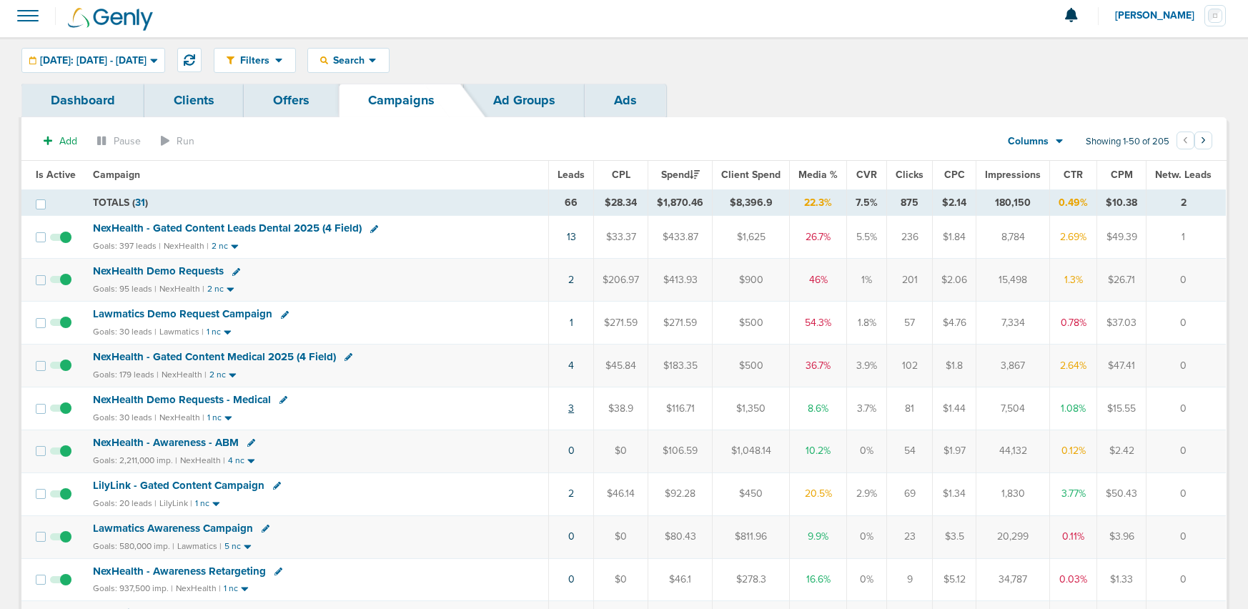
click at [574, 408] on link "3" at bounding box center [571, 408] width 6 height 12
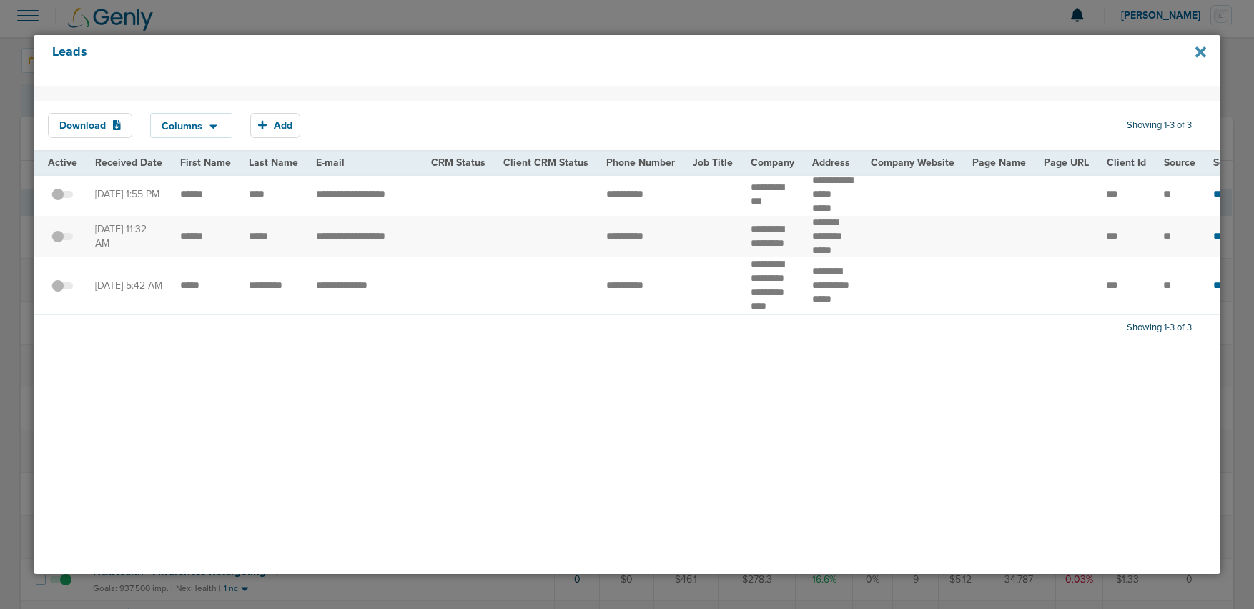
click at [1205, 52] on icon at bounding box center [1200, 52] width 11 height 16
click at [1198, 50] on icon at bounding box center [1200, 52] width 11 height 11
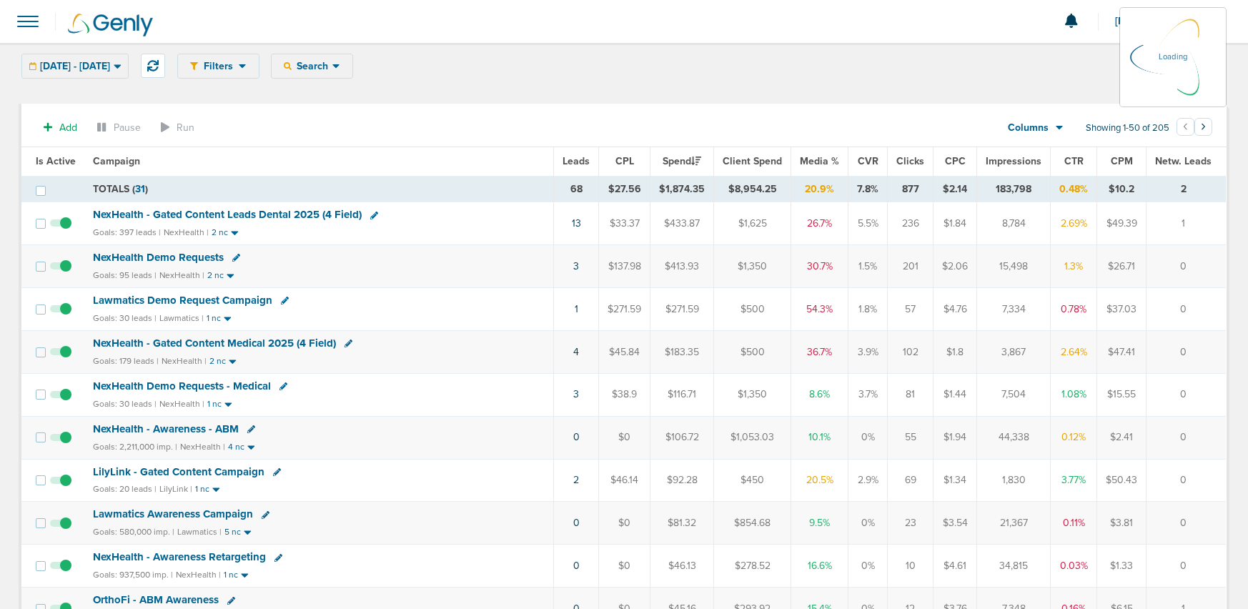
click at [112, 65] on div "09.17.2025 - 09.17.2025 Today Yesterday Last 7 Days Last 14 Days This Month Las…" at bounding box center [74, 66] width 107 height 25
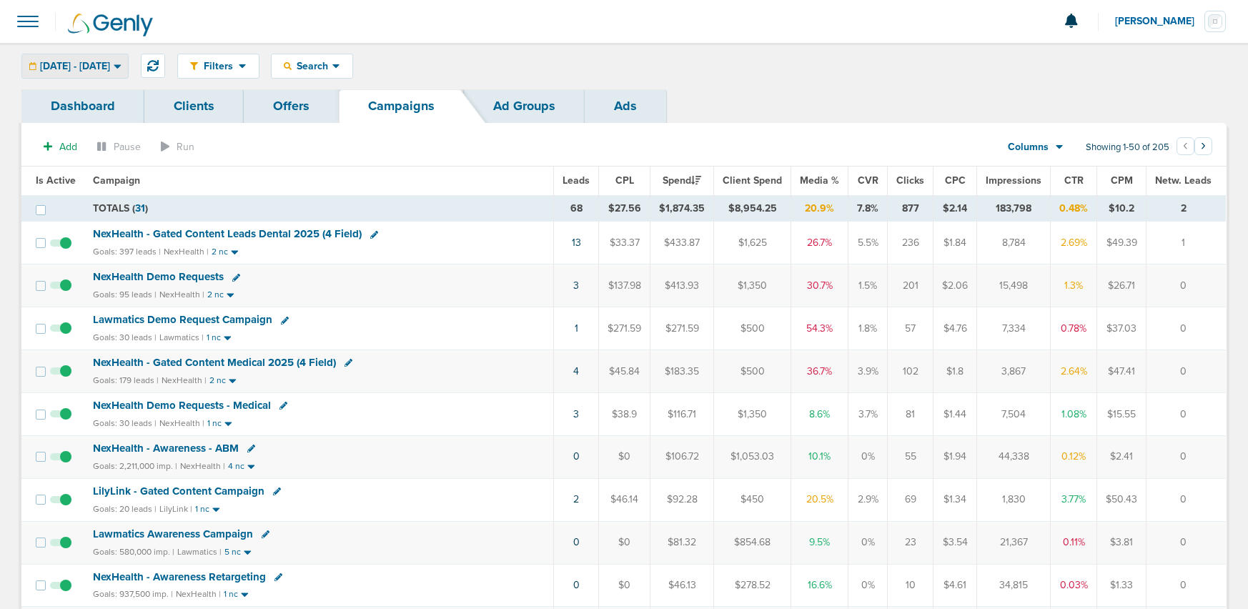
click at [110, 66] on span "[DATE] - [DATE]" at bounding box center [75, 66] width 70 height 10
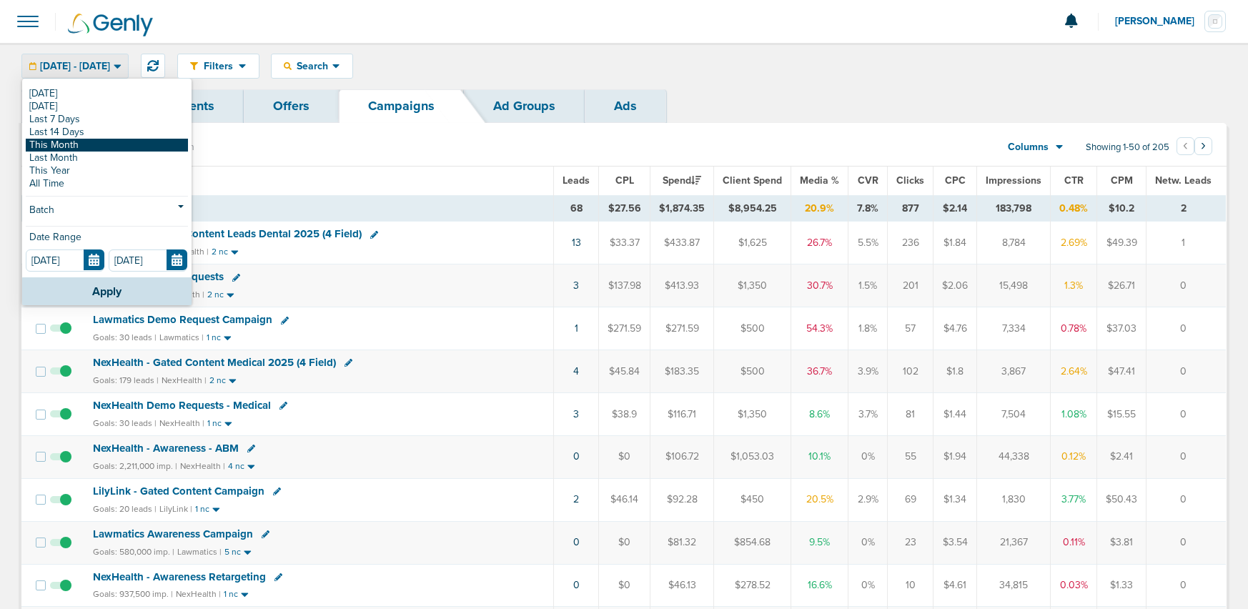
click at [83, 140] on link "This Month" at bounding box center [107, 145] width 162 height 13
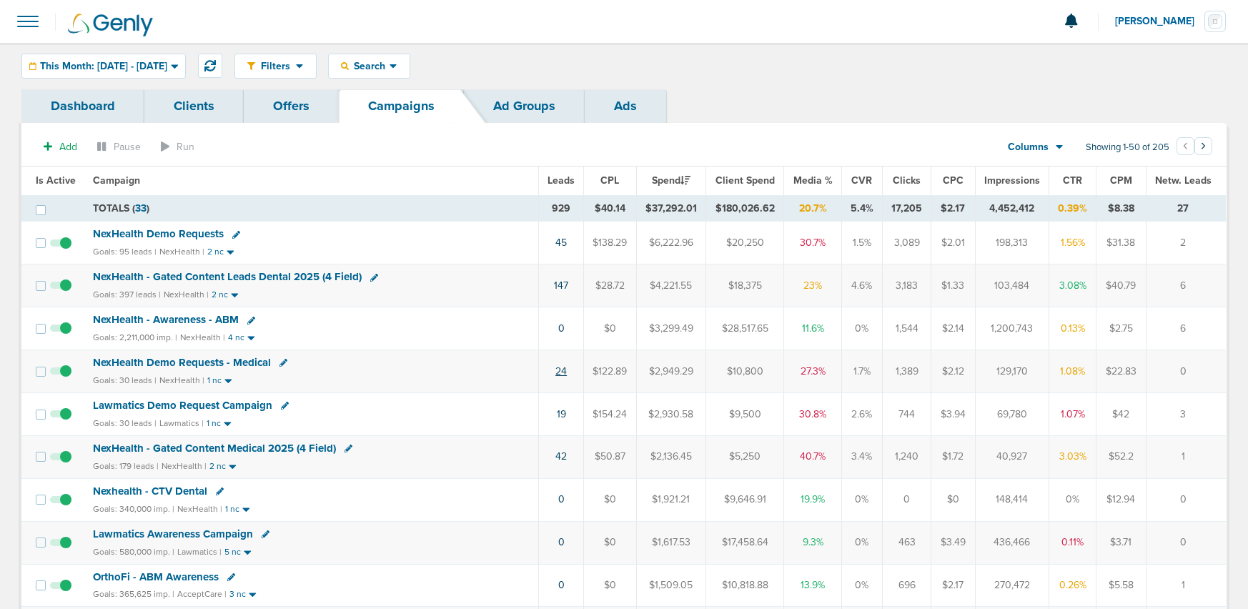
click at [559, 372] on link "24" at bounding box center [560, 371] width 11 height 12
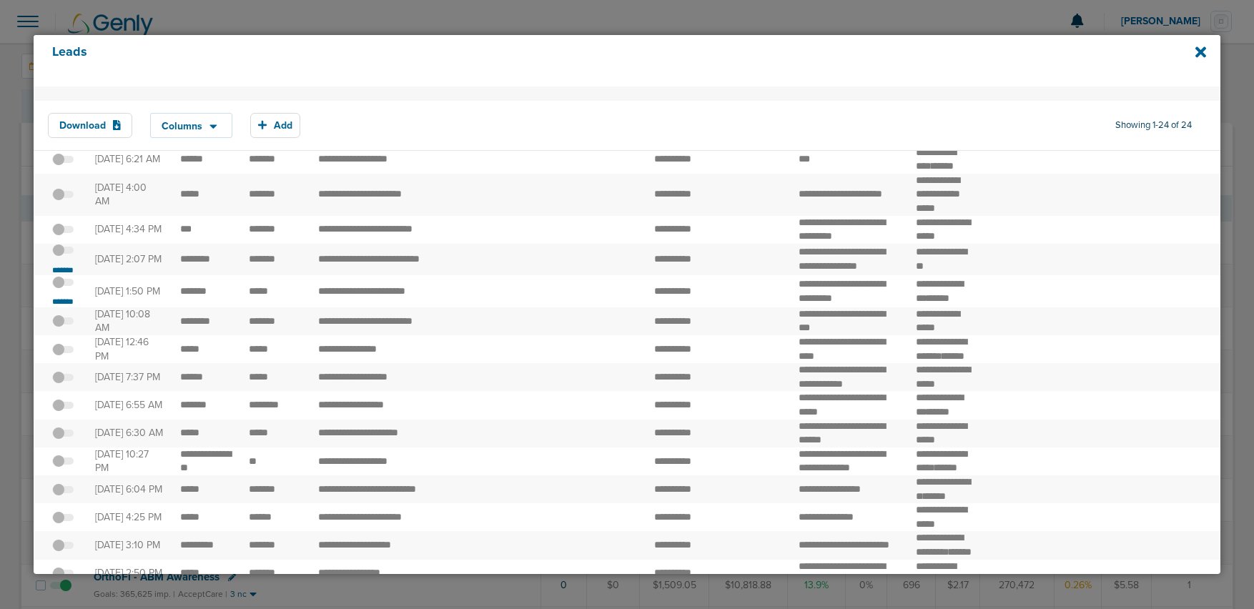
scroll to position [141, 0]
click at [59, 307] on small "*******" at bounding box center [63, 300] width 30 height 11
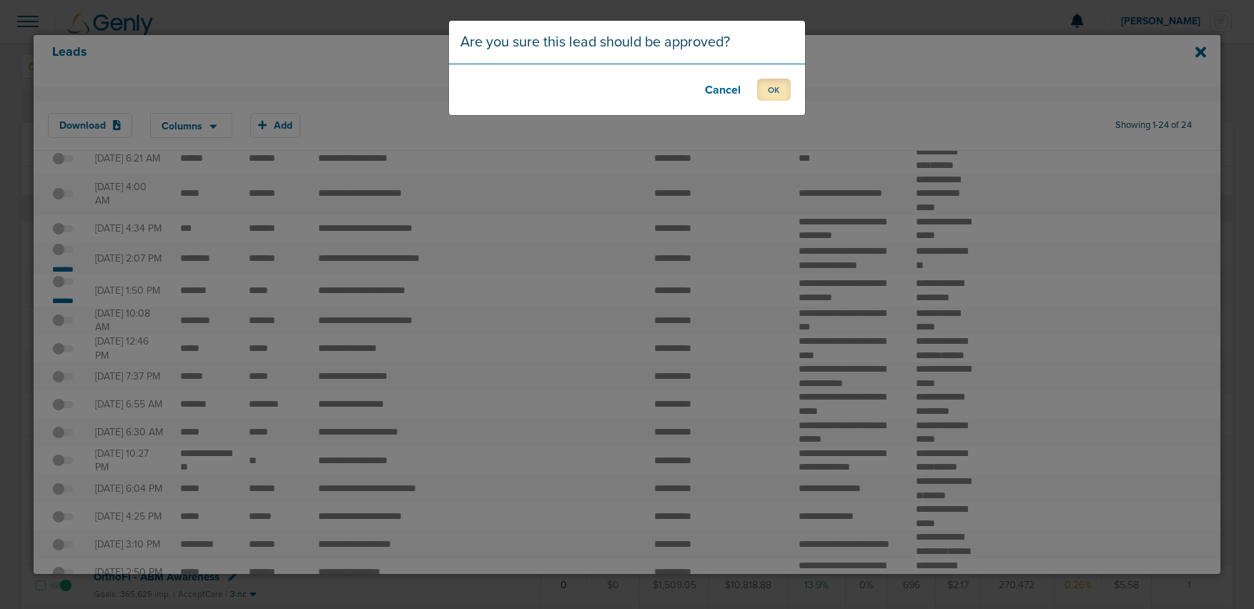
drag, startPoint x: 780, startPoint y: 92, endPoint x: 708, endPoint y: 114, distance: 74.8
click at [780, 92] on button "OK" at bounding box center [774, 90] width 34 height 22
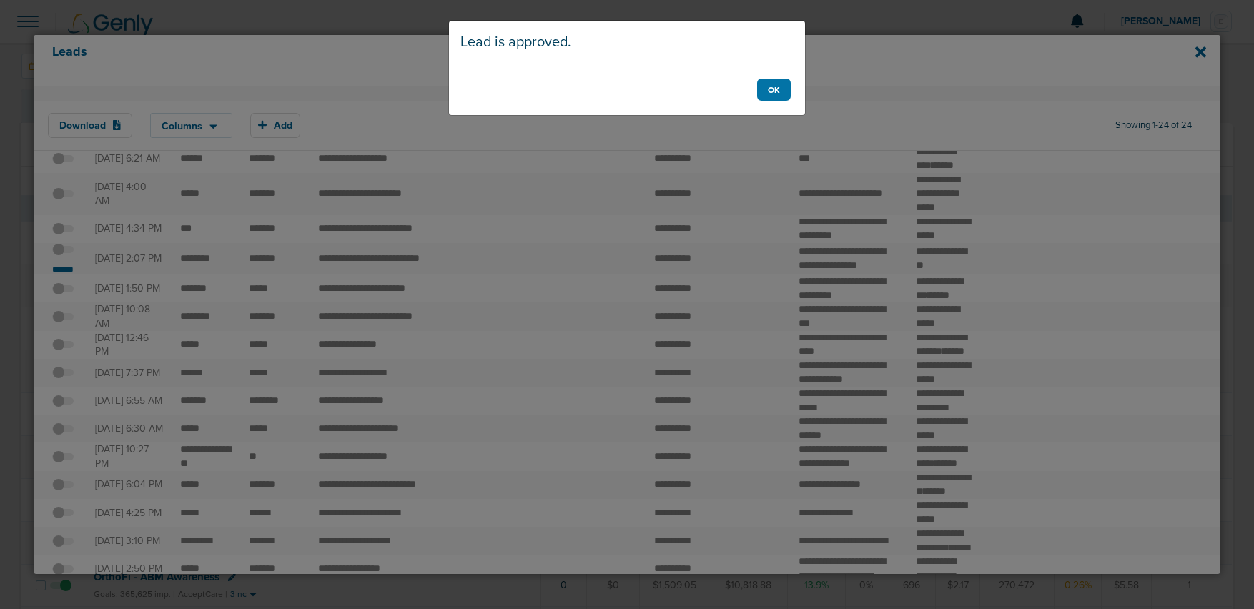
click at [63, 345] on div "Lead is approved. OK" at bounding box center [627, 304] width 1254 height 609
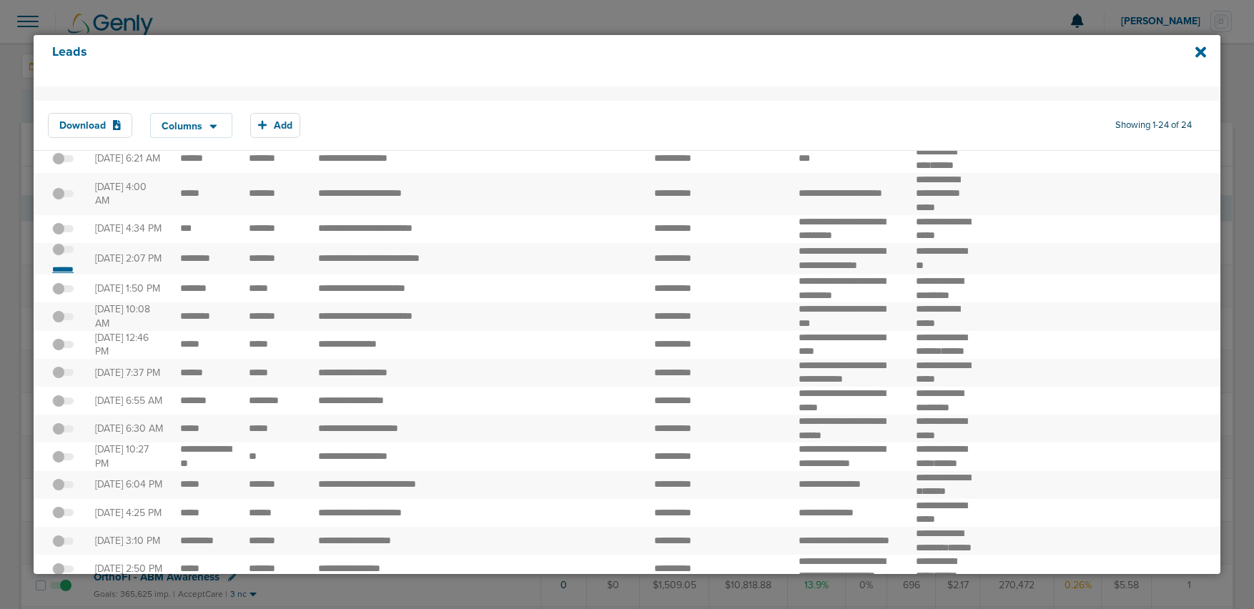
click at [66, 275] on small "*******" at bounding box center [63, 269] width 30 height 11
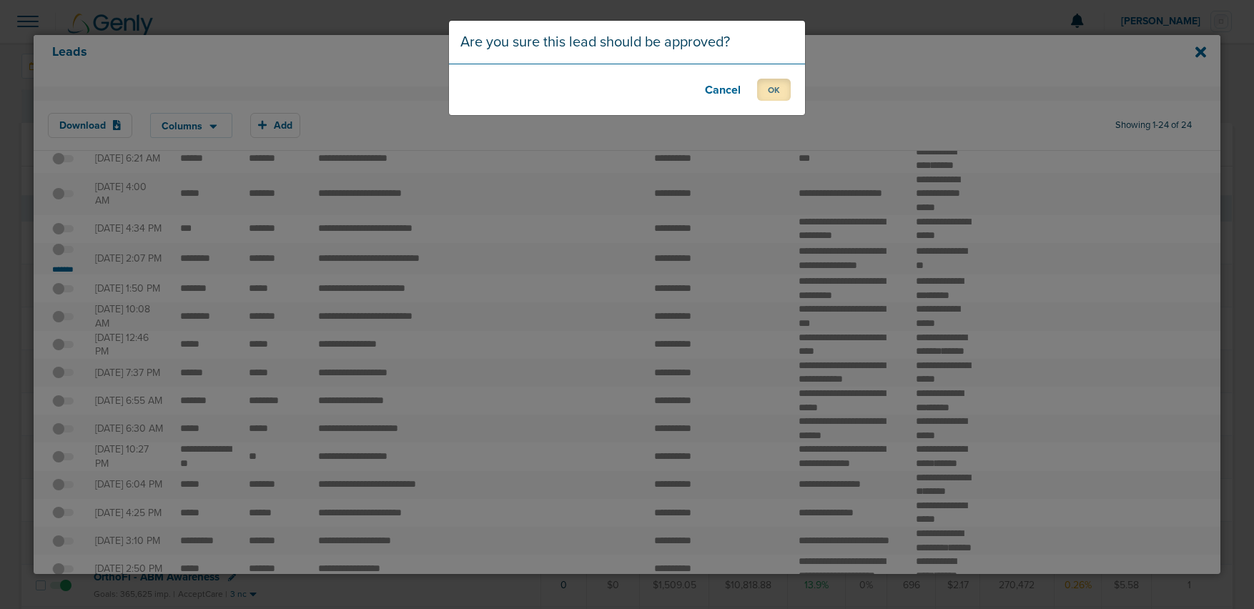
click at [774, 89] on button "OK" at bounding box center [774, 90] width 34 height 22
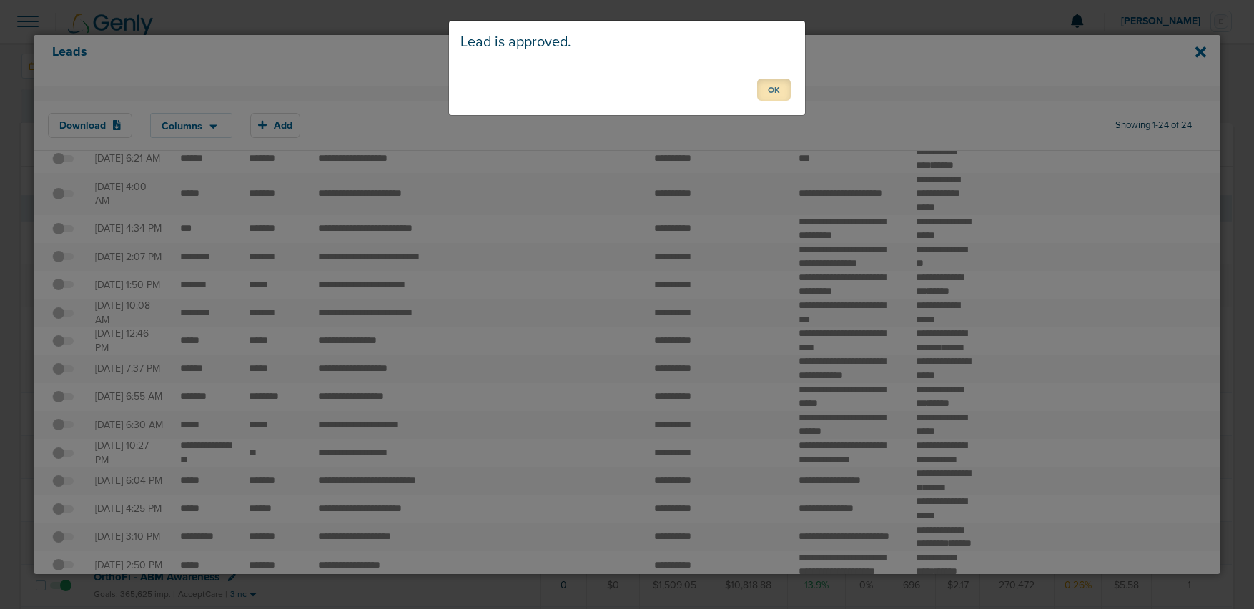
drag, startPoint x: 772, startPoint y: 90, endPoint x: 616, endPoint y: 208, distance: 196.0
click at [770, 94] on button "OK" at bounding box center [774, 90] width 34 height 22
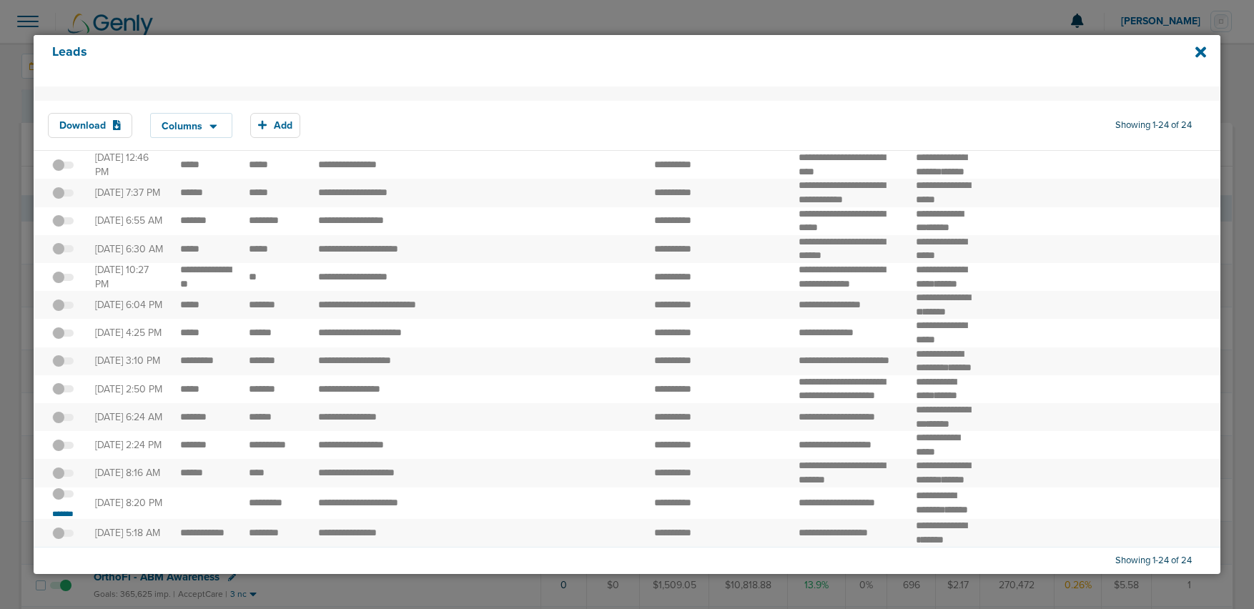
scroll to position [613, 0]
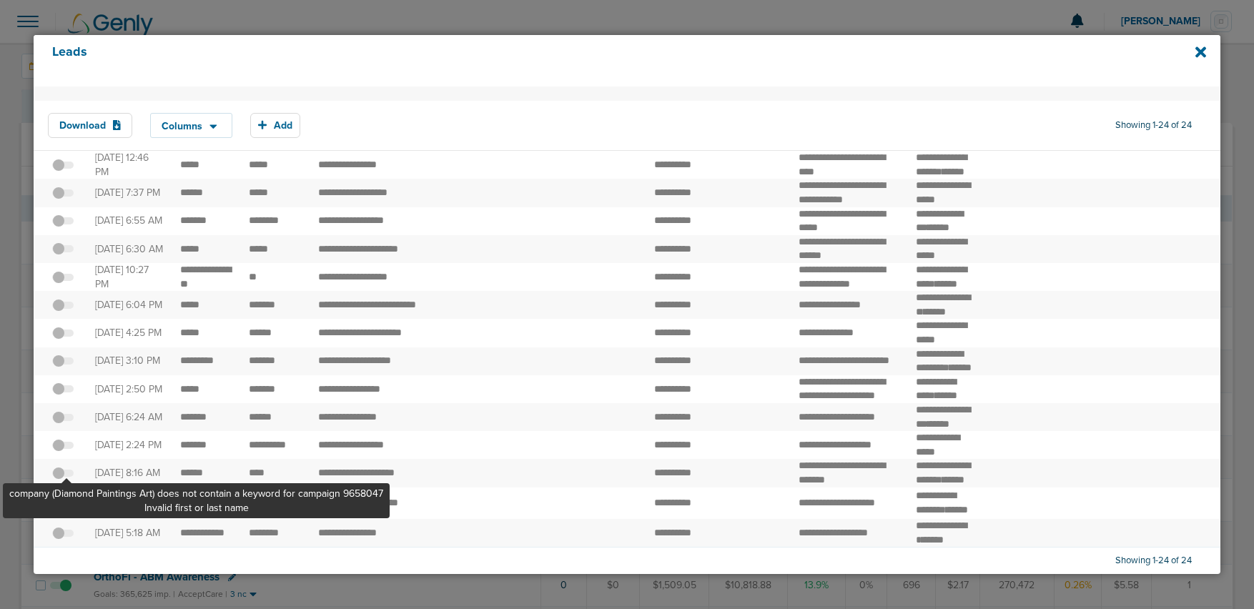
click at [66, 501] on span at bounding box center [62, 501] width 21 height 0
click at [63, 497] on input "checkbox" at bounding box center [63, 497] width 0 height 0
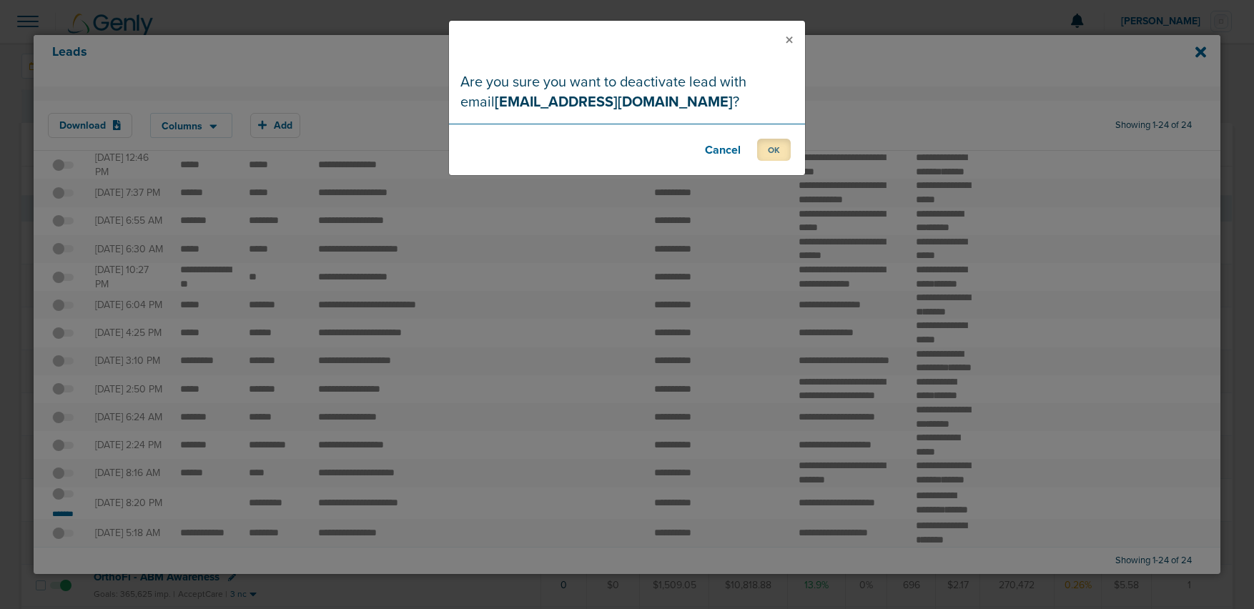
click at [768, 154] on button "OK" at bounding box center [774, 150] width 34 height 22
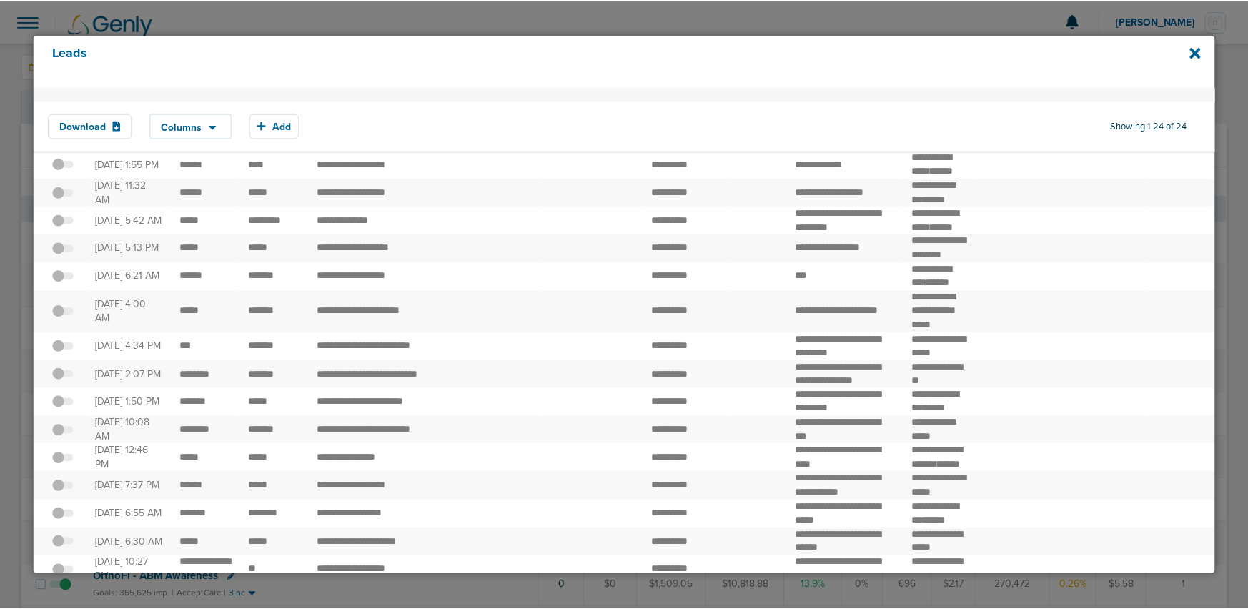
scroll to position [0, 0]
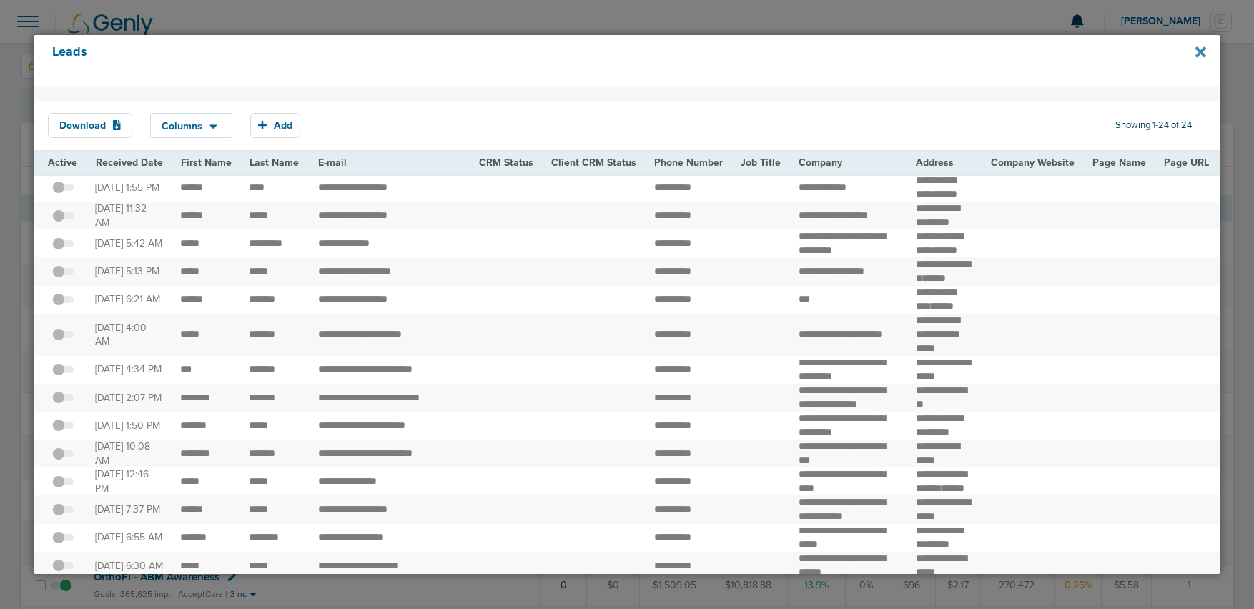
click at [1197, 50] on icon at bounding box center [1200, 52] width 11 height 11
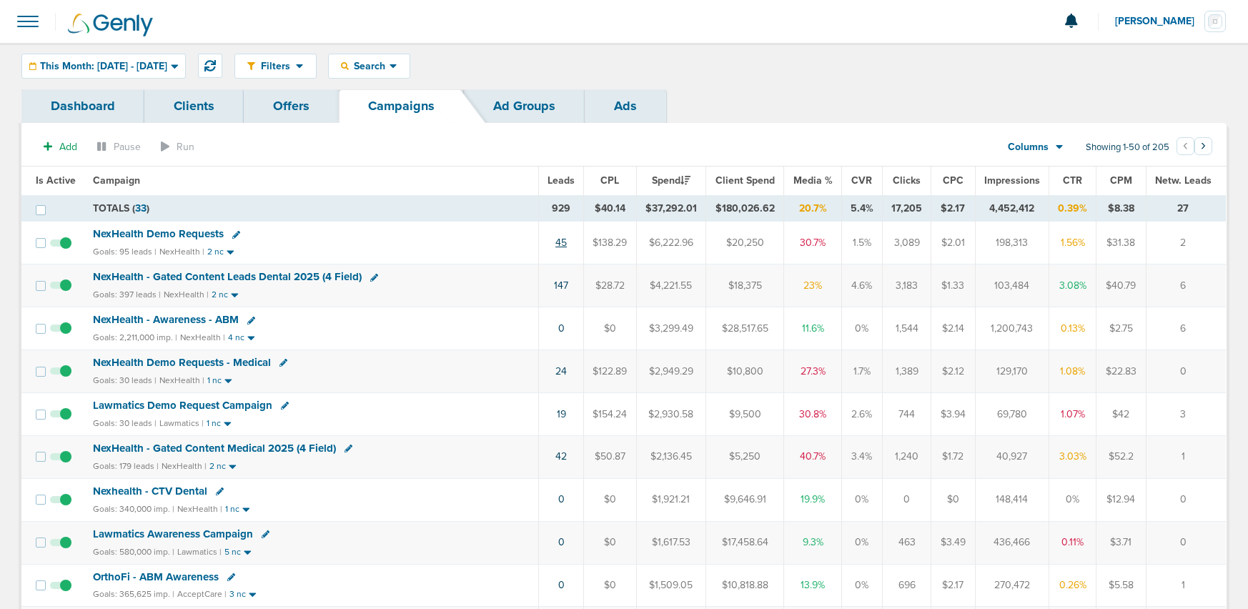
click at [565, 244] on link "45" at bounding box center [560, 243] width 11 height 12
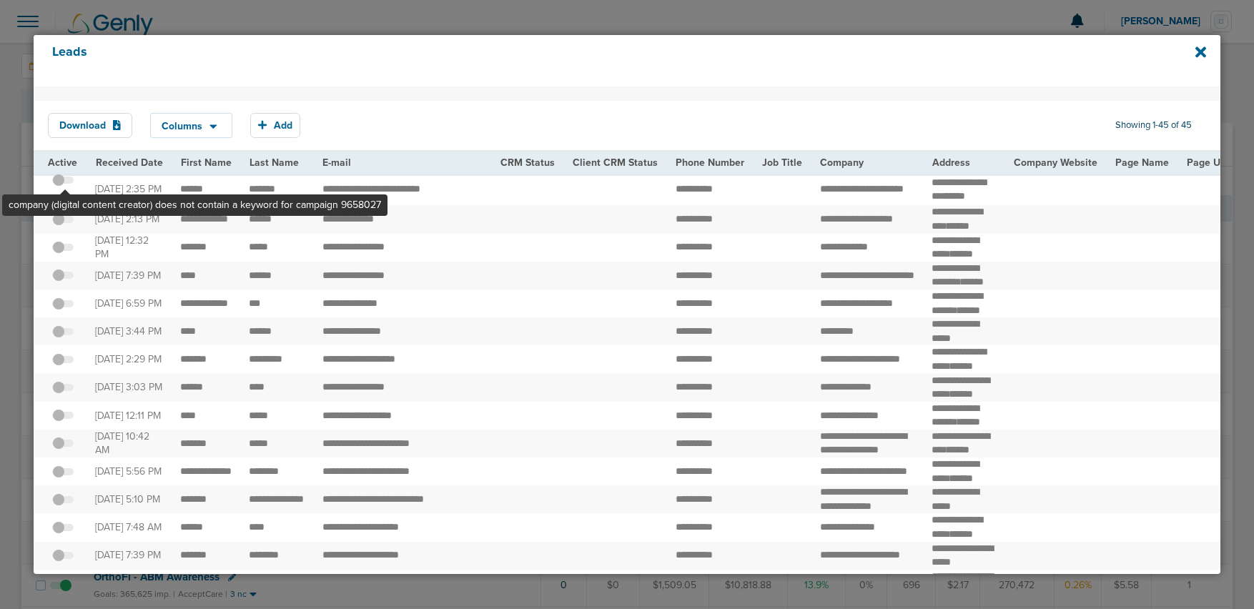
click at [66, 187] on span at bounding box center [62, 187] width 21 height 0
click at [63, 183] on input "checkbox" at bounding box center [63, 183] width 0 height 0
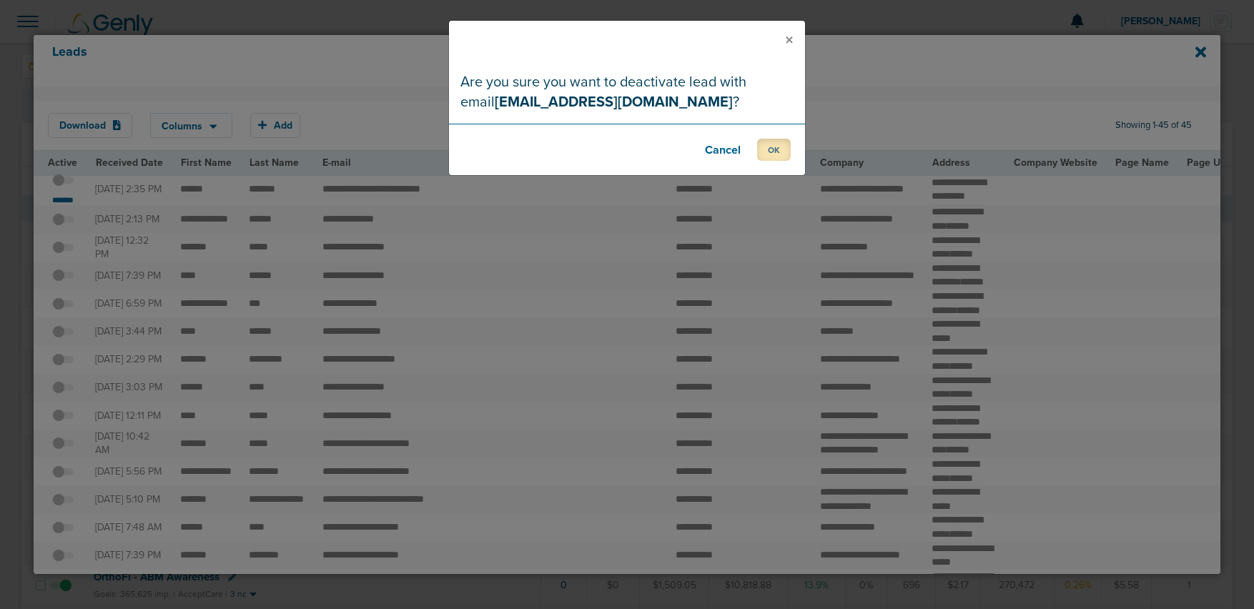
click at [765, 152] on button "OK" at bounding box center [774, 150] width 34 height 22
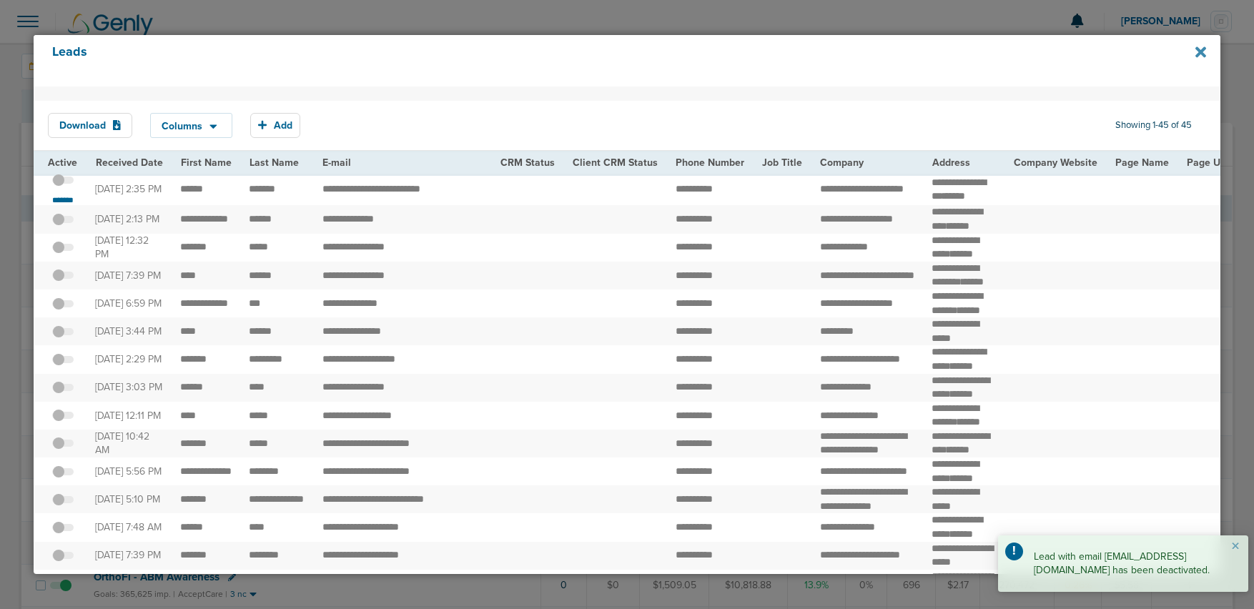
click at [1198, 51] on icon at bounding box center [1200, 52] width 11 height 16
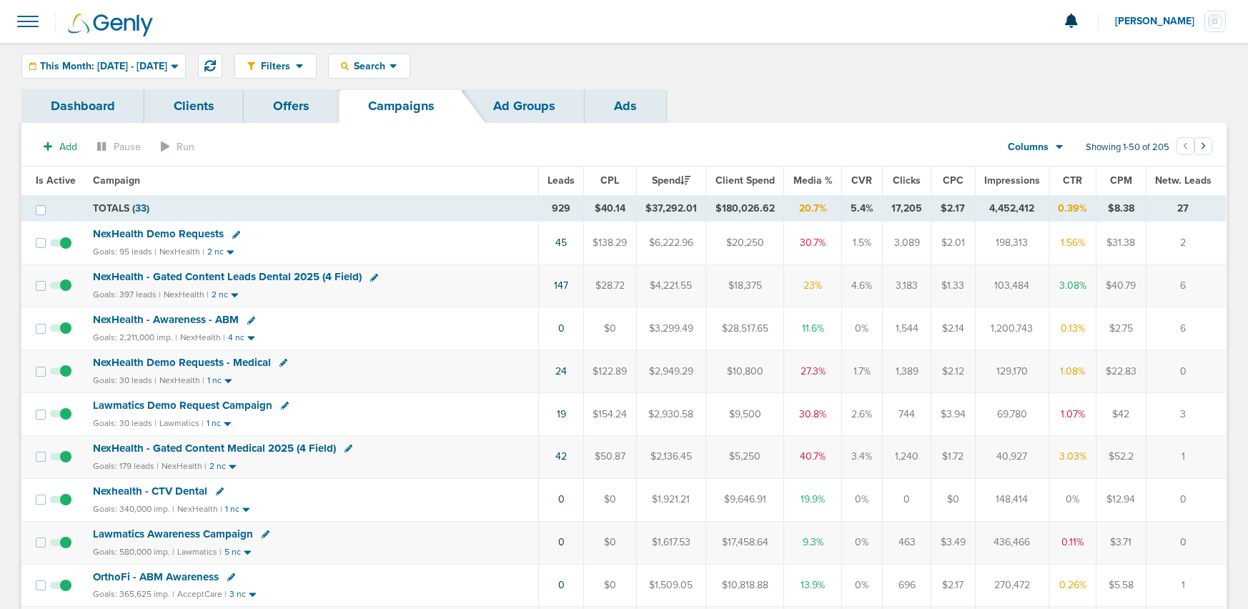
click at [148, 237] on span "NexHealth Demo Requests" at bounding box center [158, 233] width 131 height 13
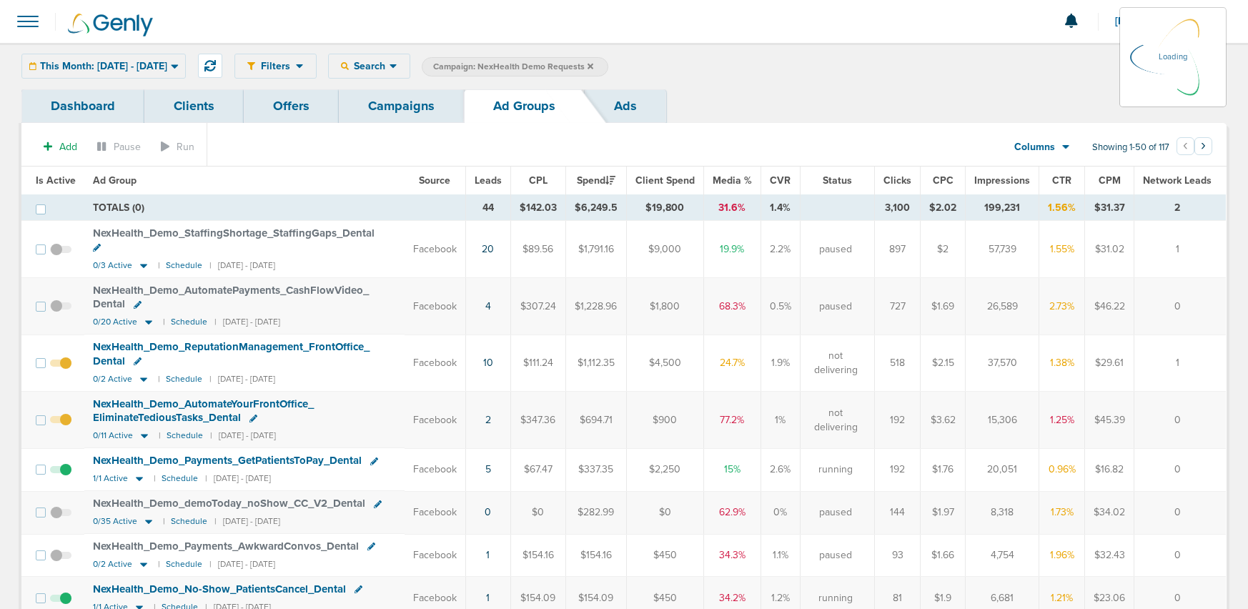
click at [128, 66] on div "This Month: 09.01.2025 - 09.30.2025 Today Yesterday Last 7 Days Last 14 Days Th…" at bounding box center [103, 66] width 164 height 25
click at [142, 61] on span "This Month: [DATE] - [DATE]" at bounding box center [103, 66] width 127 height 10
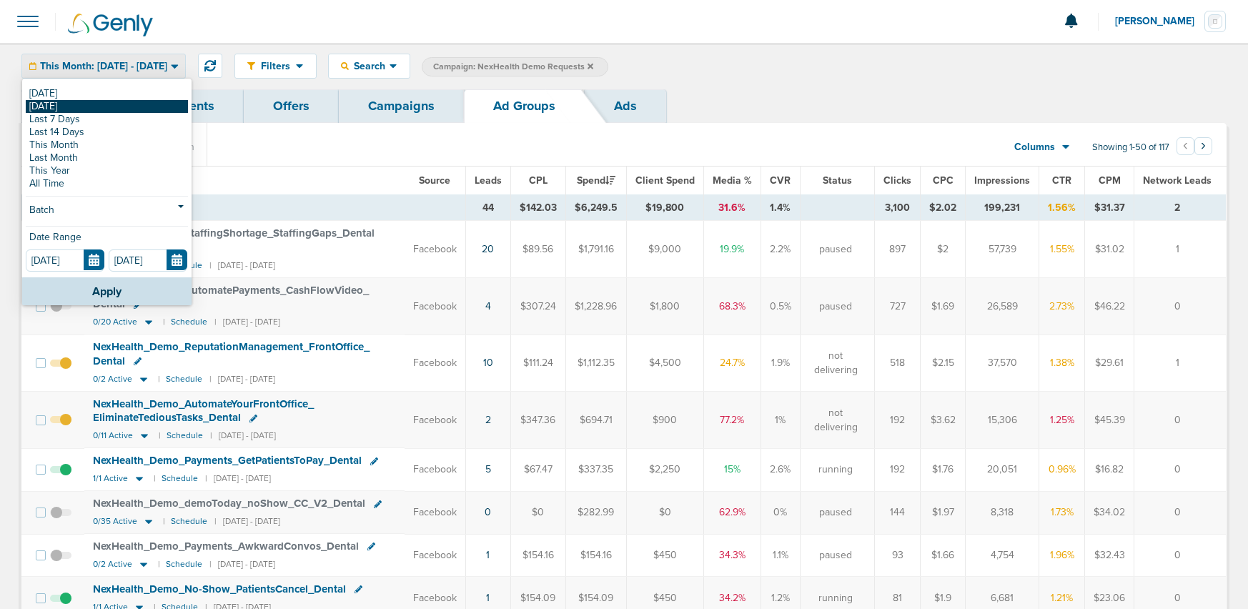
click at [127, 100] on link "[DATE]" at bounding box center [107, 106] width 162 height 13
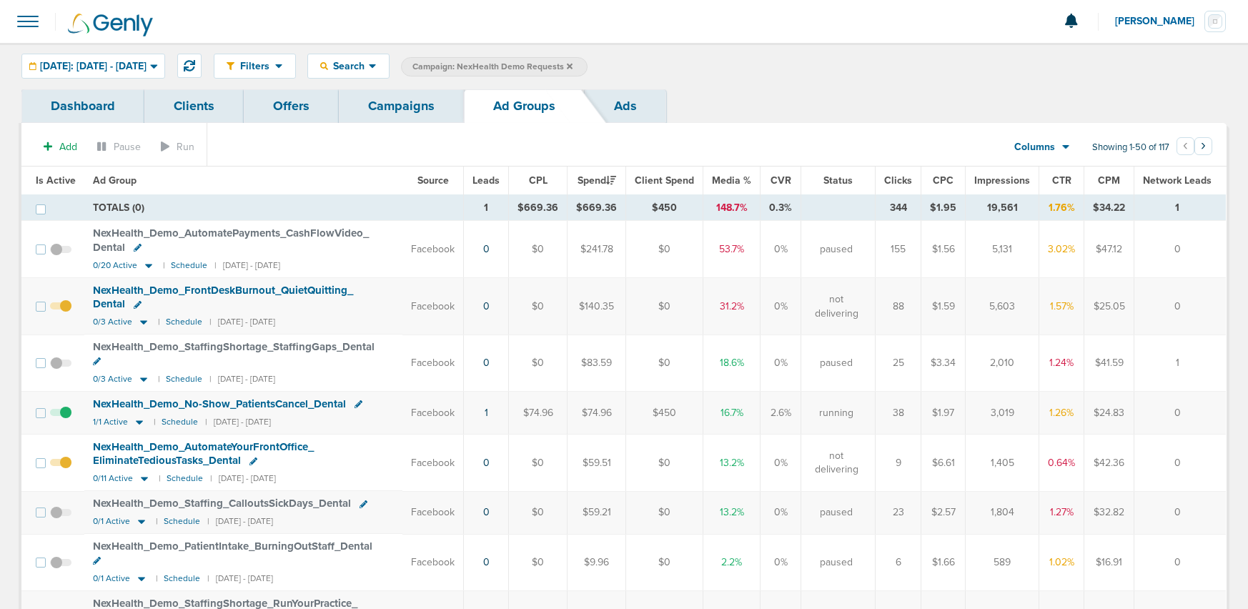
scroll to position [31, 0]
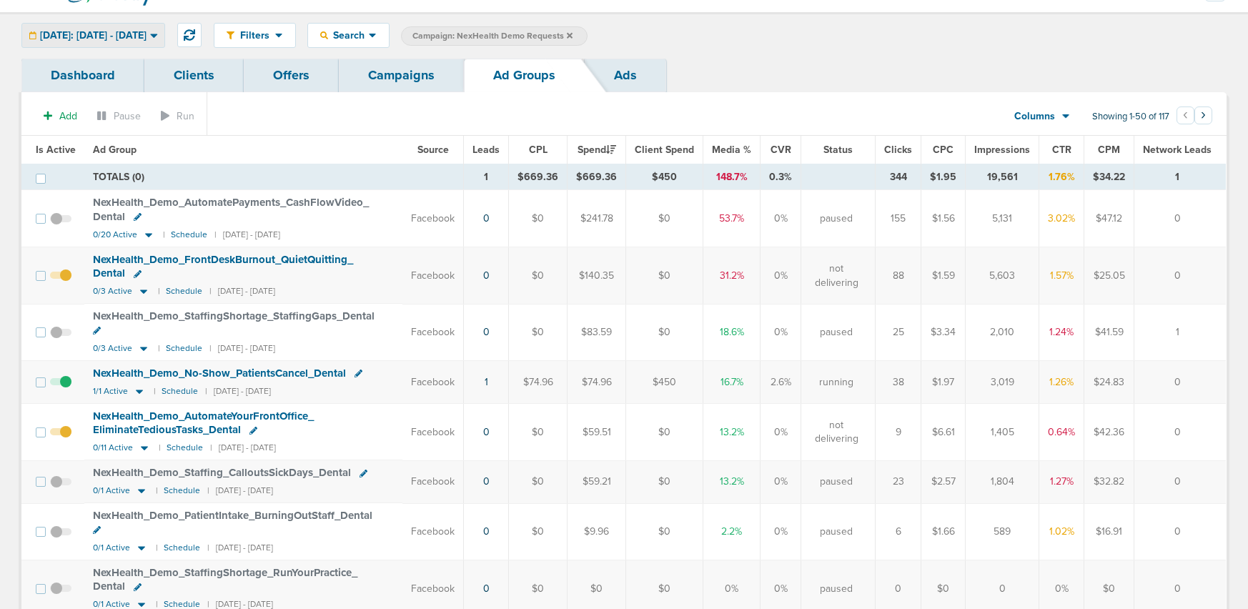
drag, startPoint x: 134, startPoint y: 30, endPoint x: 130, endPoint y: 49, distance: 19.6
click at [134, 32] on span "Yesterday: 09.16.2025 - 09.16.2025" at bounding box center [93, 36] width 107 height 10
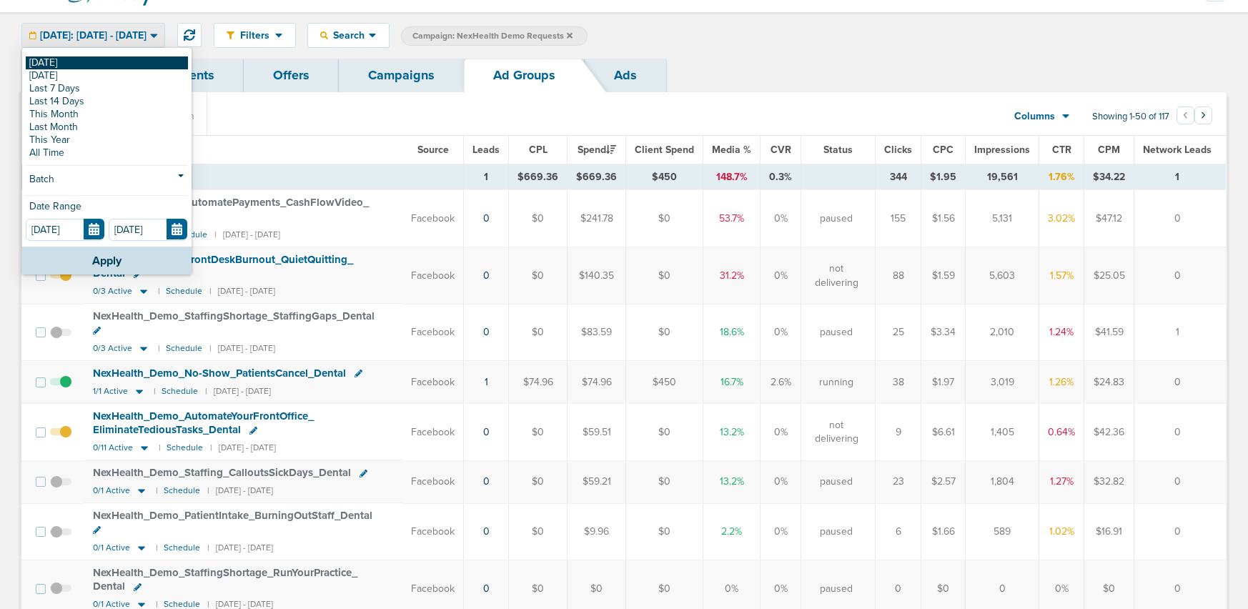
click at [126, 64] on link "[DATE]" at bounding box center [107, 62] width 162 height 13
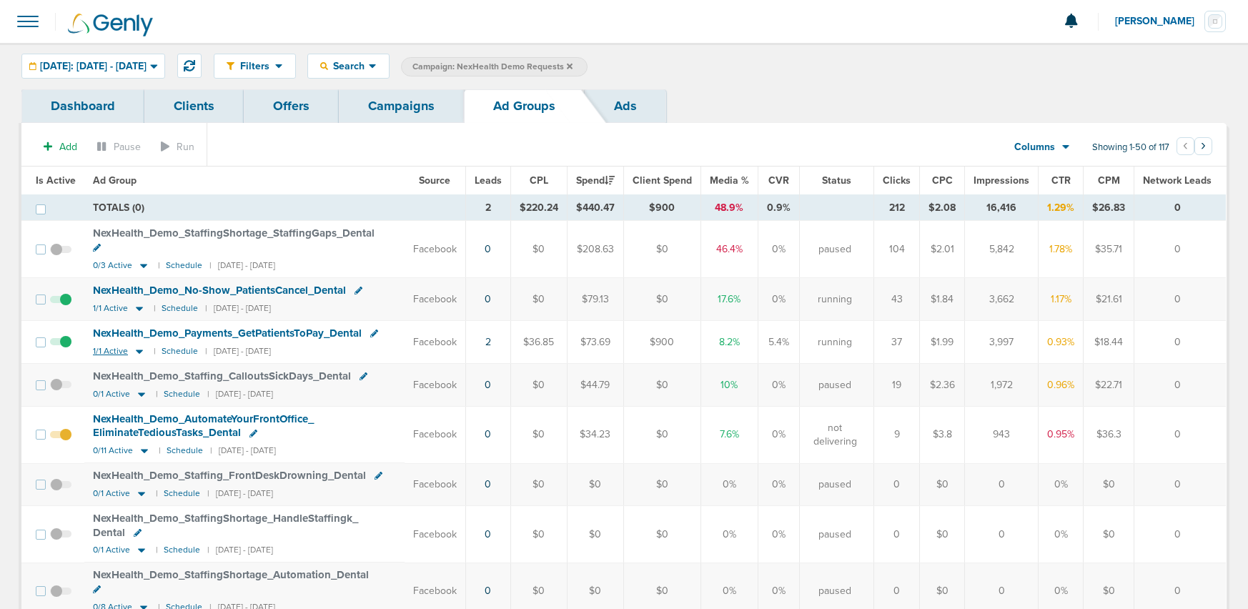
click at [138, 350] on icon at bounding box center [139, 352] width 7 height 4
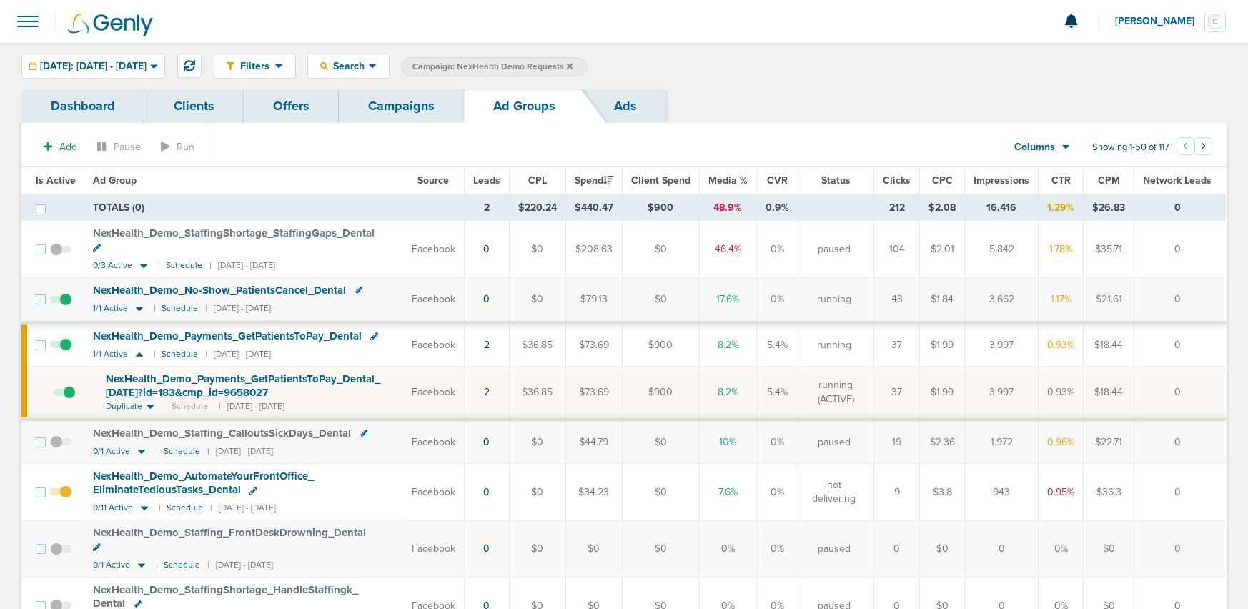
click at [137, 382] on span "NexHealth_ Demo_ Payments_ GetPatientsToPay_ Dental_ 09.10.25?id=183&cmp_ id=96…" at bounding box center [243, 385] width 275 height 27
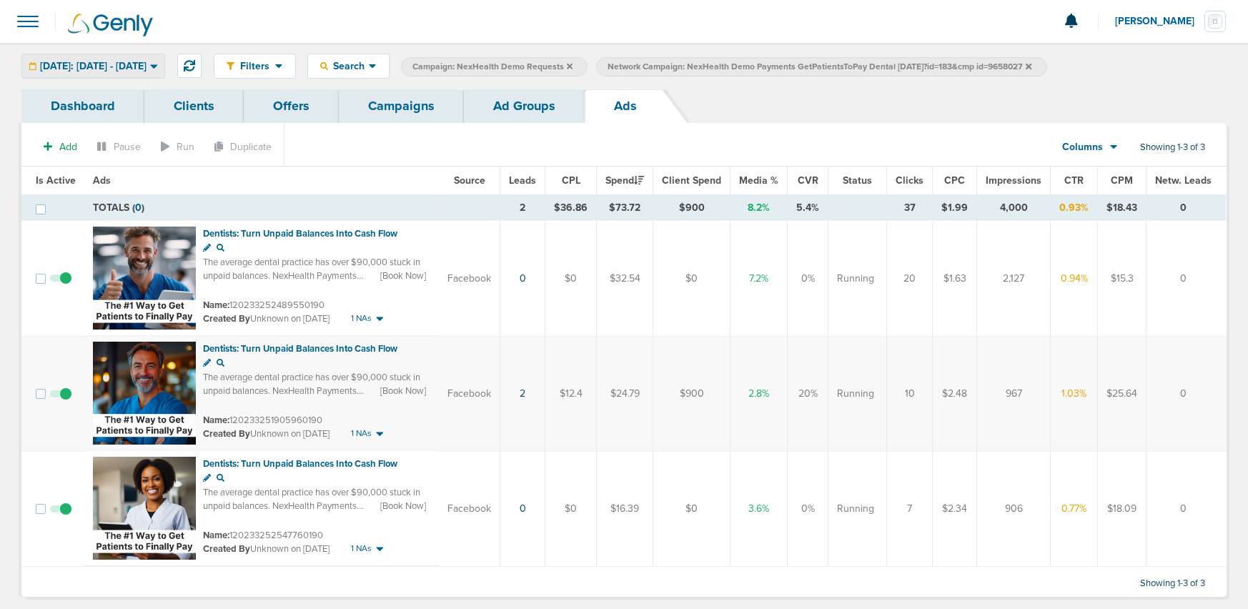
click at [92, 54] on div "[DATE]: [DATE] - [DATE]" at bounding box center [93, 66] width 142 height 24
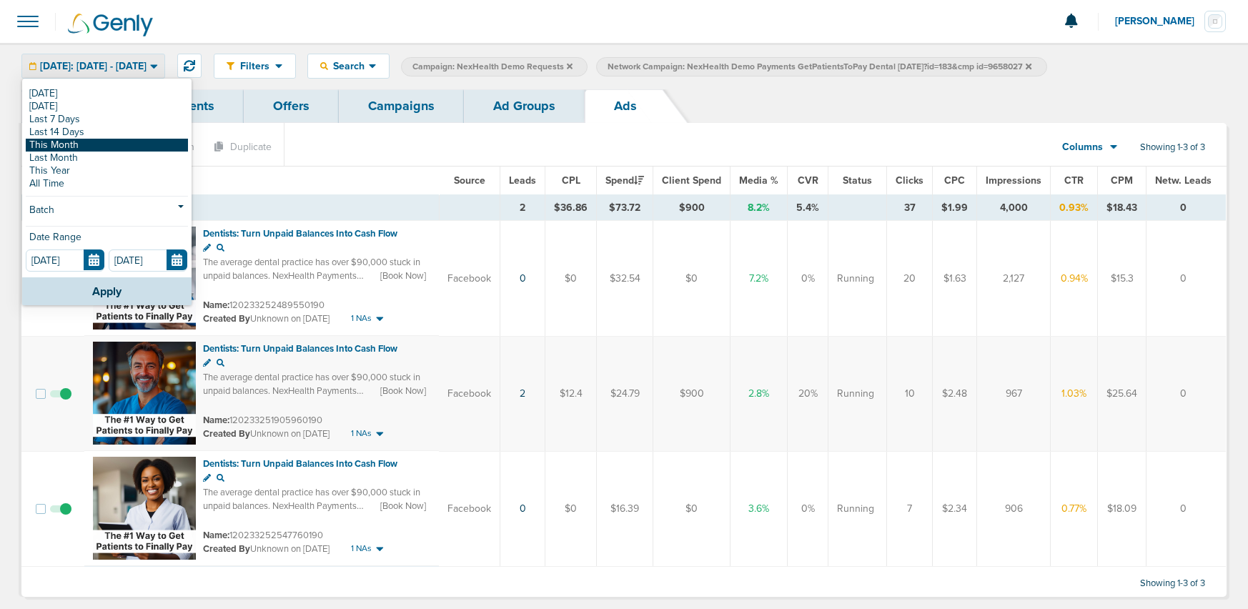
click at [77, 143] on link "This Month" at bounding box center [107, 145] width 162 height 13
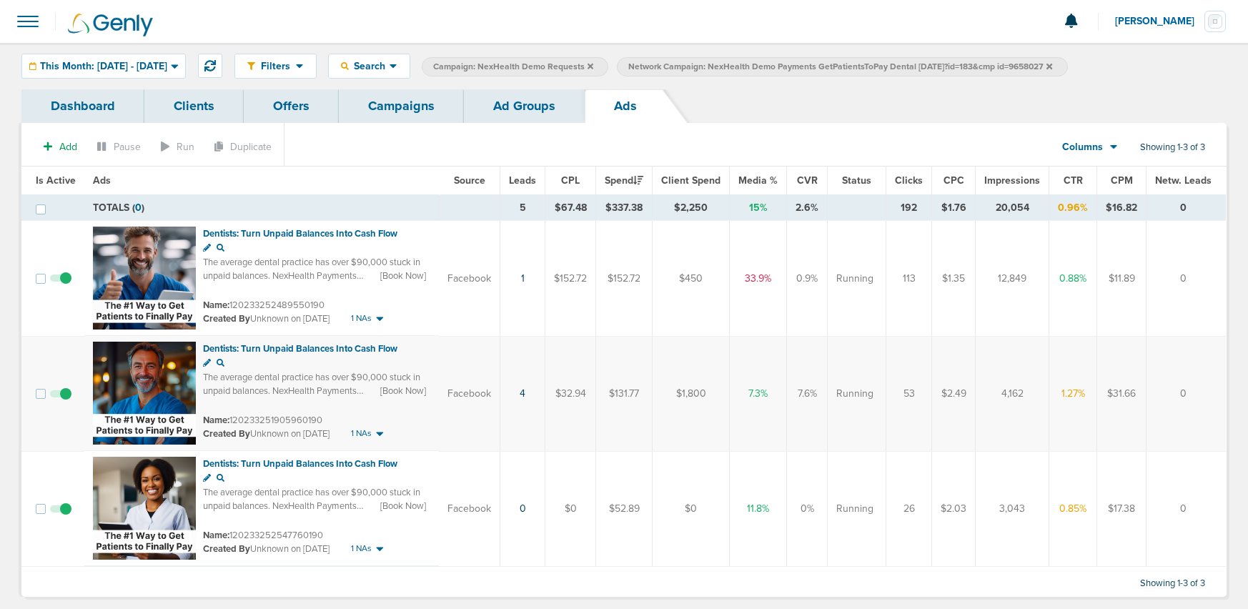
click at [62, 516] on span at bounding box center [60, 516] width 21 height 0
click at [61, 512] on input "checkbox" at bounding box center [61, 512] width 0 height 0
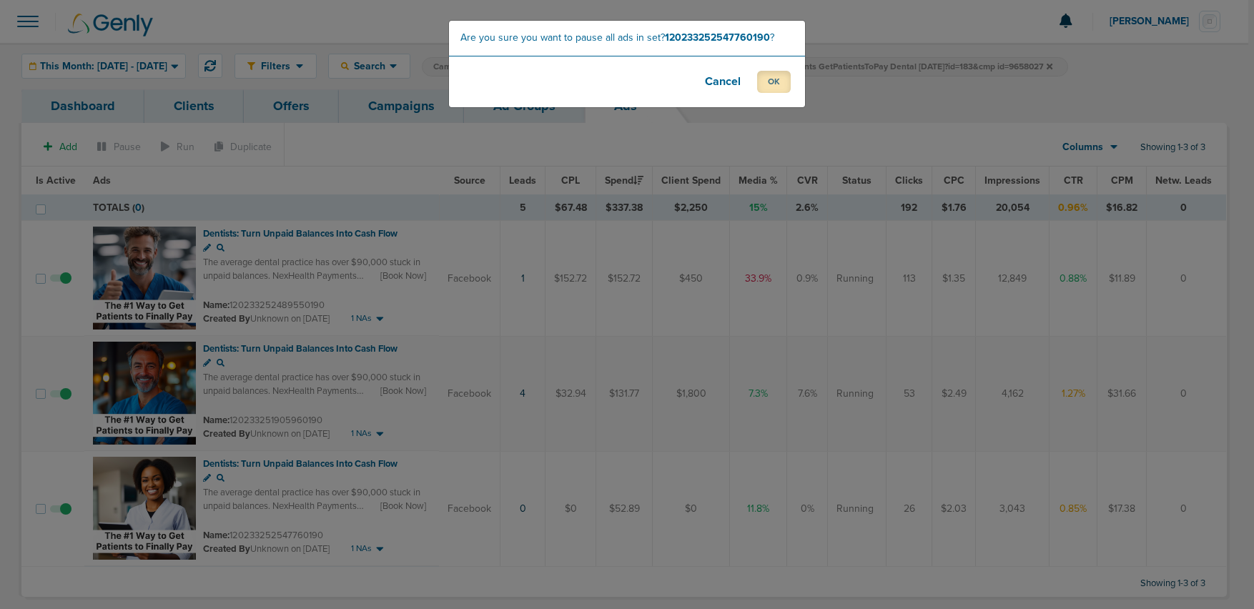
click at [766, 84] on button "OK" at bounding box center [774, 82] width 34 height 22
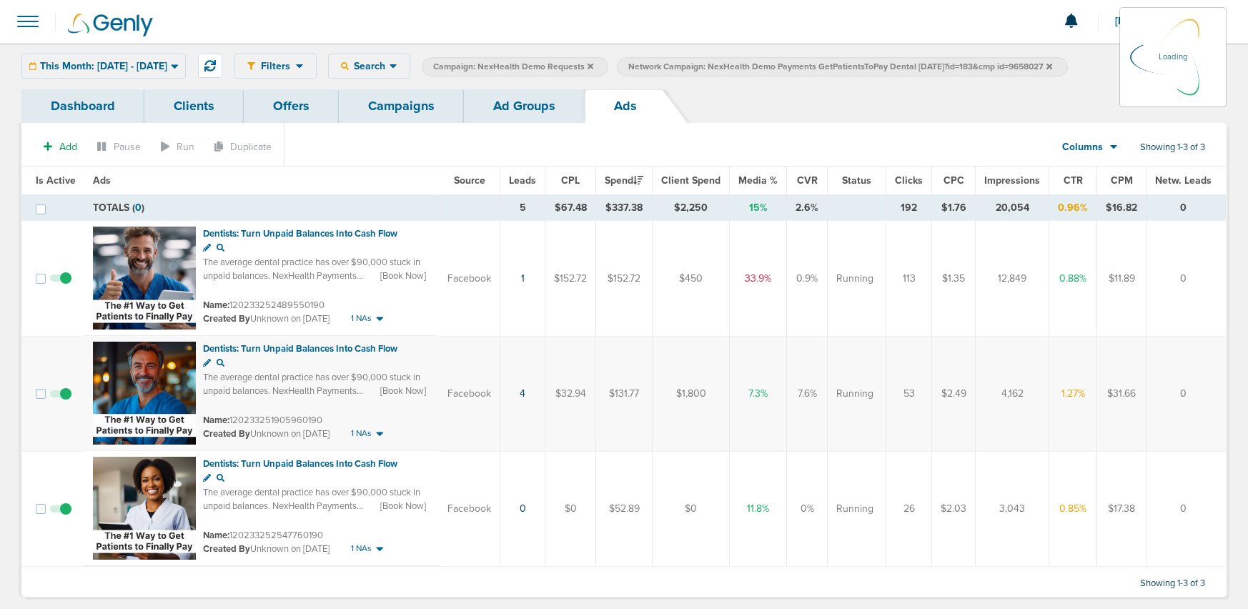
scroll to position [6, 0]
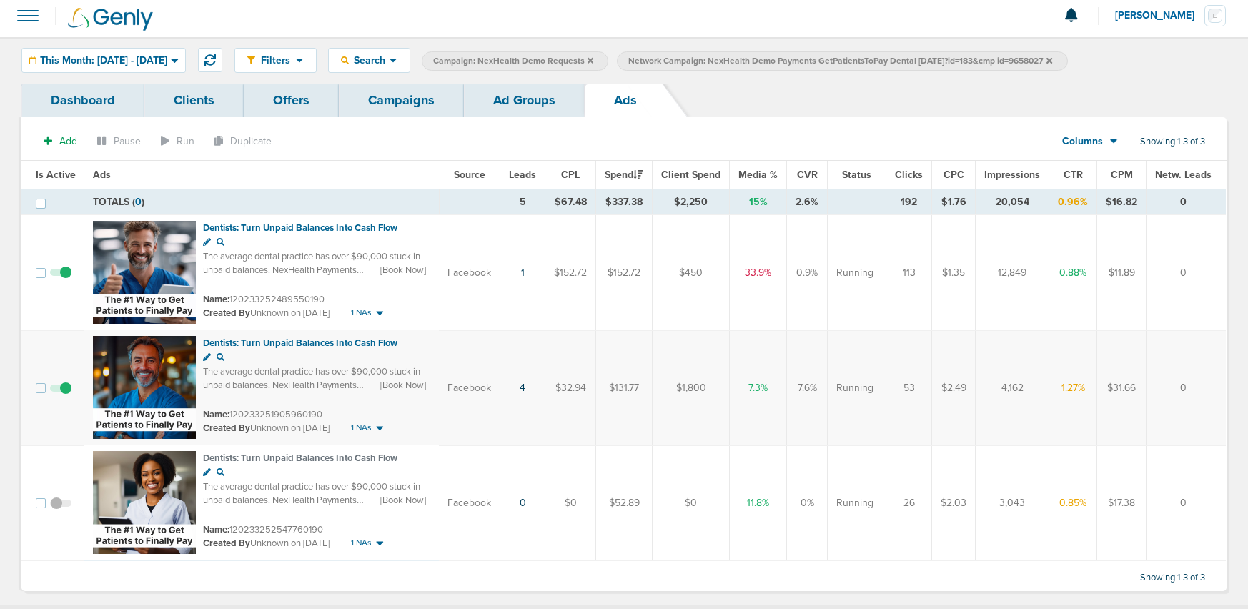
click at [497, 102] on link "Ad Groups" at bounding box center [524, 101] width 121 height 34
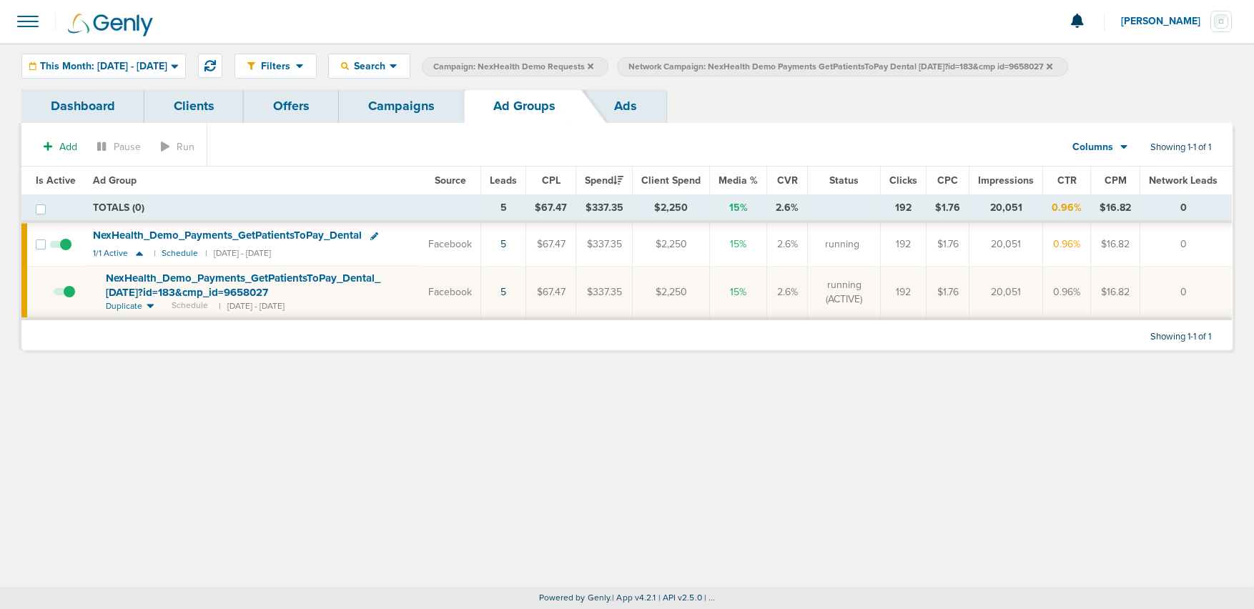
click at [1052, 66] on icon at bounding box center [1050, 66] width 6 height 6
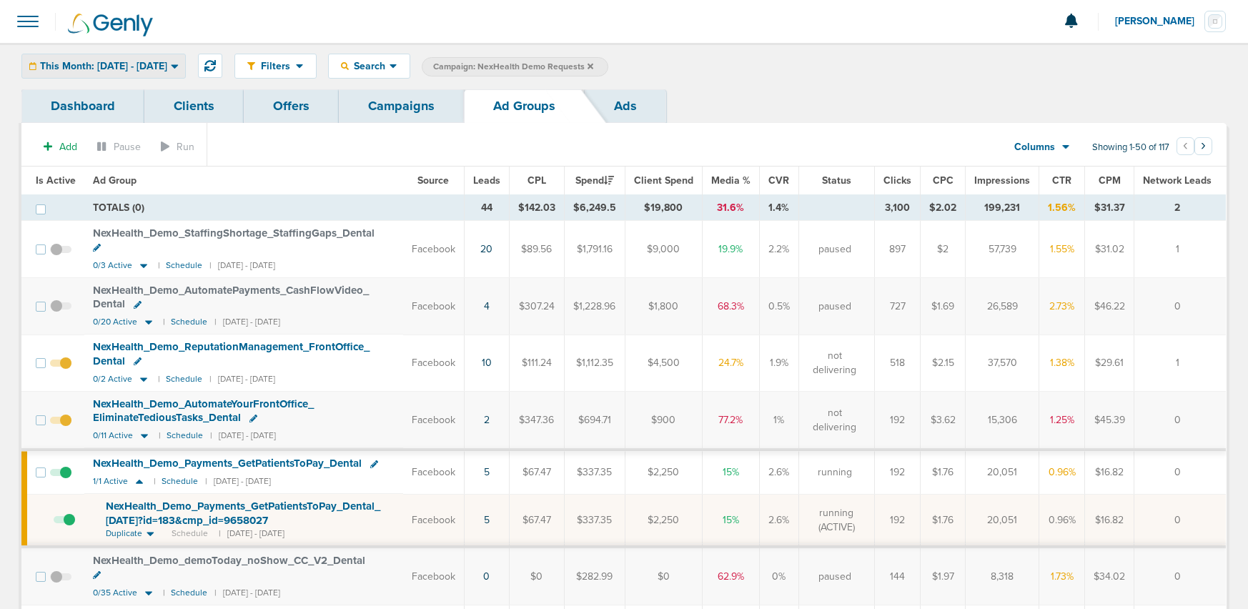
click at [103, 62] on span "This Month: [DATE] - [DATE]" at bounding box center [103, 66] width 127 height 10
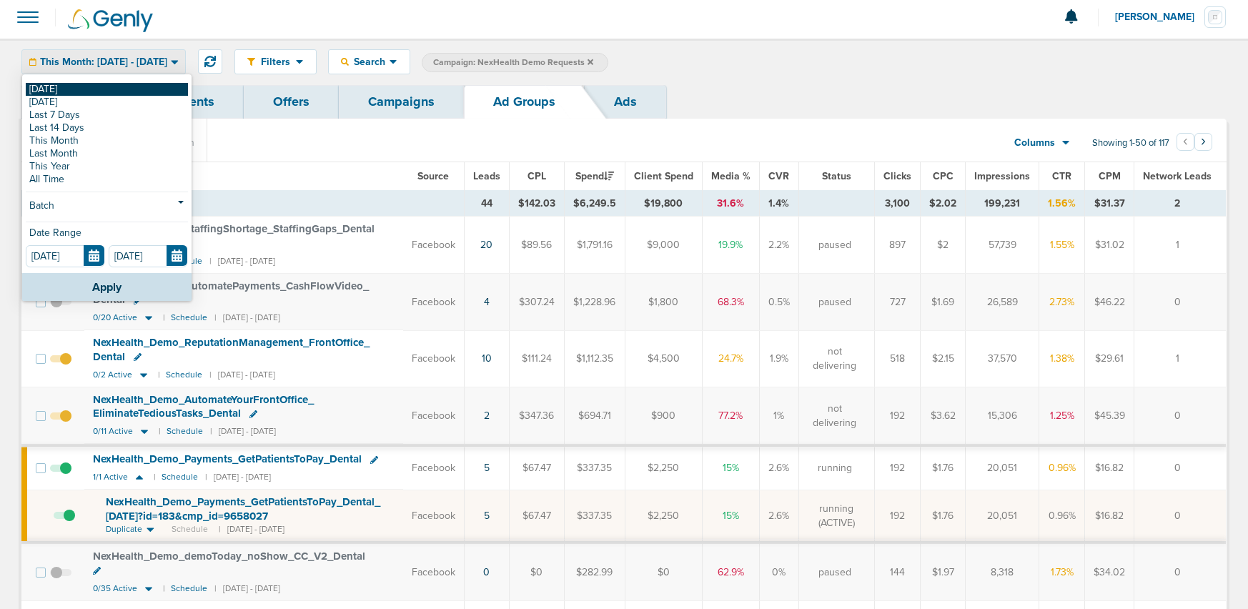
click at [92, 94] on link "[DATE]" at bounding box center [107, 89] width 162 height 13
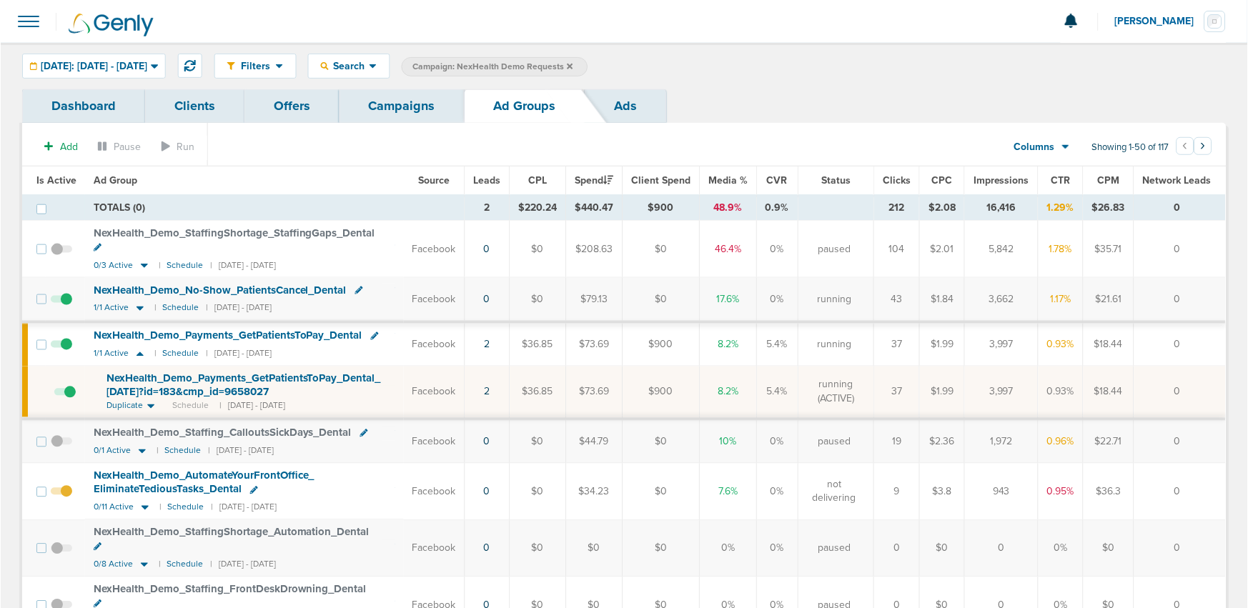
scroll to position [1, 0]
